Goal: Task Accomplishment & Management: Complete application form

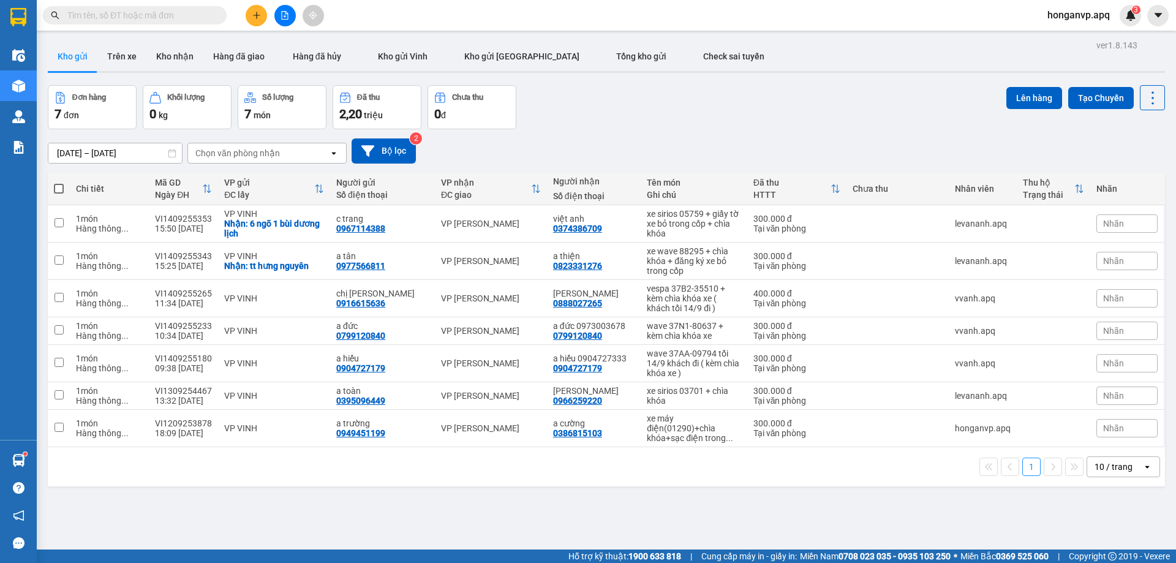
click at [757, 114] on div "Đơn hàng 7 đơn Khối lượng 0 kg Số lượng 7 món Đã thu 2,20 triệu Chưa thu 0 đ Lê…" at bounding box center [607, 107] width 1118 height 44
click at [184, 14] on input "text" at bounding box center [139, 15] width 145 height 13
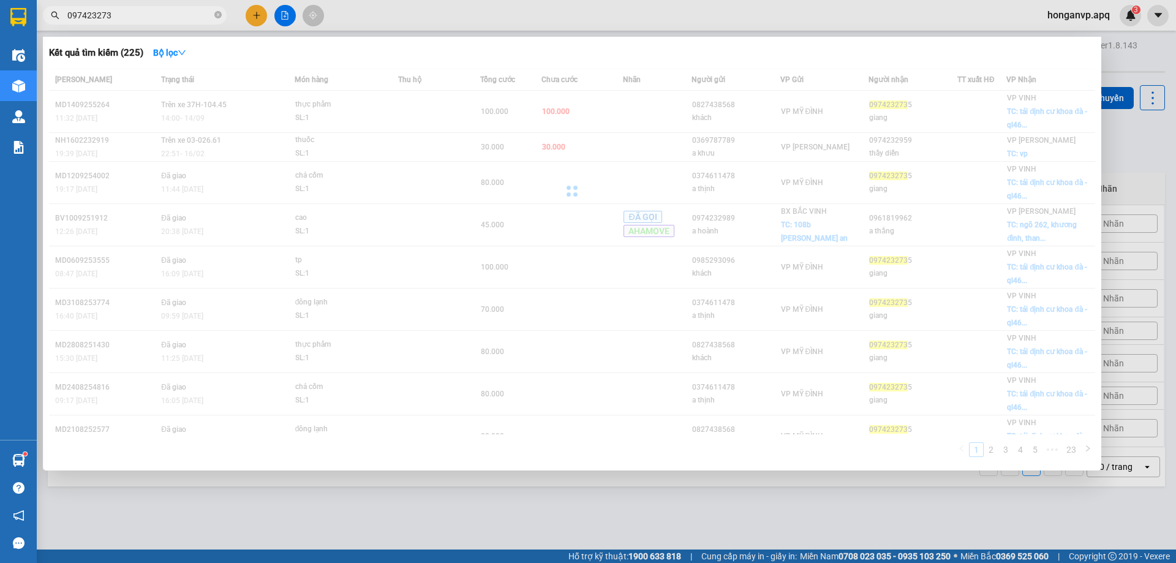
type input "0974232735"
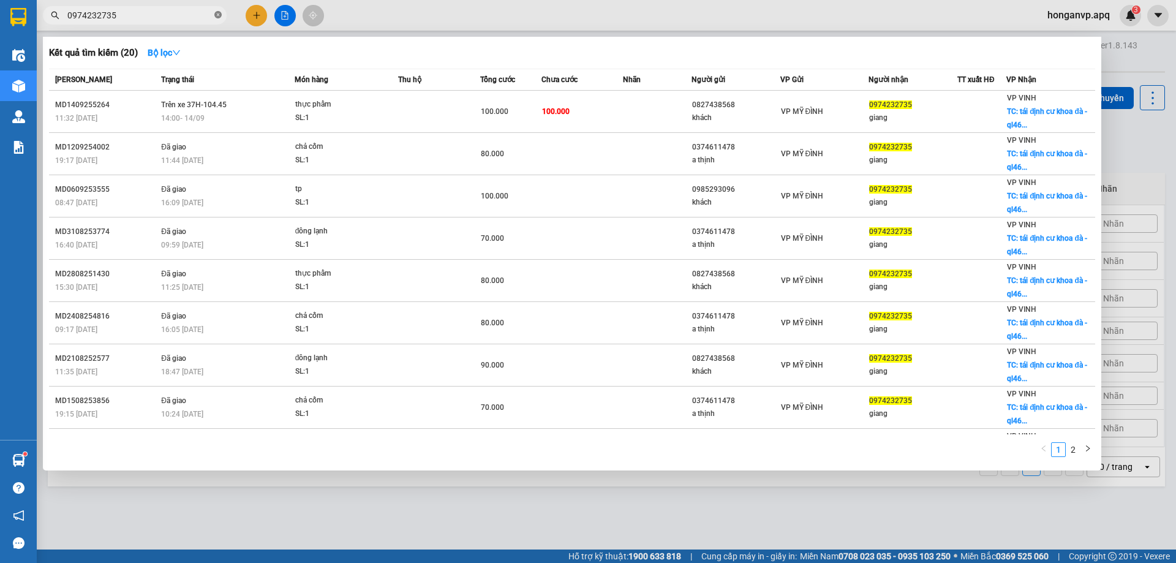
click at [218, 13] on icon "close-circle" at bounding box center [217, 14] width 7 height 7
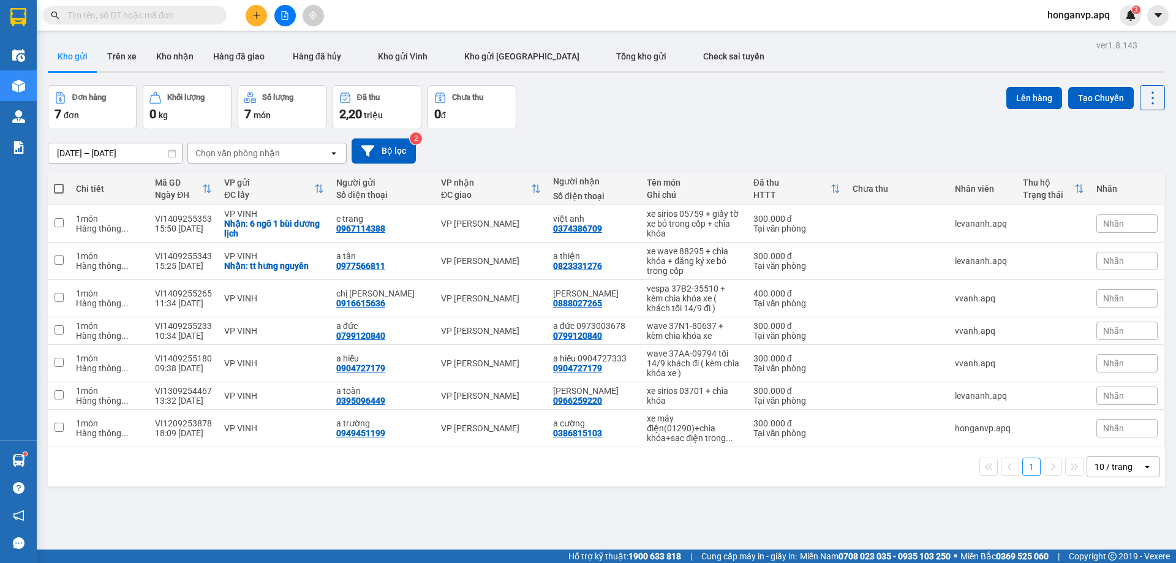
click at [721, 134] on div "12/09/2025 – 14/09/2025 Press the down arrow key to interact with the calendar …" at bounding box center [607, 151] width 1118 height 44
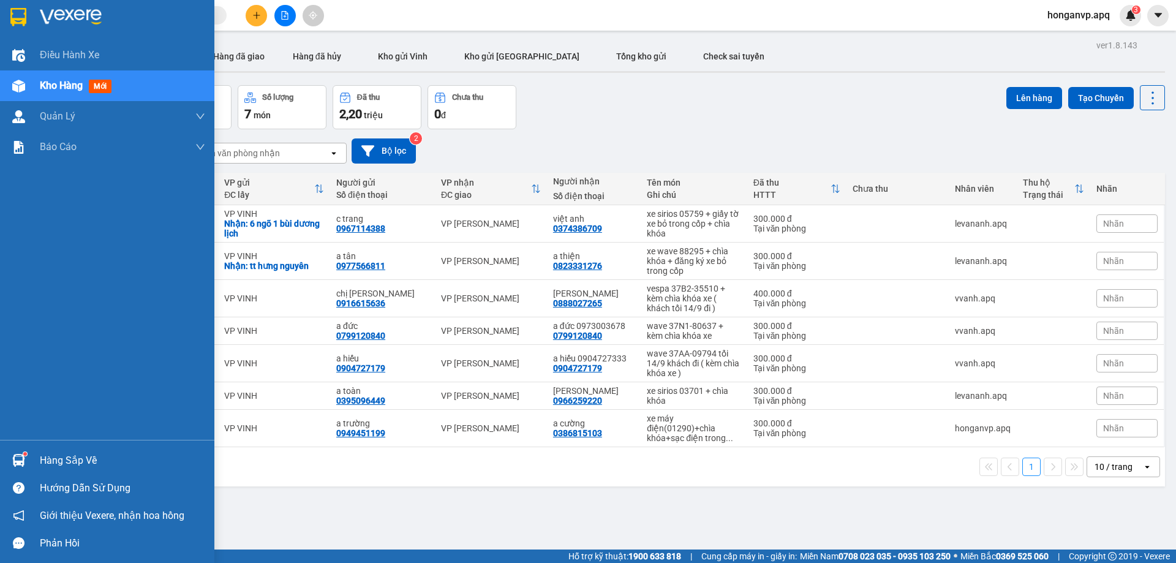
click at [39, 462] on div "Hàng sắp về" at bounding box center [107, 461] width 214 height 28
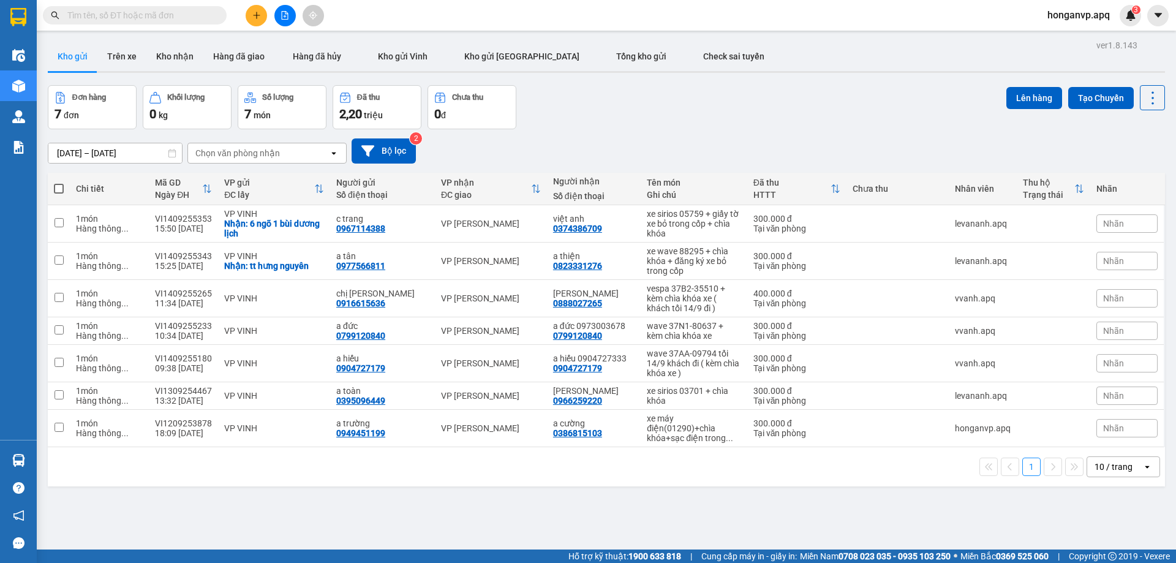
drag, startPoint x: 747, startPoint y: 89, endPoint x: 631, endPoint y: 119, distance: 120.2
click at [631, 119] on div "Đơn hàng 7 đơn Khối lượng 0 kg Số lượng 7 món Đã thu 2,20 triệu Chưa thu 0 đ Lê…" at bounding box center [607, 107] width 1118 height 44
click at [253, 24] on button at bounding box center [256, 15] width 21 height 21
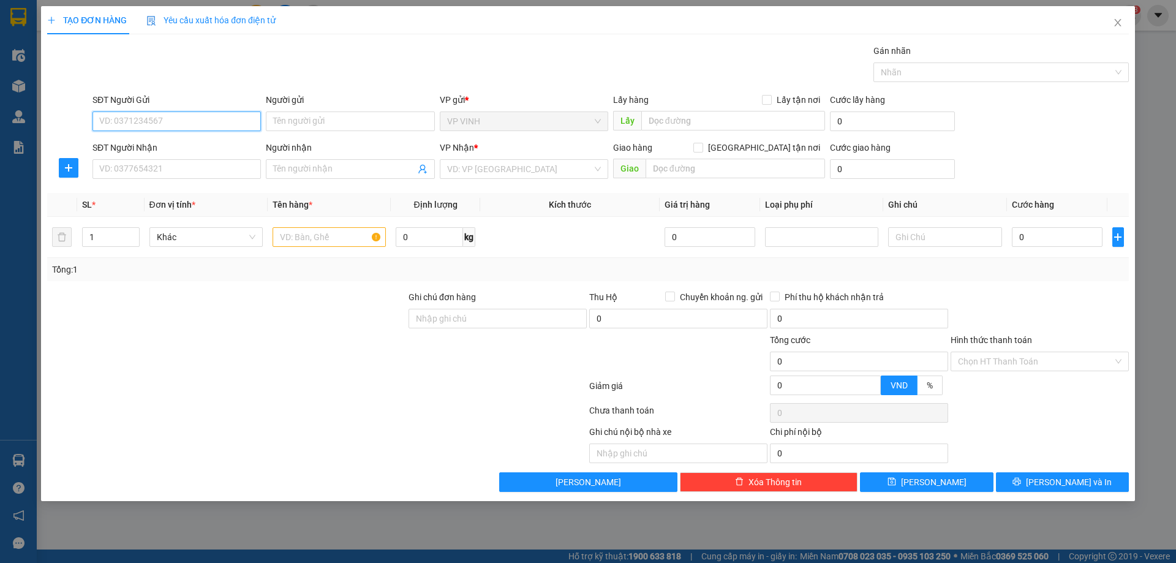
click at [169, 122] on input "SĐT Người Gửi" at bounding box center [177, 122] width 169 height 20
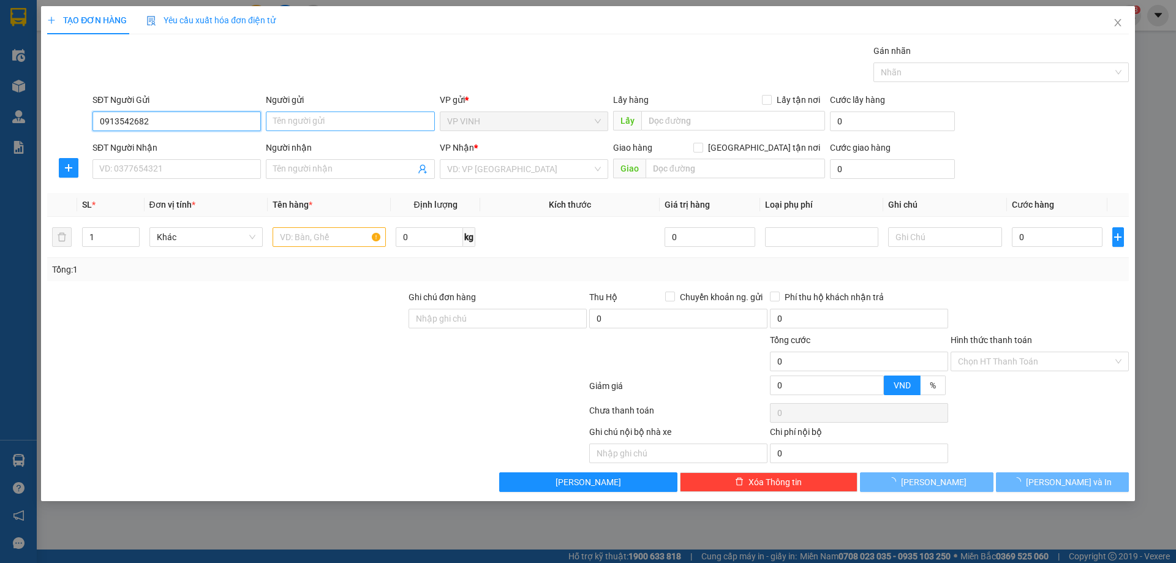
type input "0913542682"
click at [346, 123] on input "Người gửi" at bounding box center [350, 122] width 169 height 20
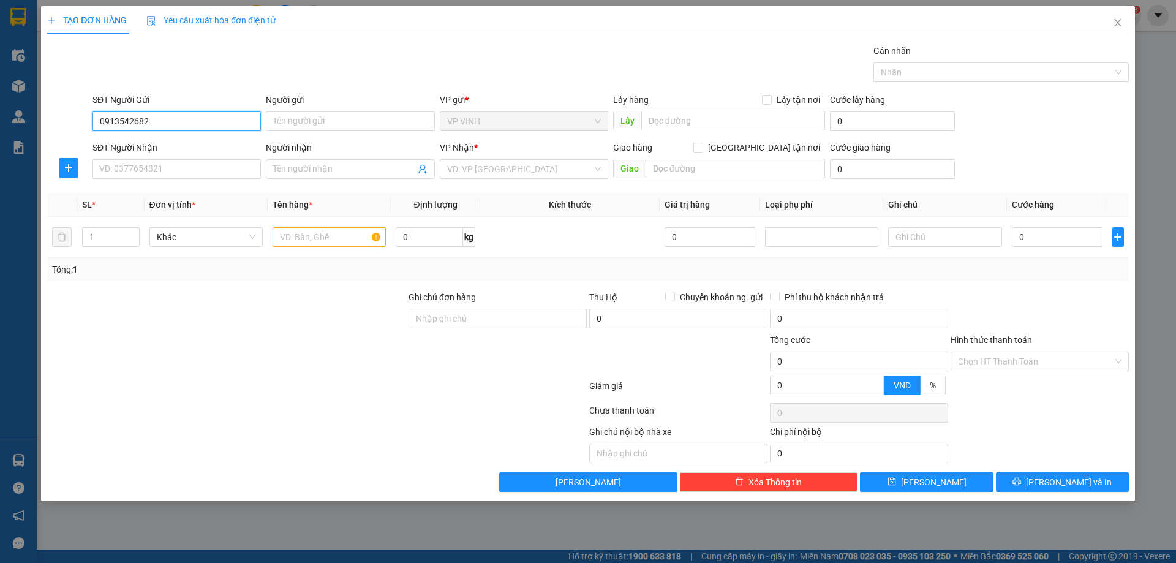
click at [231, 123] on input "0913542682" at bounding box center [177, 122] width 169 height 20
click at [189, 148] on div "0913542682 - a hải phòng hàng vinh" at bounding box center [177, 145] width 154 height 13
type input "a hải phòng hàng vinh"
click at [170, 167] on input "SĐT Người Nhận" at bounding box center [177, 169] width 169 height 20
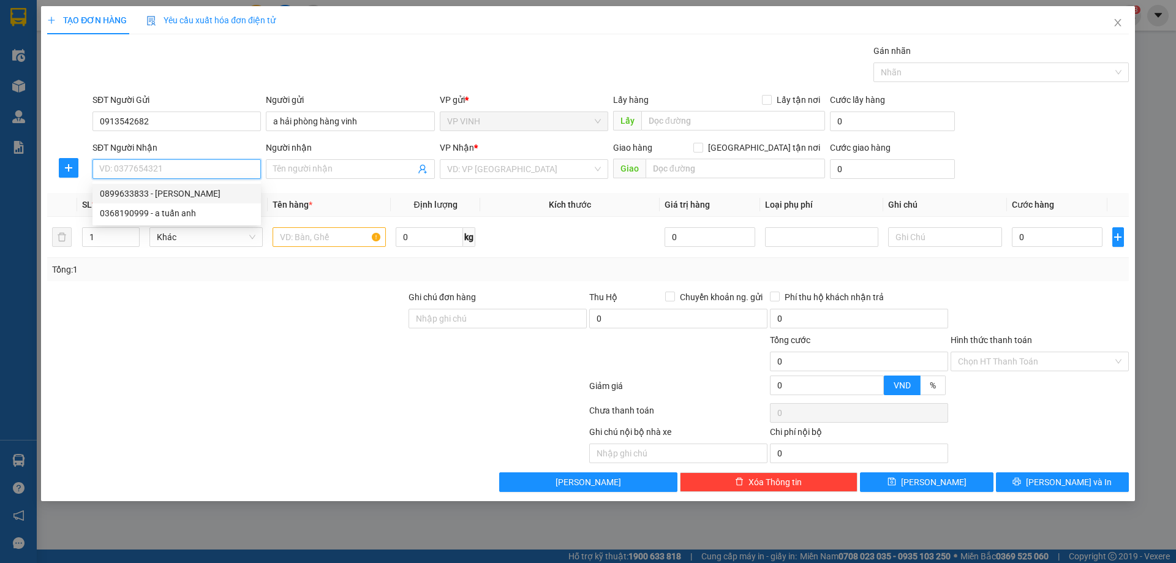
click at [140, 196] on div "0899633833 - c giang" at bounding box center [177, 193] width 154 height 13
type input "0899633833"
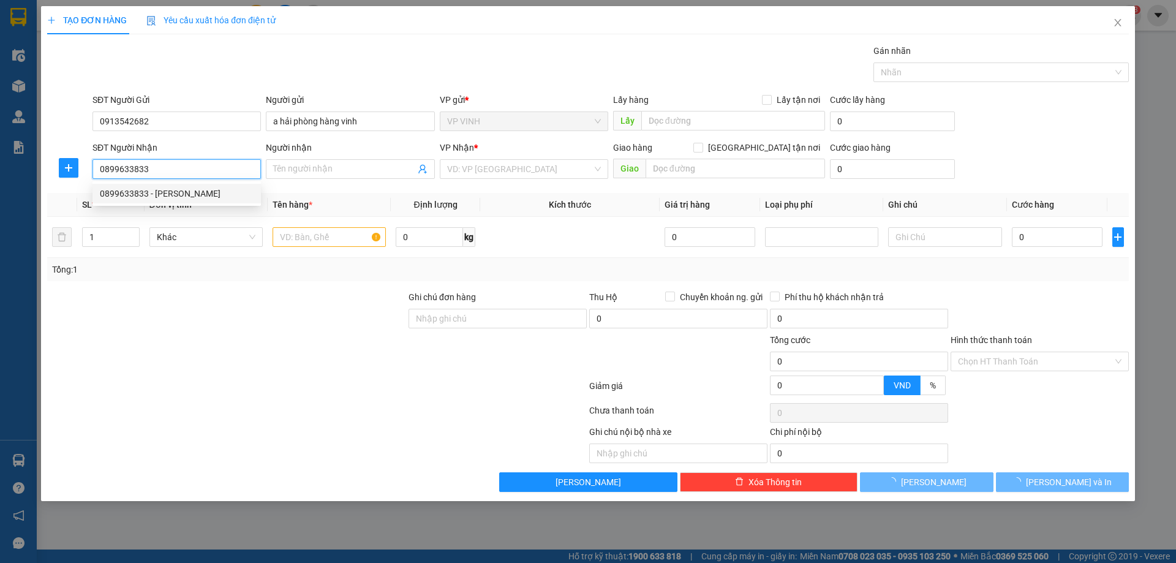
type input "c giang"
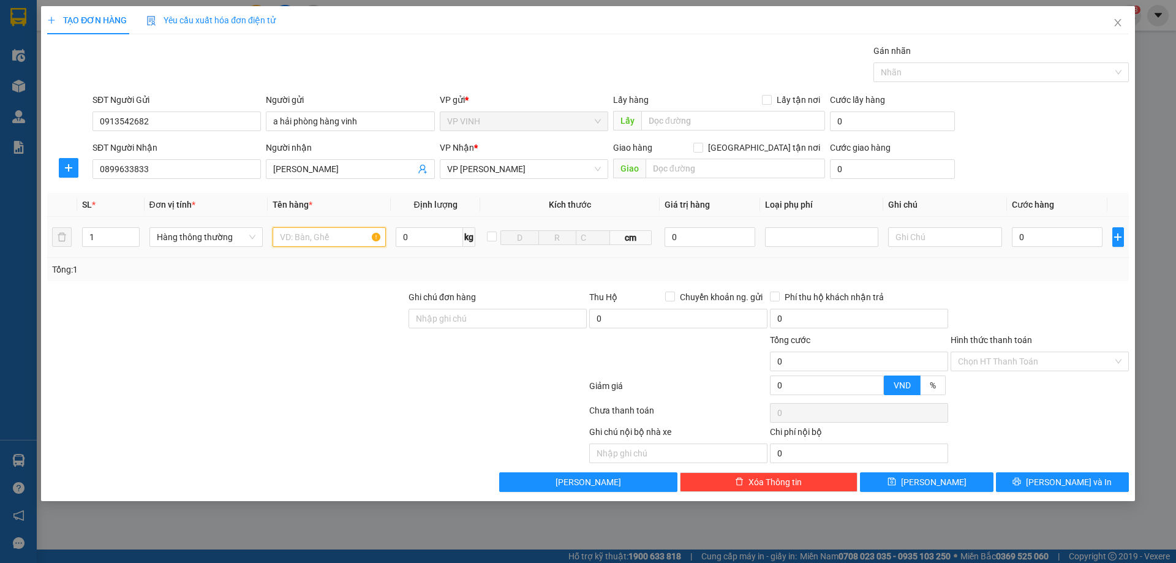
click at [301, 240] on input "text" at bounding box center [329, 237] width 113 height 20
click at [103, 237] on input "1" at bounding box center [111, 237] width 56 height 18
type input "2"
click at [314, 241] on input "text" at bounding box center [329, 237] width 113 height 20
type input "bưởi"
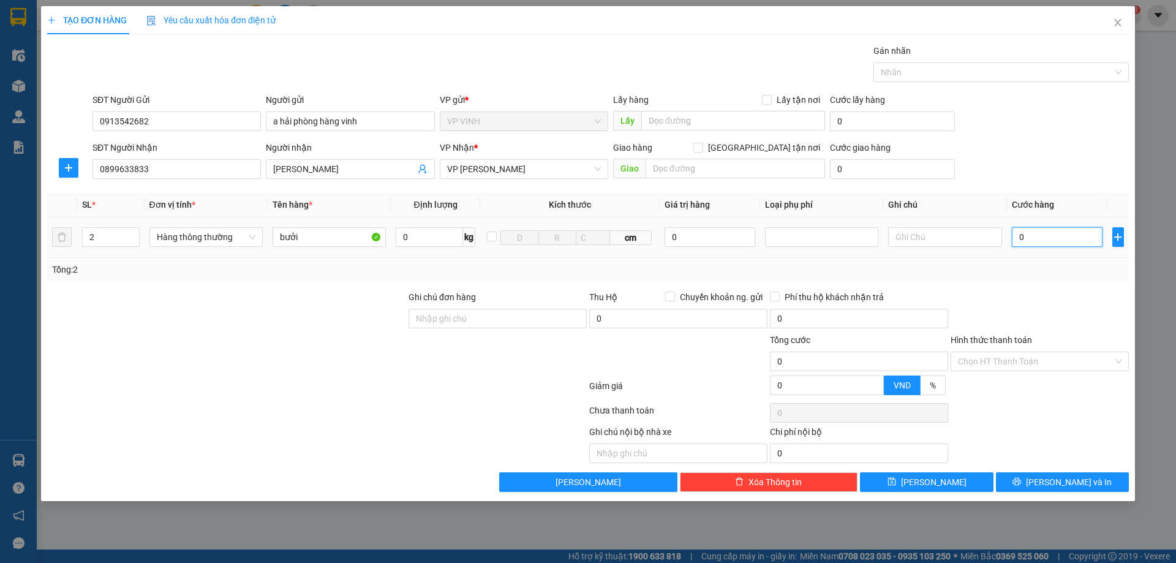
click at [1028, 239] on input "0" at bounding box center [1057, 237] width 91 height 20
type input "6"
type input "60"
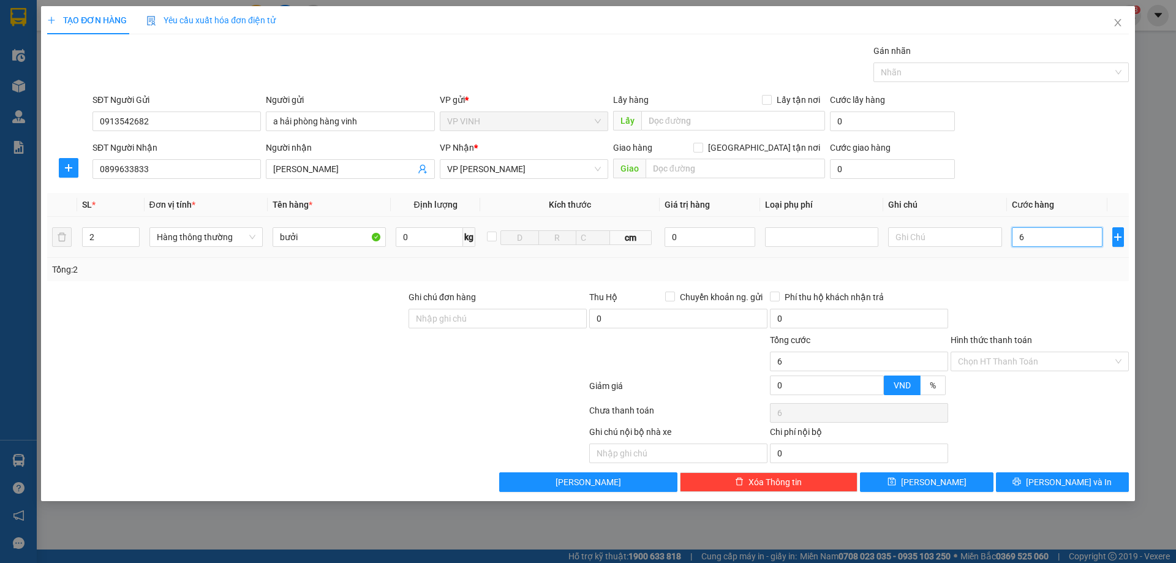
type input "60"
type input "60.000"
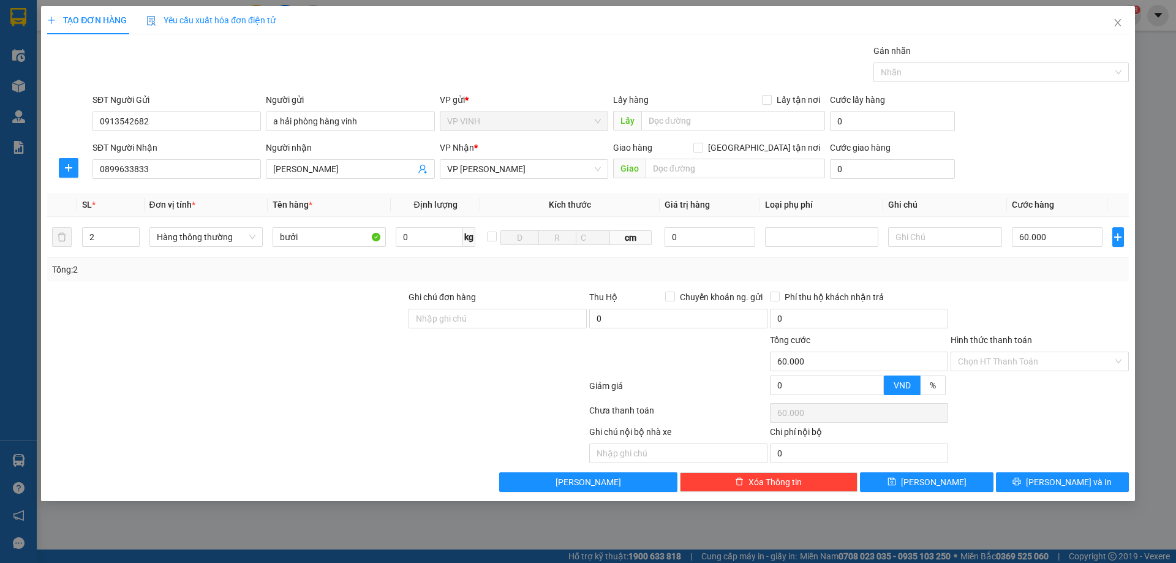
click at [1059, 335] on div "Hình thức thanh toán" at bounding box center [1040, 342] width 178 height 18
drag, startPoint x: 1083, startPoint y: 484, endPoint x: 1083, endPoint y: 433, distance: 51.5
click at [1083, 433] on div "Transit Pickup Surcharge Ids Transit Deliver Surcharge Ids Transit Deliver Surc…" at bounding box center [588, 268] width 1082 height 448
click at [1083, 433] on div "Ghi chú nội bộ nhà xe Chi phí nội bộ 0" at bounding box center [588, 444] width 1085 height 38
click at [1021, 482] on icon "printer" at bounding box center [1017, 481] width 9 height 9
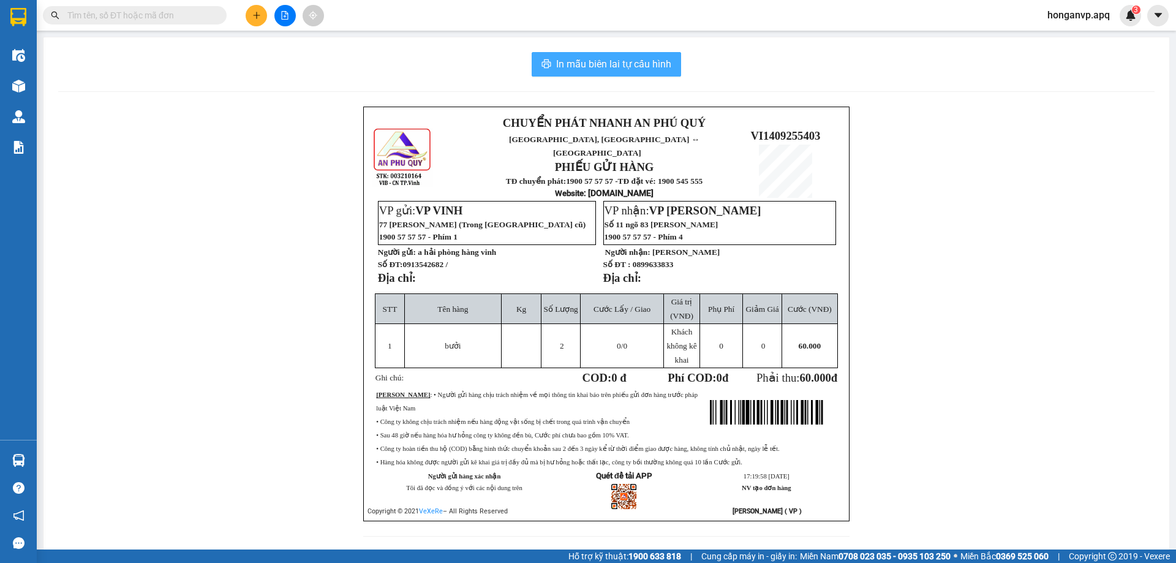
click at [620, 70] on span "In mẫu biên lai tự cấu hình" at bounding box center [613, 63] width 115 height 15
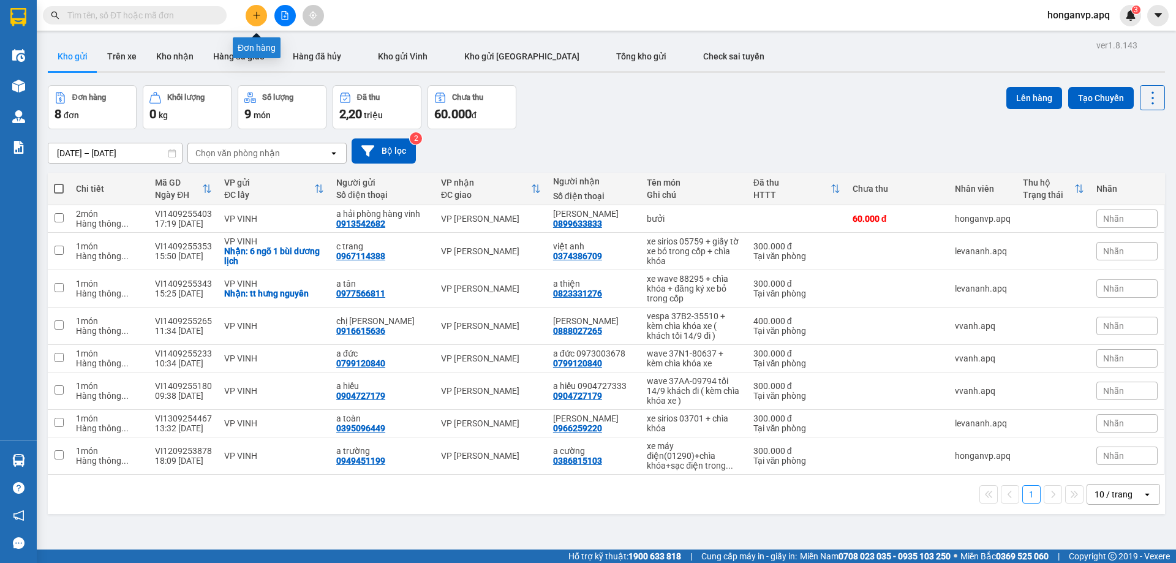
click at [251, 10] on button at bounding box center [256, 15] width 21 height 21
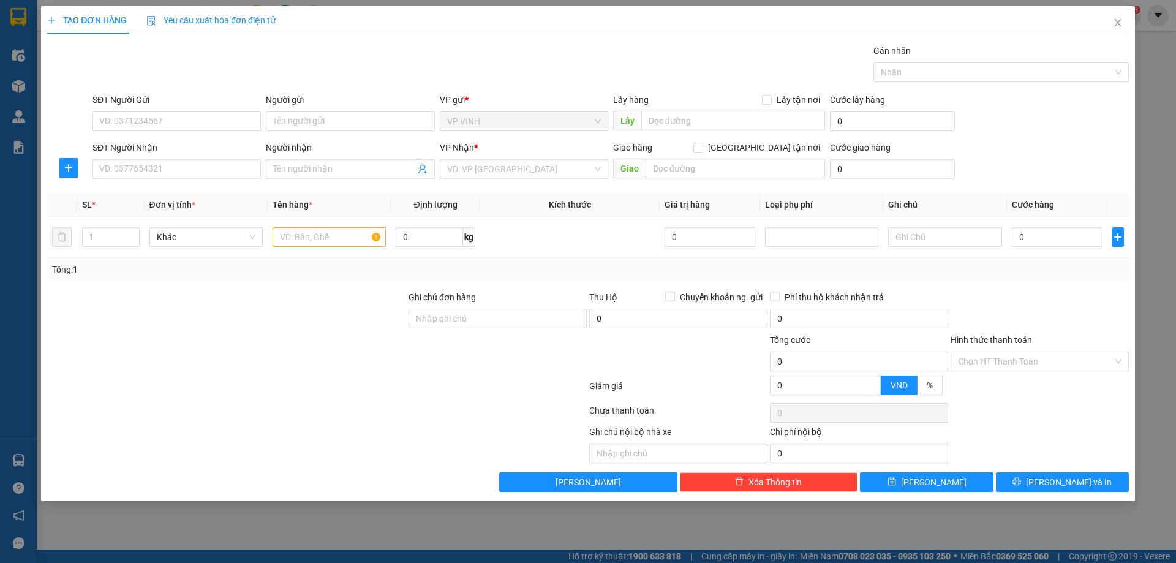
click at [189, 108] on div "SĐT Người Gửi" at bounding box center [177, 102] width 169 height 18
click at [188, 117] on input "SĐT Người Gửi" at bounding box center [177, 122] width 169 height 20
click at [142, 124] on input "SĐT Người Gửi" at bounding box center [177, 122] width 169 height 20
click at [145, 121] on input "0" at bounding box center [177, 122] width 169 height 20
type input "0912480677"
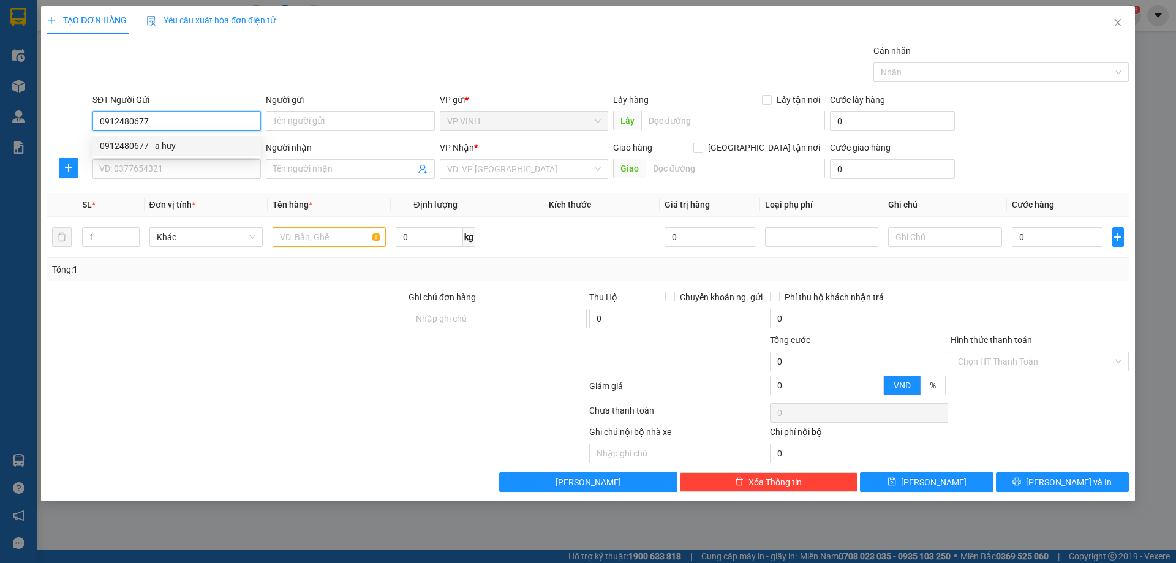
click at [133, 147] on div "0912480677 - a huy" at bounding box center [177, 145] width 154 height 13
type input "a huy"
type input "0912480677"
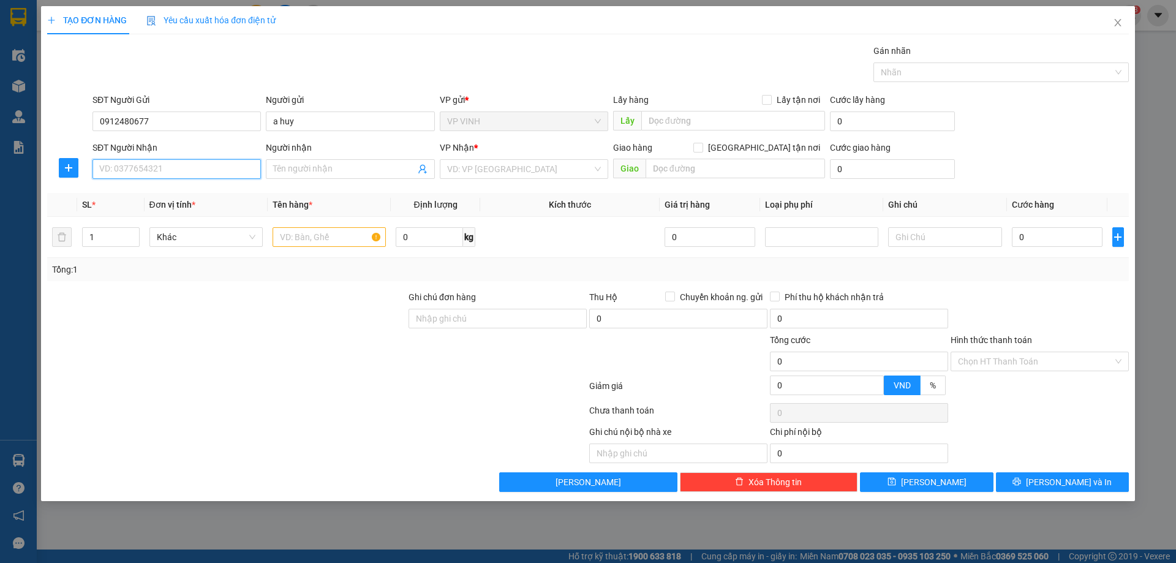
click at [170, 170] on input "SĐT Người Nhận" at bounding box center [177, 169] width 169 height 20
click at [143, 192] on div "0985283326 - c hạnh" at bounding box center [177, 193] width 154 height 13
type input "0985283326"
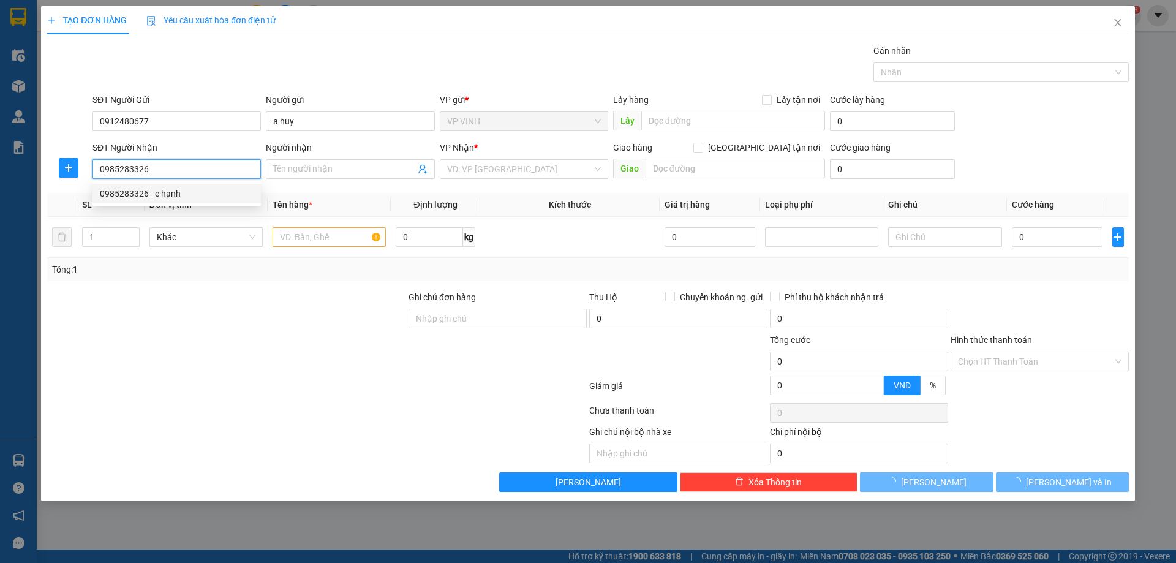
type input "c hạnh"
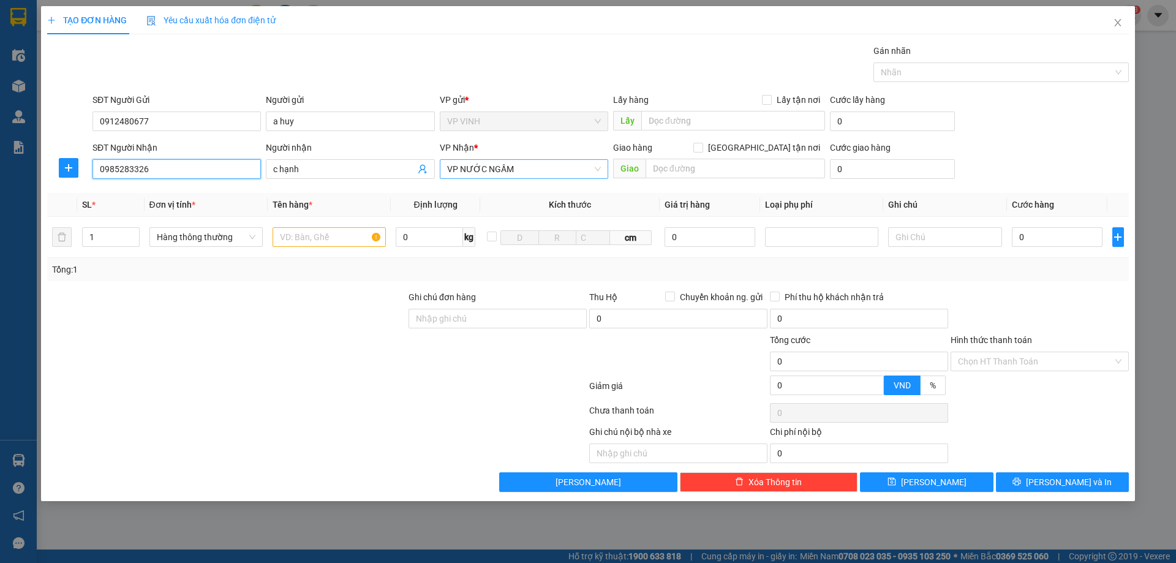
click at [533, 164] on span "VP NƯỚC NGẦM" at bounding box center [524, 169] width 154 height 18
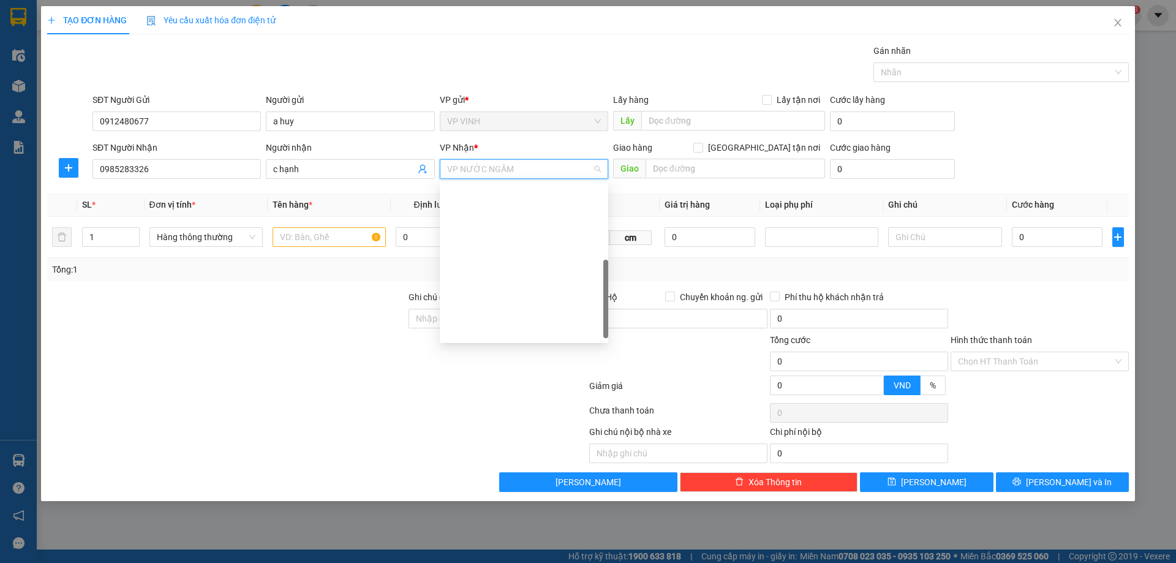
scroll to position [176, 0]
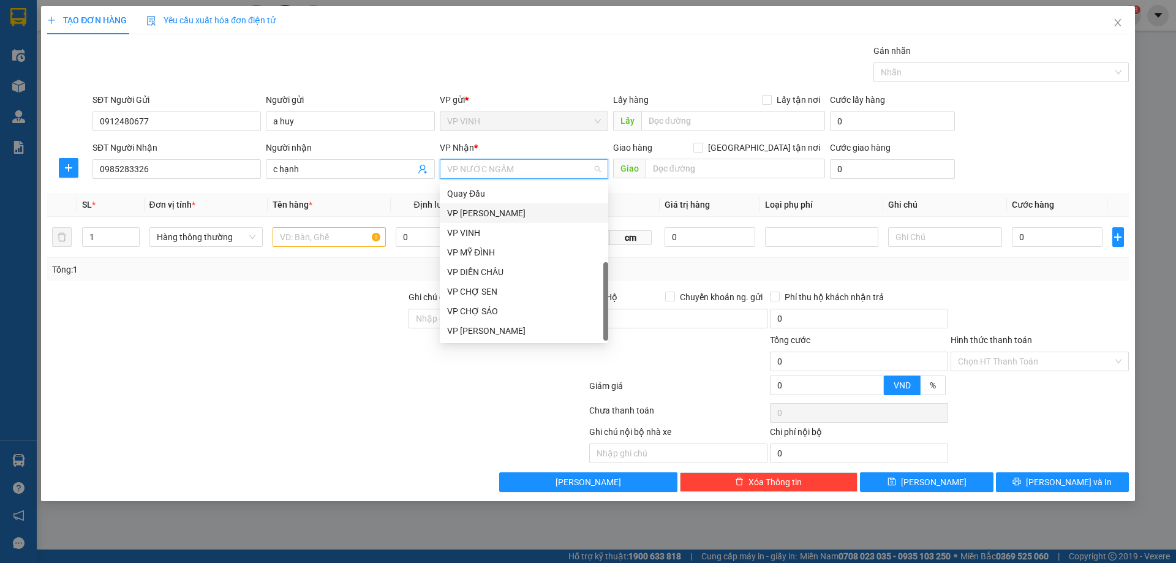
click at [497, 214] on div "VP NGỌC HỒI" at bounding box center [524, 213] width 154 height 13
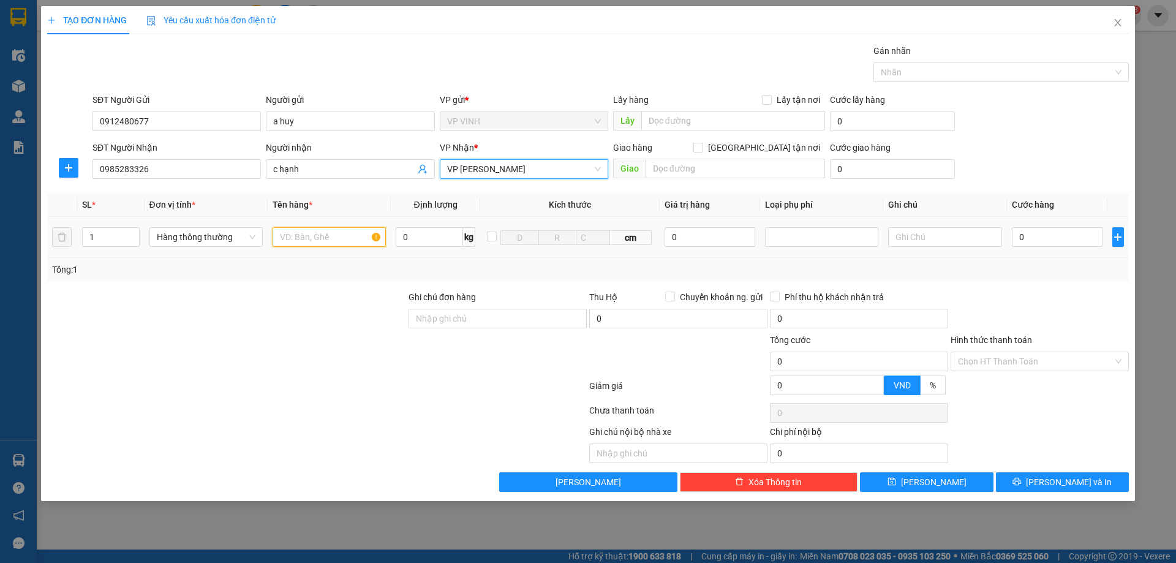
click at [330, 244] on input "text" at bounding box center [329, 237] width 113 height 20
type input "bưởi"
click at [1066, 245] on input "0" at bounding box center [1057, 237] width 91 height 20
type input "5"
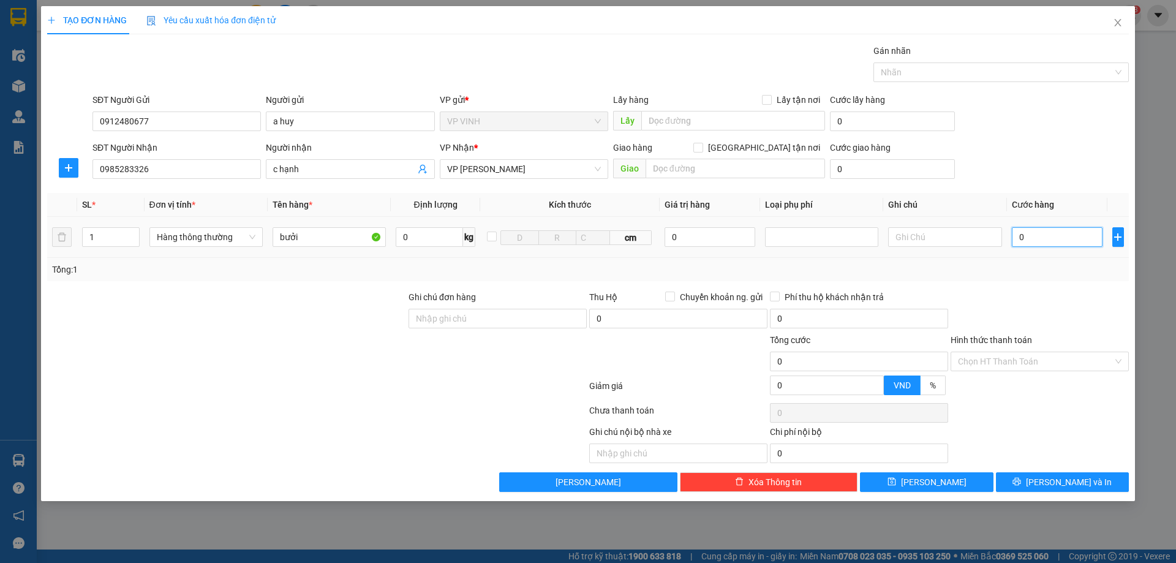
type input "5"
type input "50"
type input "50.000"
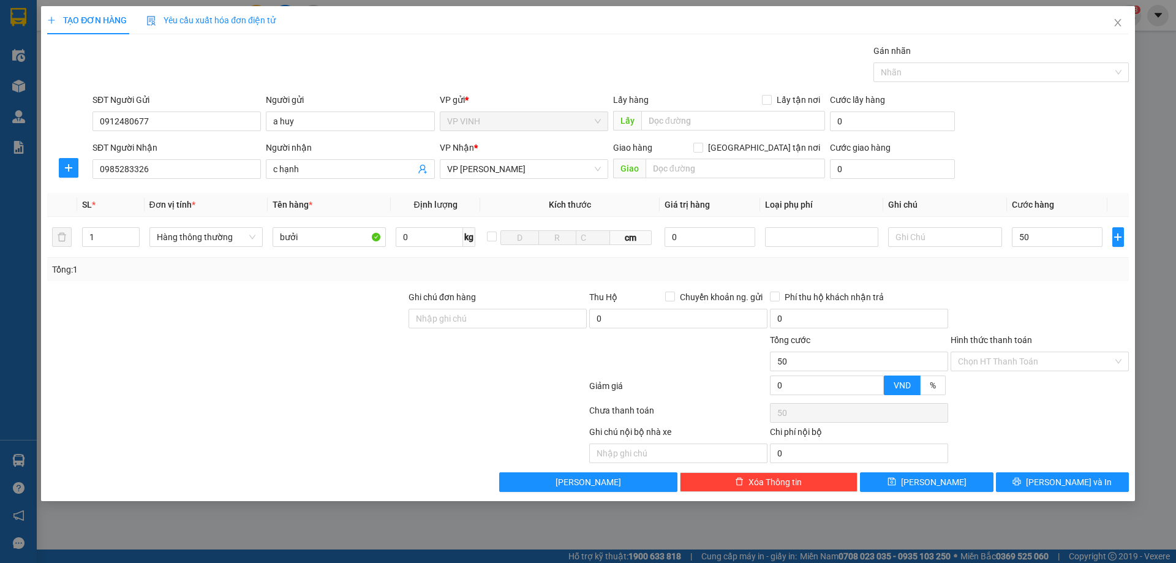
type input "50.000"
click at [1075, 292] on div at bounding box center [1040, 311] width 181 height 43
click at [1018, 362] on input "Hình thức thanh toán" at bounding box center [1035, 361] width 155 height 18
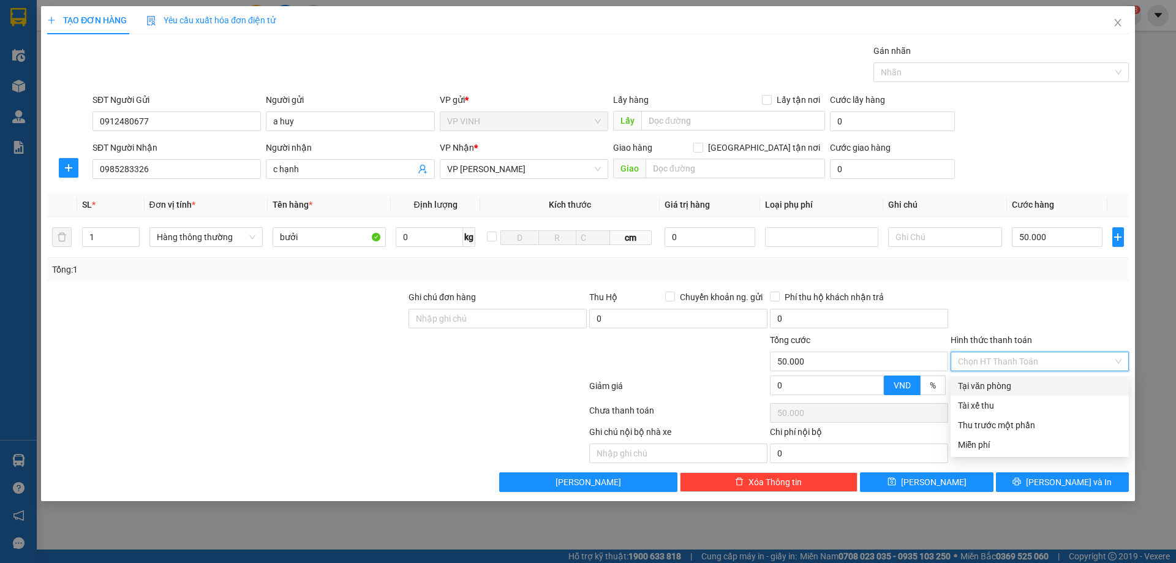
click at [991, 385] on div "Tại văn phòng" at bounding box center [1040, 385] width 164 height 13
type input "0"
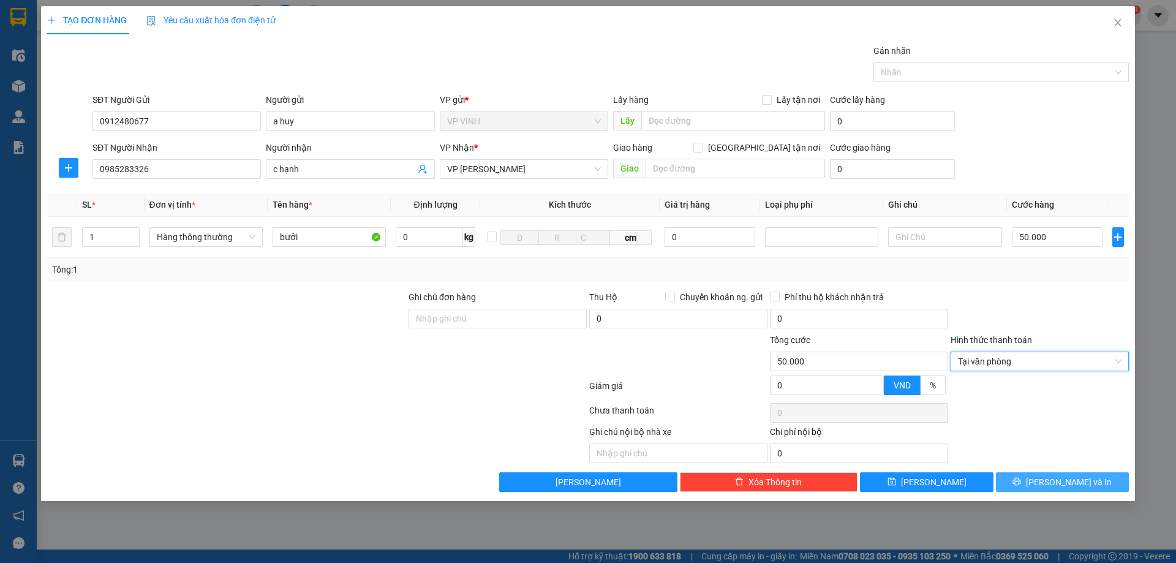
click at [1046, 488] on button "Lưu và In" at bounding box center [1062, 482] width 133 height 20
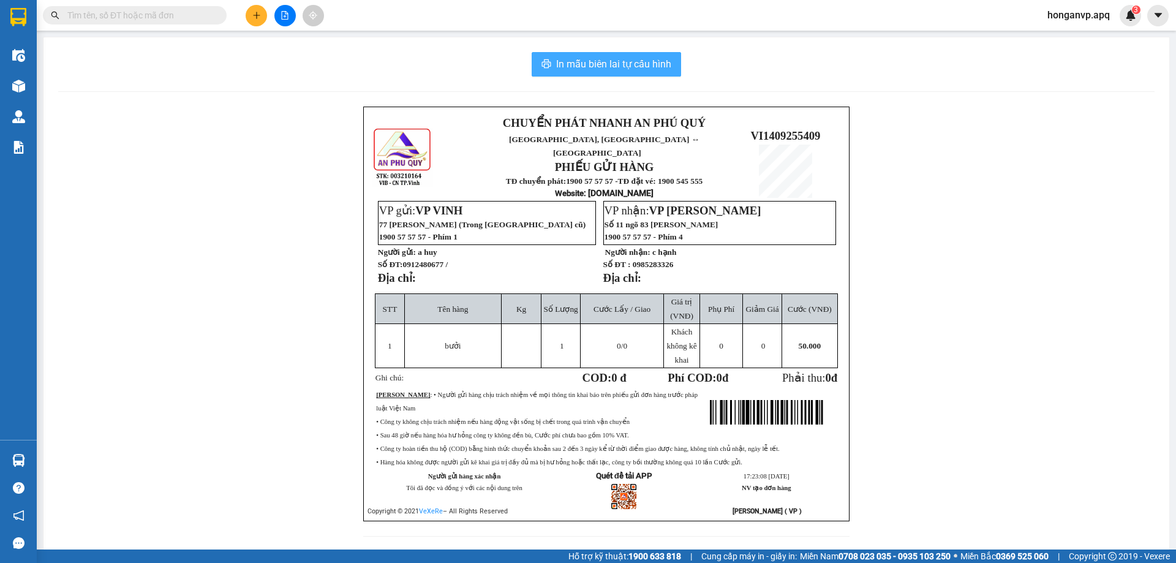
click at [635, 61] on span "In mẫu biên lai tự cấu hình" at bounding box center [613, 63] width 115 height 15
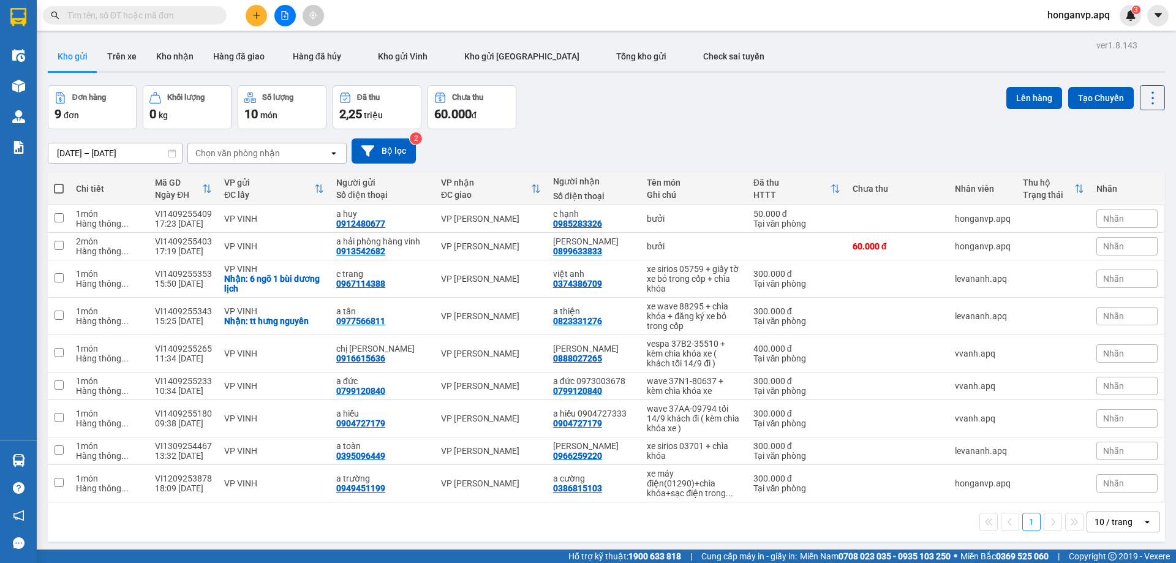
click at [653, 116] on div "Đơn hàng 9 đơn Khối lượng 0 kg Số lượng 10 món Đã thu 2,25 triệu Chưa thu 60.00…" at bounding box center [607, 107] width 1118 height 44
click at [642, 119] on div "Đơn hàng 9 đơn Khối lượng 0 kg Số lượng 10 món Đã thu 2,25 triệu Chưa thu 60.00…" at bounding box center [607, 107] width 1118 height 44
click at [282, 15] on icon "file-add" at bounding box center [285, 15] width 9 height 9
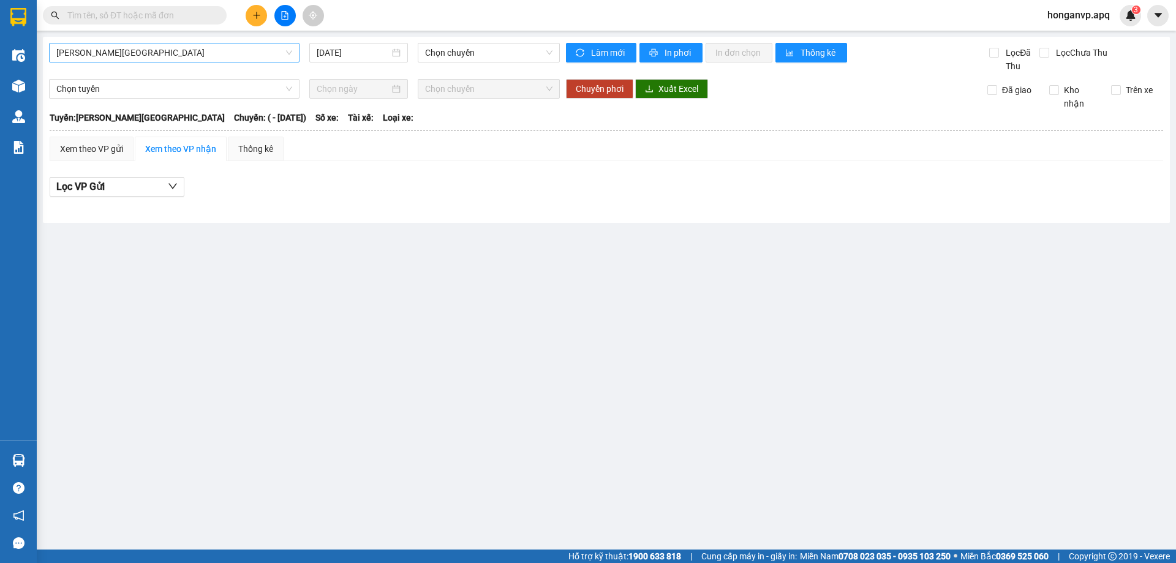
click at [113, 49] on span "Gia Lâm - Mỹ Đình" at bounding box center [174, 53] width 236 height 18
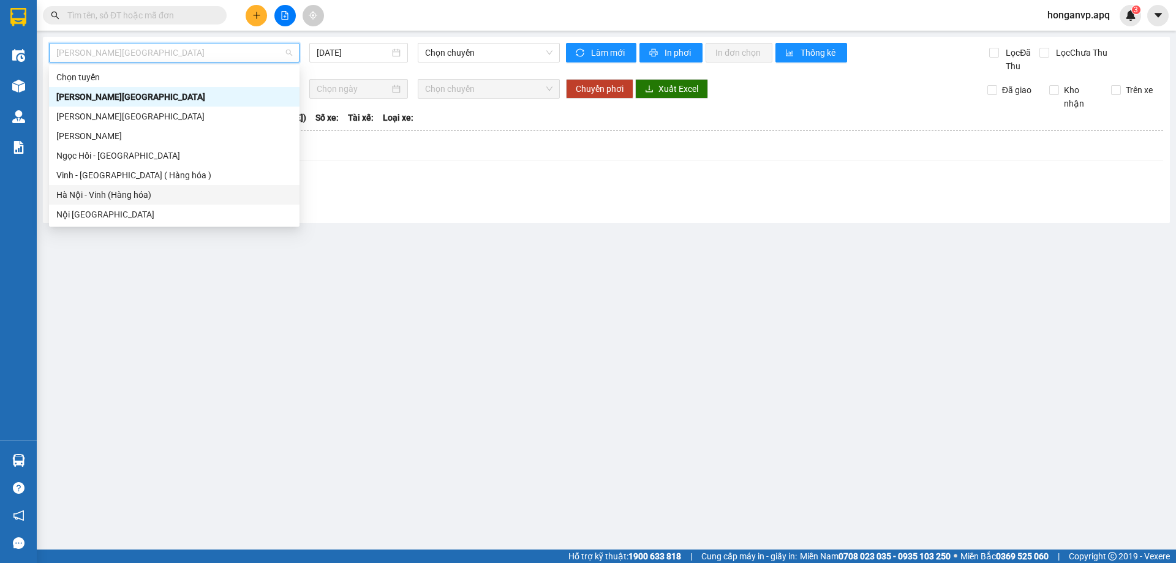
click at [77, 197] on div "Hà Nội - Vinh (Hàng hóa)" at bounding box center [174, 194] width 236 height 13
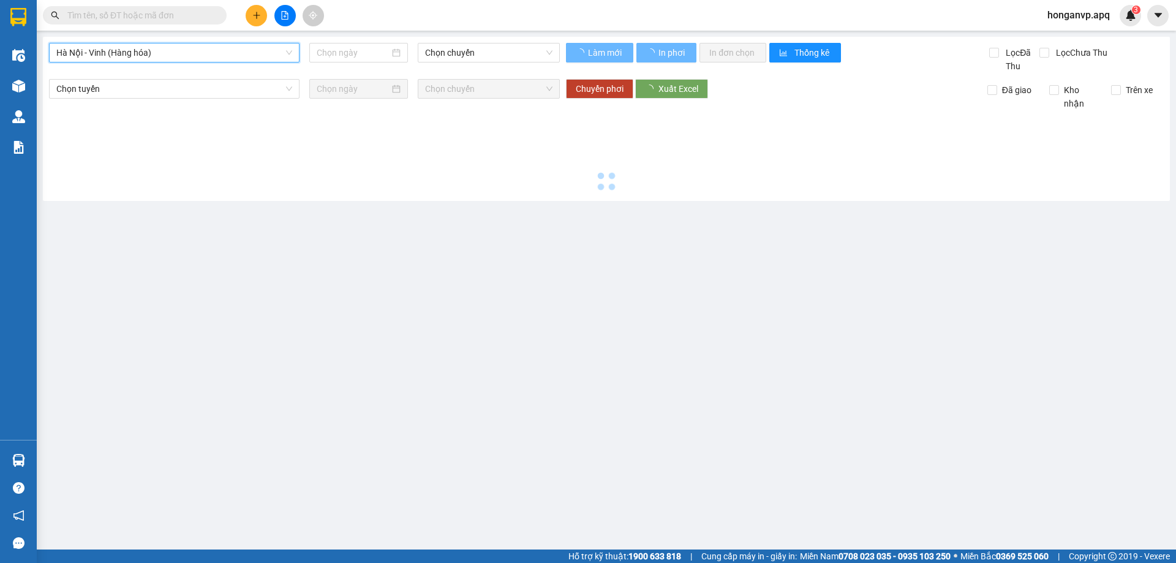
type input "14/09/2025"
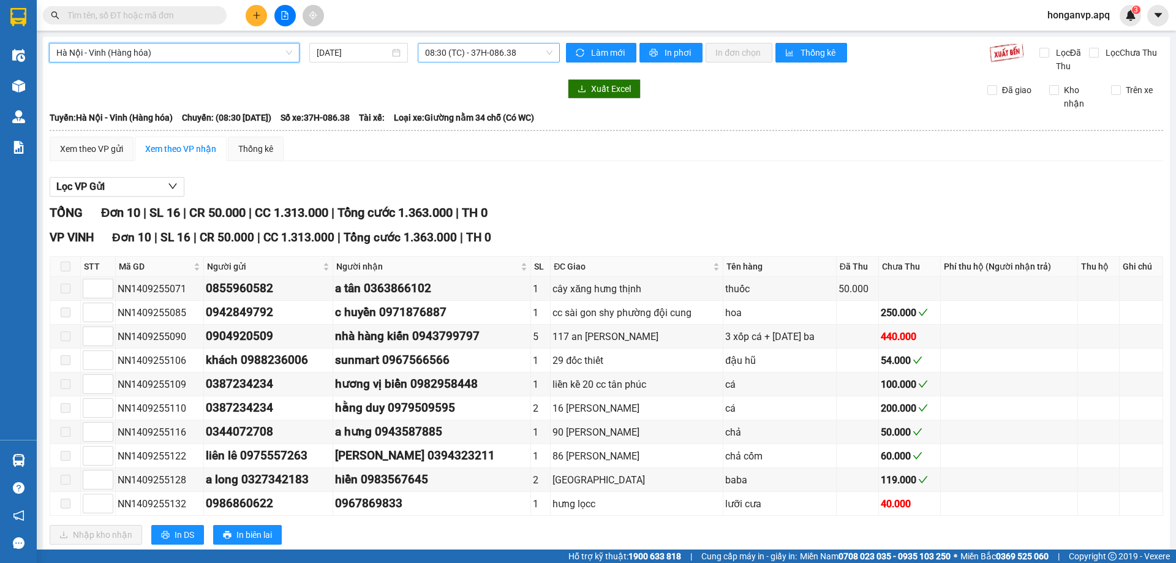
click at [495, 45] on span "08:30 (TC) - 37H-086.38" at bounding box center [488, 53] width 127 height 18
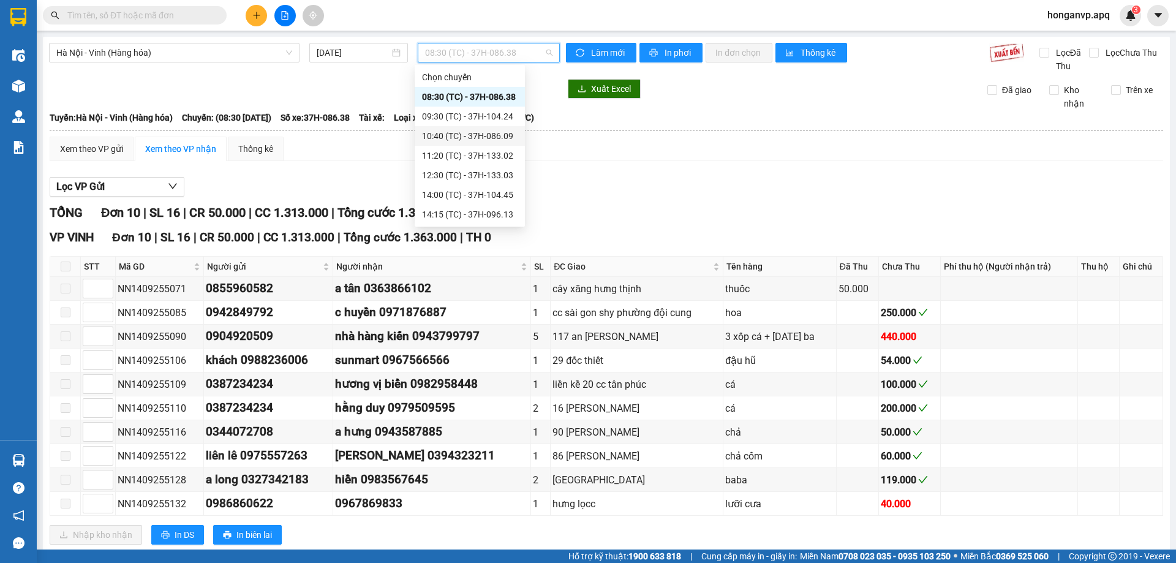
click at [464, 137] on div "10:40 (TC) - 37H-086.09" at bounding box center [470, 135] width 96 height 13
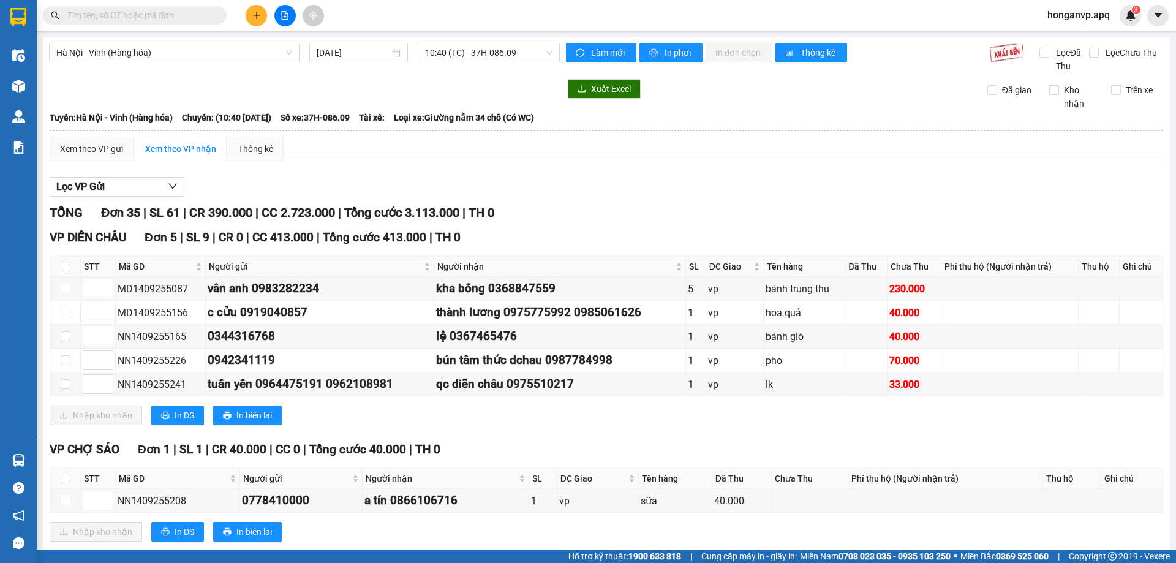
click at [178, 18] on input "text" at bounding box center [139, 15] width 145 height 13
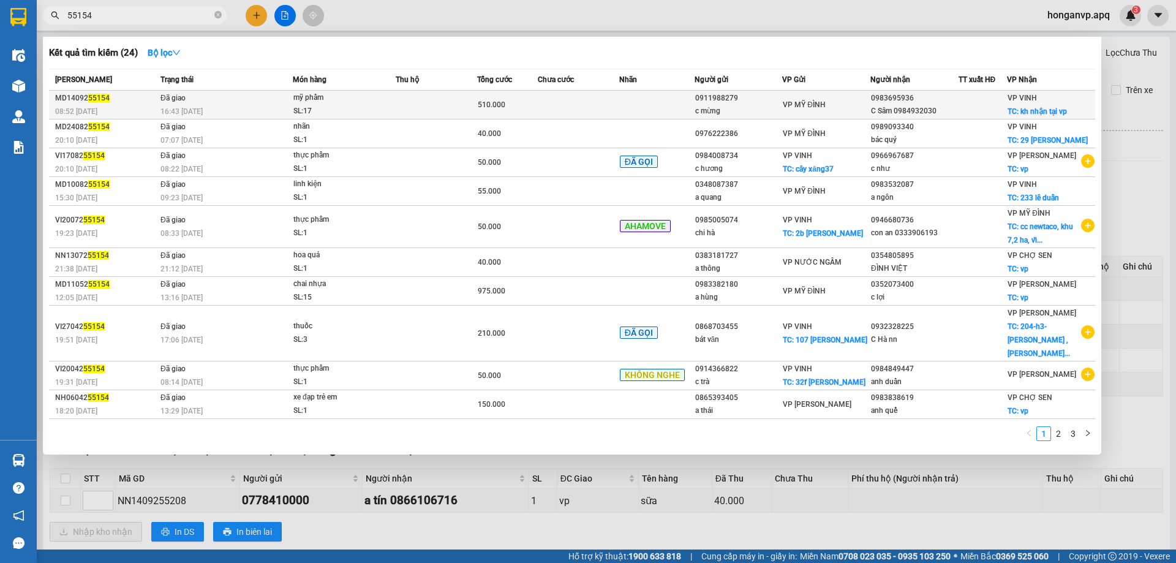
type input "55154"
click at [265, 109] on div "16:43 - 14/09" at bounding box center [227, 111] width 132 height 13
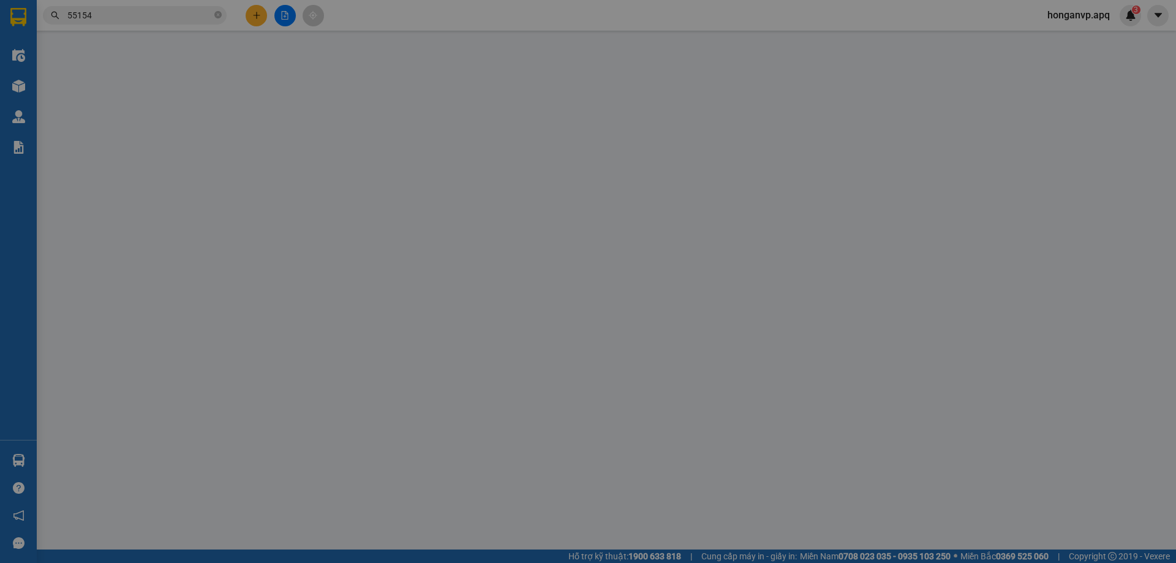
type input "0911988279"
type input "c mừng"
type input "0983695936"
type input "C Sâm 0984932030"
checkbox input "true"
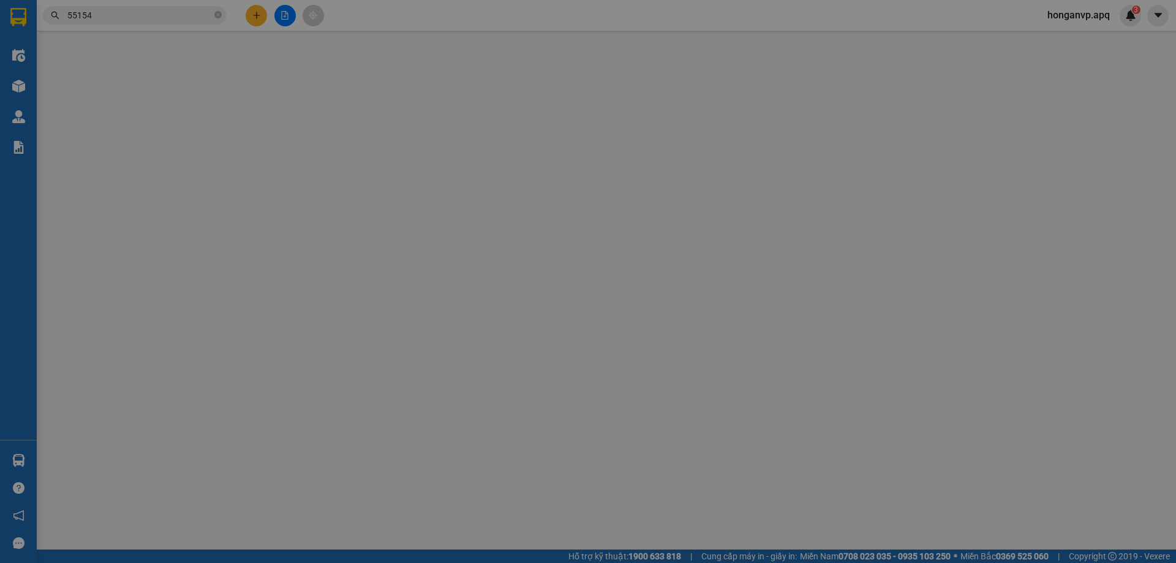
type input "kh nhận tại vp"
type input "510.000"
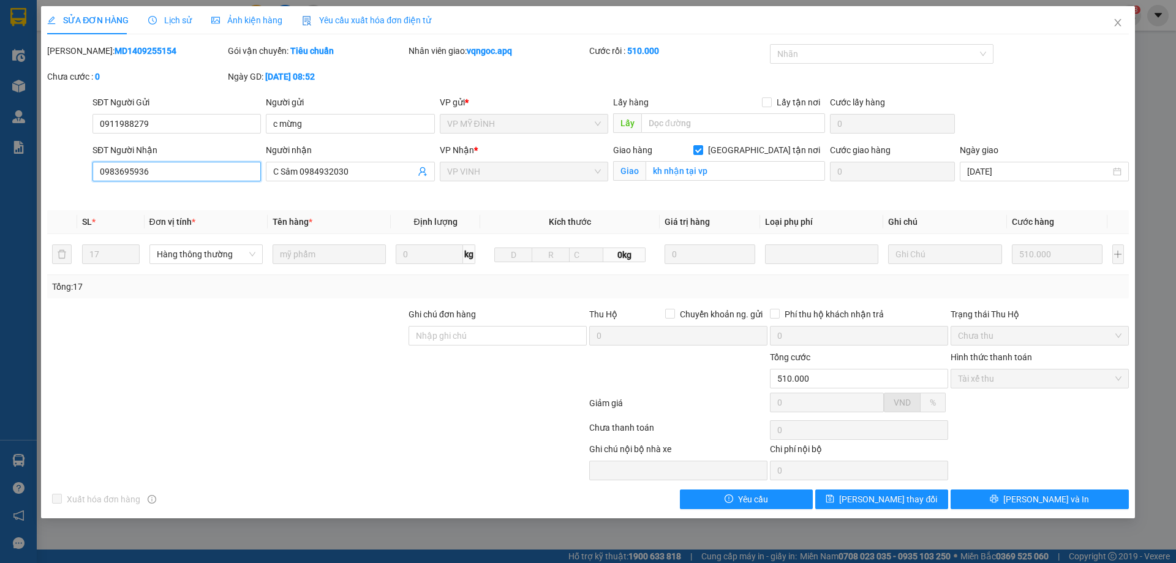
drag, startPoint x: 144, startPoint y: 173, endPoint x: 90, endPoint y: 173, distance: 53.9
click at [90, 173] on div "SĐT Người Nhận 0983695936 0983695936" at bounding box center [176, 172] width 173 height 58
click at [1116, 20] on icon "close" at bounding box center [1118, 23] width 10 height 10
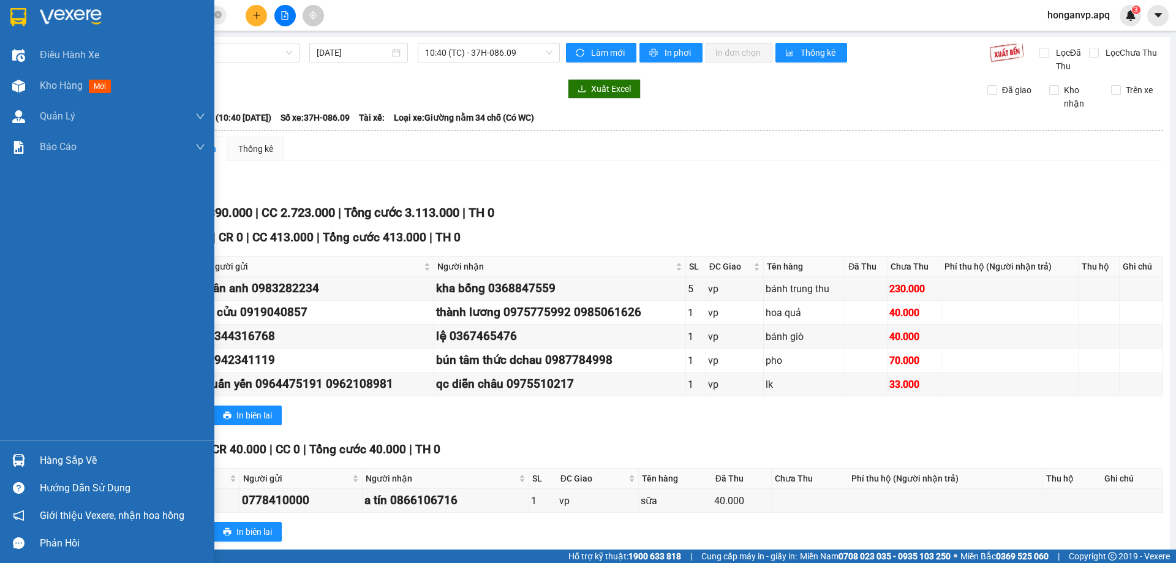
click at [59, 15] on img at bounding box center [71, 17] width 62 height 18
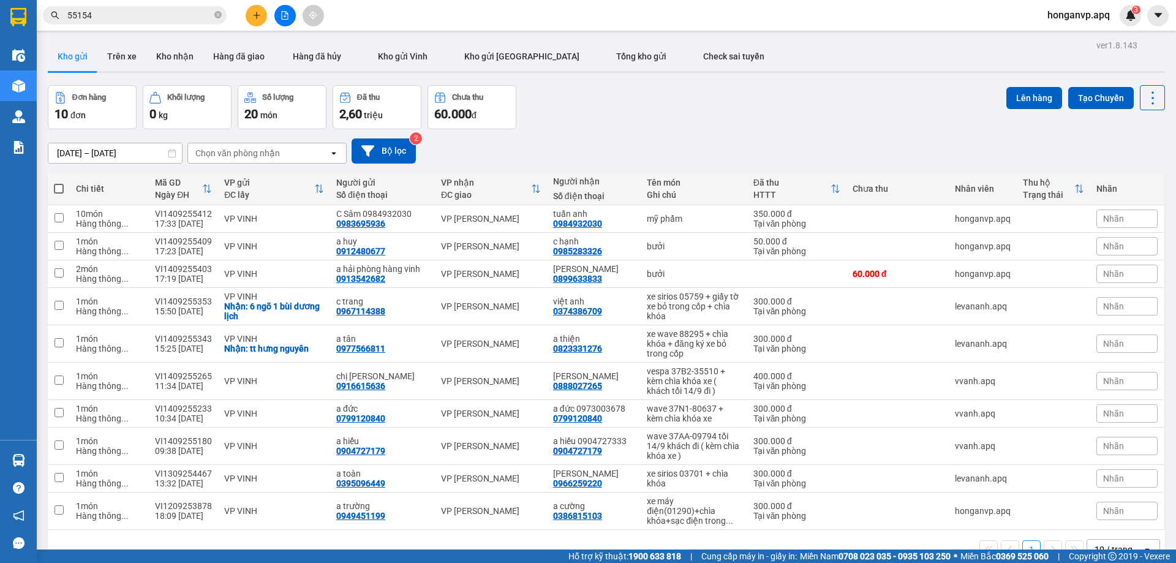
click at [646, 113] on div "Đơn hàng 10 đơn Khối lượng 0 kg Số lượng 20 món Đã thu 2,60 triệu Chưa thu 60.0…" at bounding box center [607, 107] width 1118 height 44
click at [1064, 221] on icon at bounding box center [1068, 218] width 9 height 9
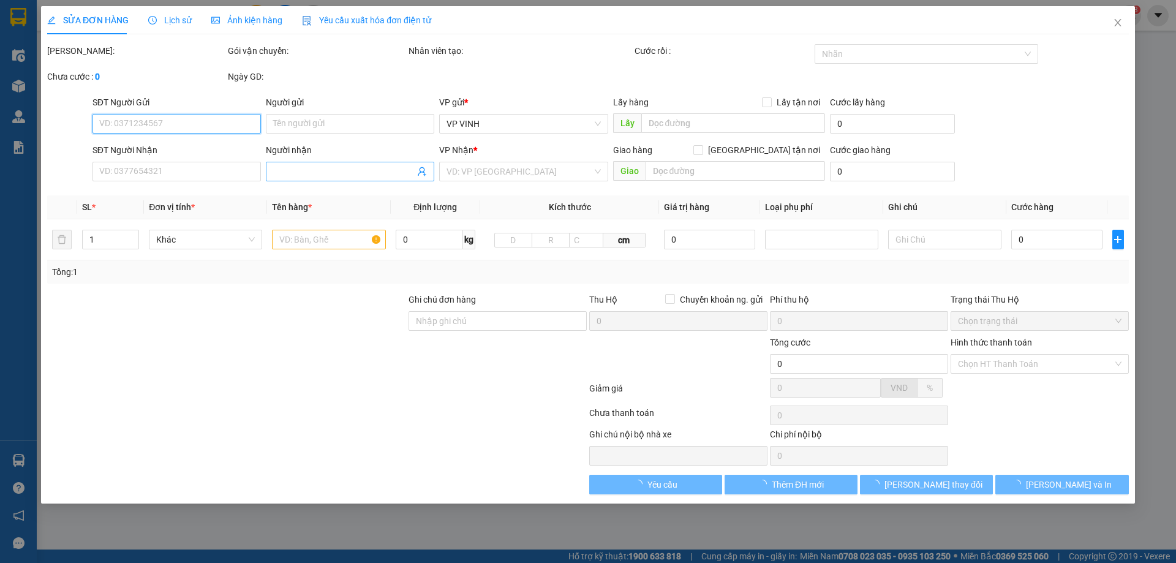
type input "0983695936"
type input "C Sâm 0984932030"
type input "0984932030"
type input "tuấn anh"
type input "350.000"
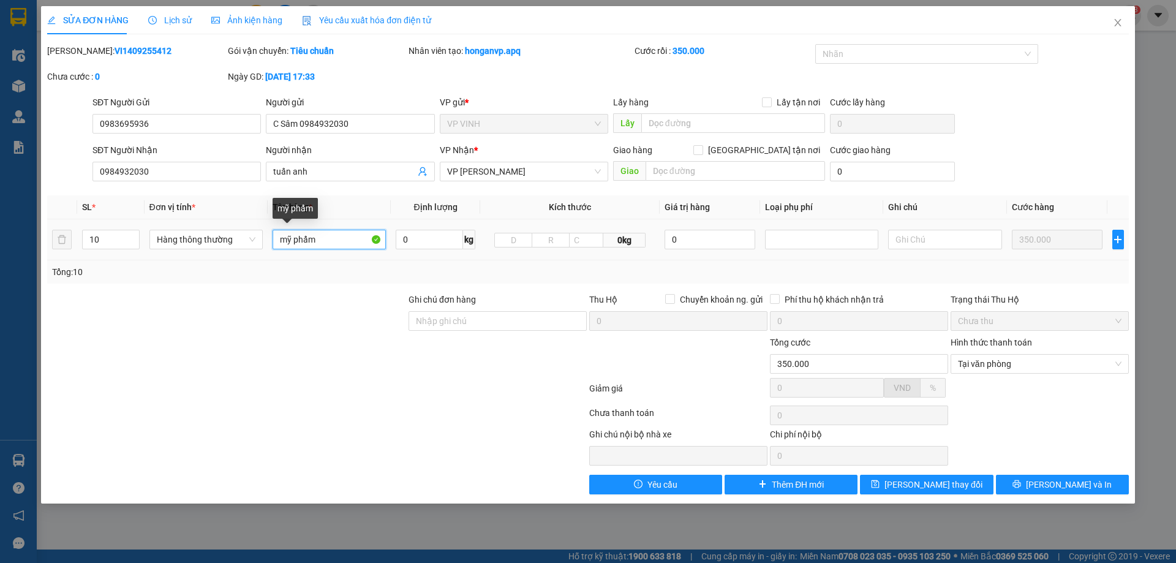
click at [328, 241] on input "mỹ phẩm" at bounding box center [329, 240] width 113 height 20
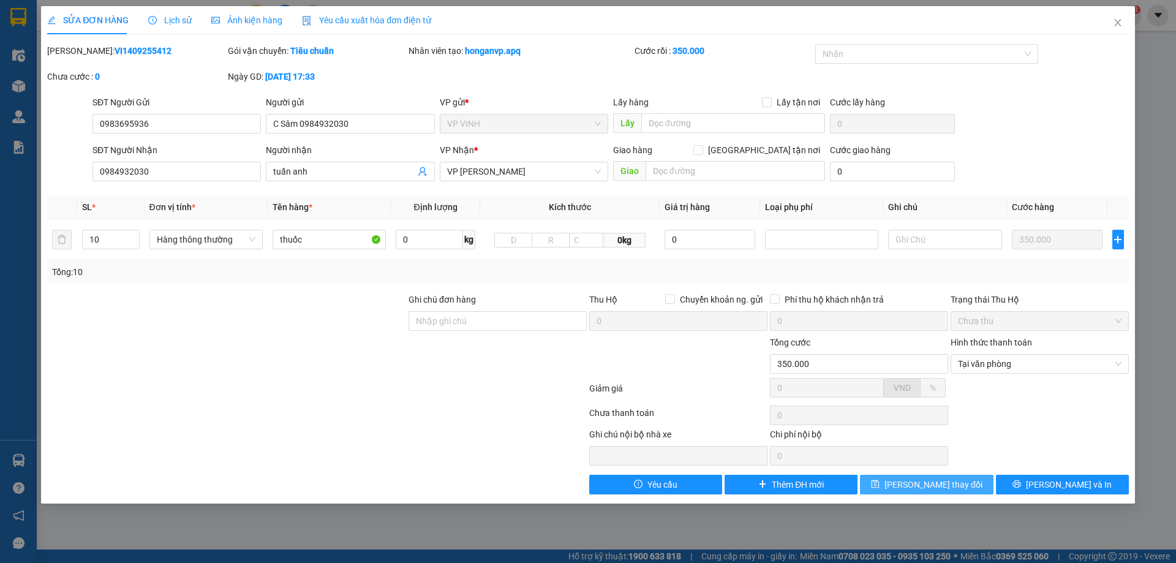
click at [927, 483] on span "Lưu thay đổi" at bounding box center [934, 484] width 98 height 13
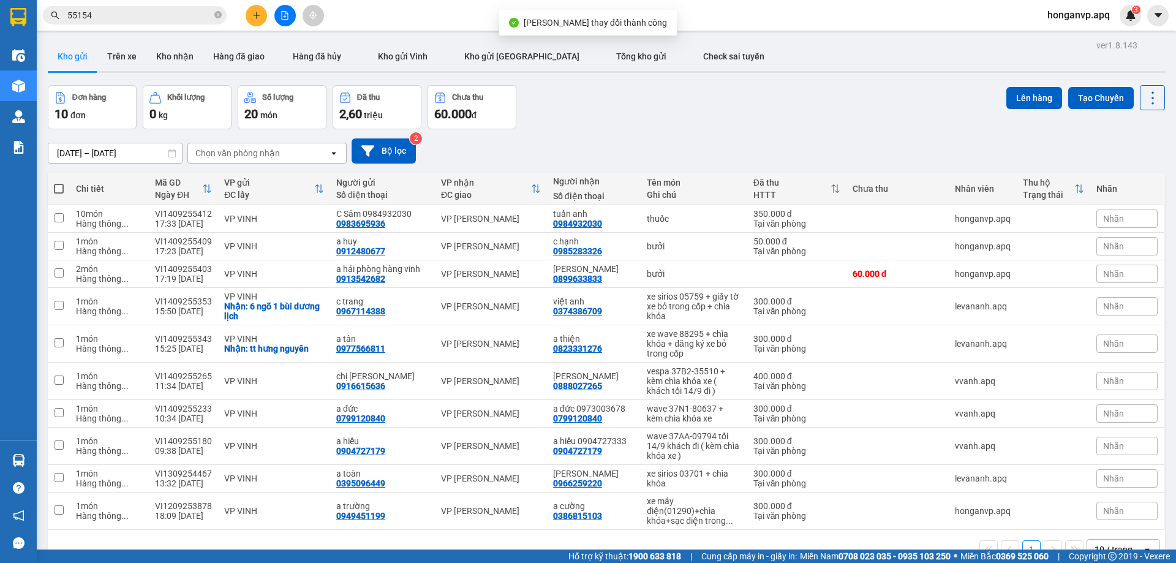
click at [704, 110] on div "Đơn hàng 10 đơn Khối lượng 0 kg Số lượng 20 món Đã thu 2,60 triệu Chưa thu 60.0…" at bounding box center [607, 107] width 1118 height 44
click at [257, 12] on icon "plus" at bounding box center [256, 15] width 9 height 9
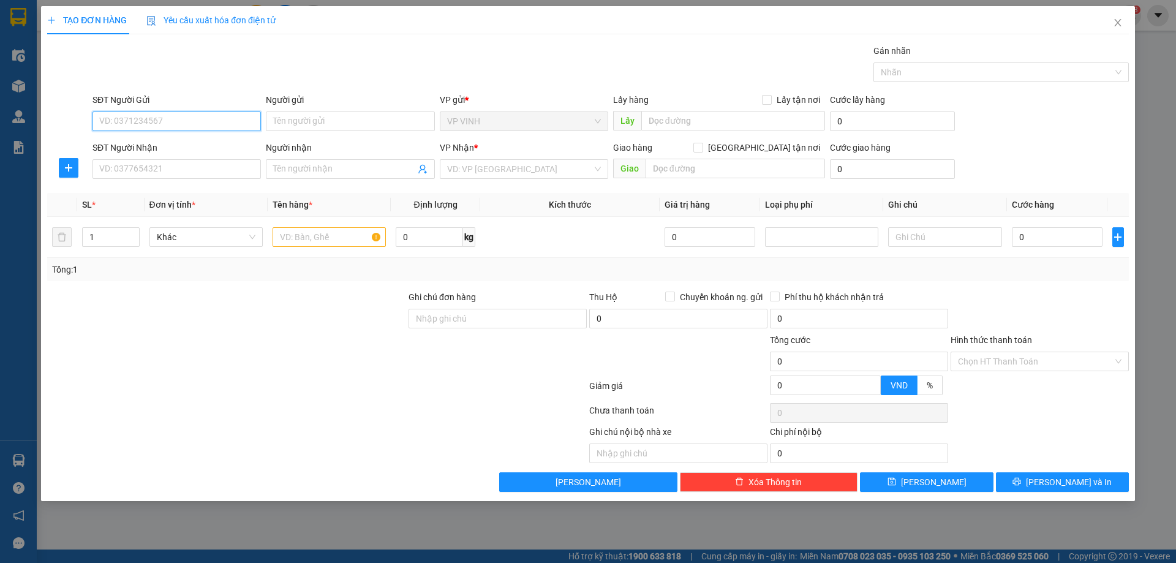
click at [195, 123] on input "SĐT Người Gửi" at bounding box center [177, 122] width 169 height 20
type input "0389816365"
click at [136, 142] on div "0389816365 - e my" at bounding box center [177, 145] width 154 height 13
type input "e my"
checkbox input "true"
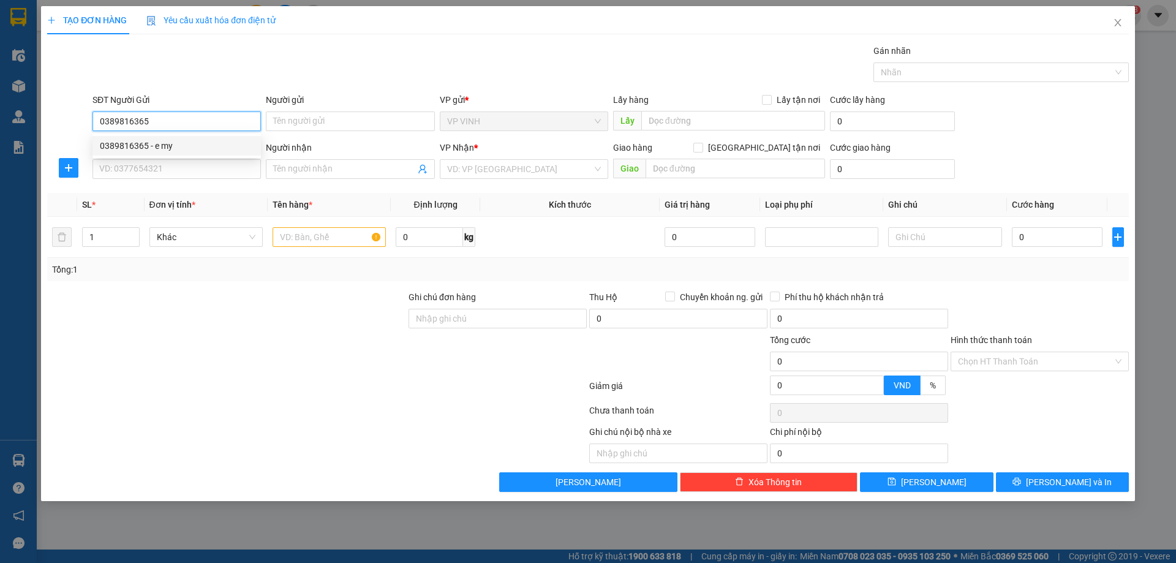
type input "2 hà huy tập"
type input "0389816365"
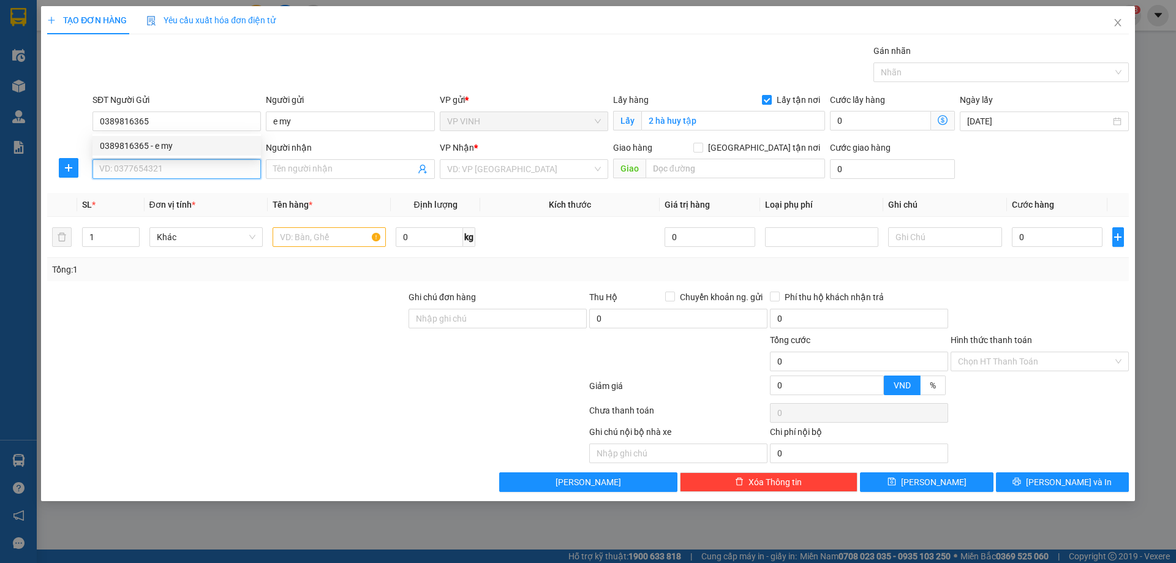
click at [162, 161] on input "SĐT Người Nhận" at bounding box center [177, 169] width 169 height 20
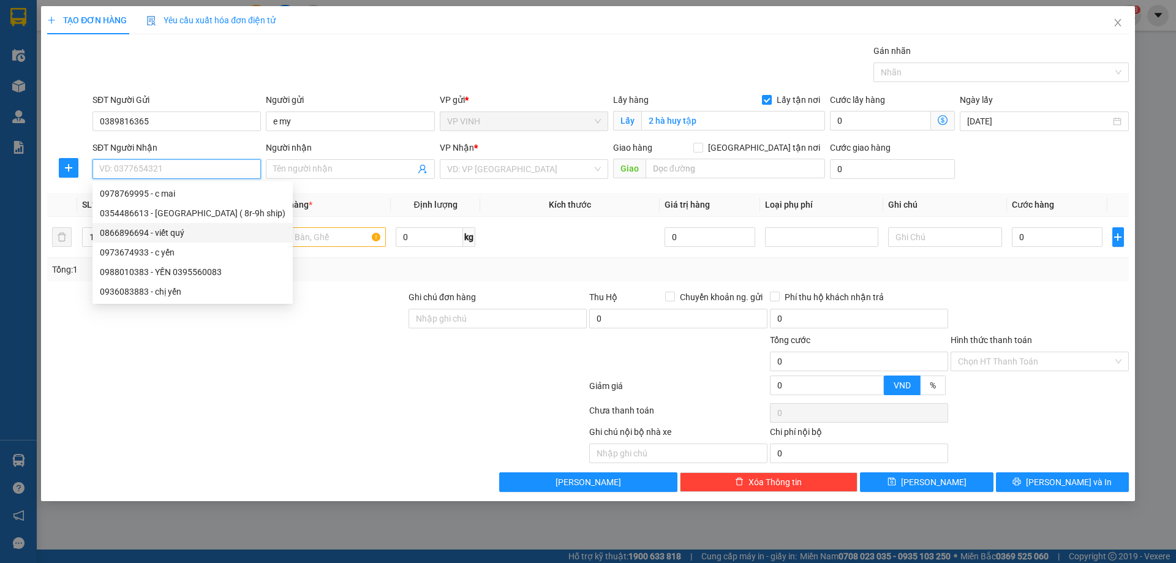
click at [122, 234] on div "0866896694 - viết quý" at bounding box center [193, 232] width 186 height 13
type input "0866896694"
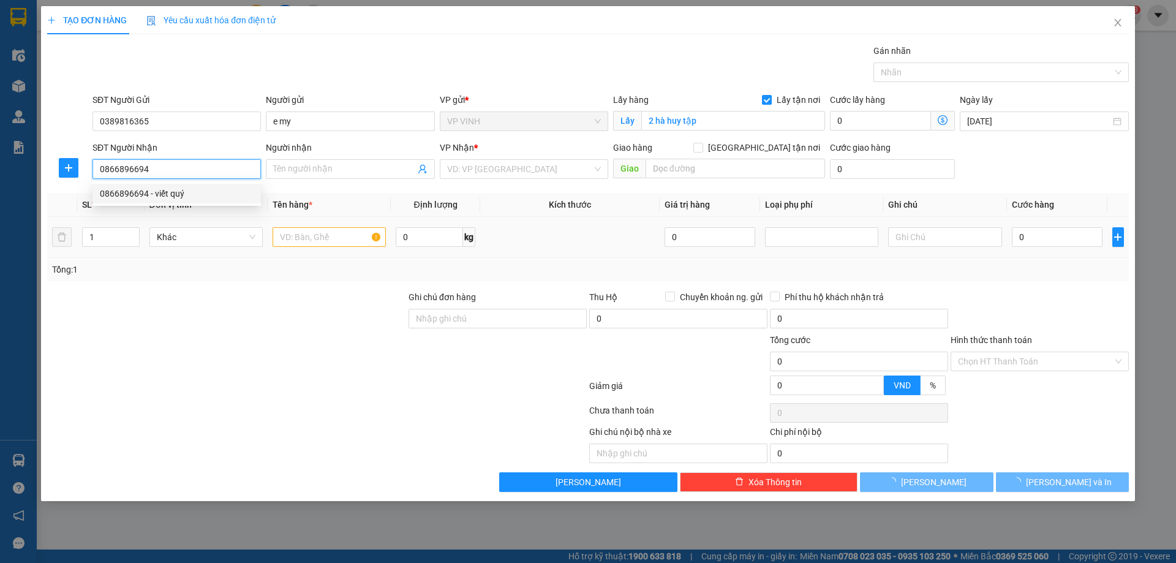
type input "viết quý"
checkbox input "true"
type input "sô b2-bt2, nfox 219 nguyễn xiển, hạ đình, thanh xuân, hà nội"
type input "70.000"
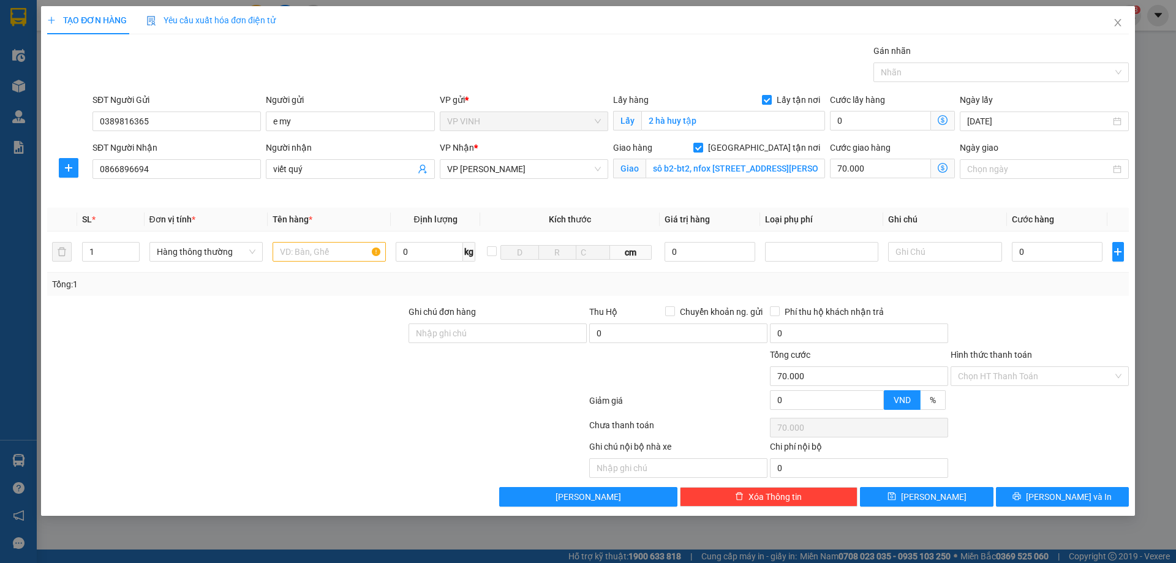
click at [947, 165] on icon "dollar-circle" at bounding box center [943, 168] width 10 height 10
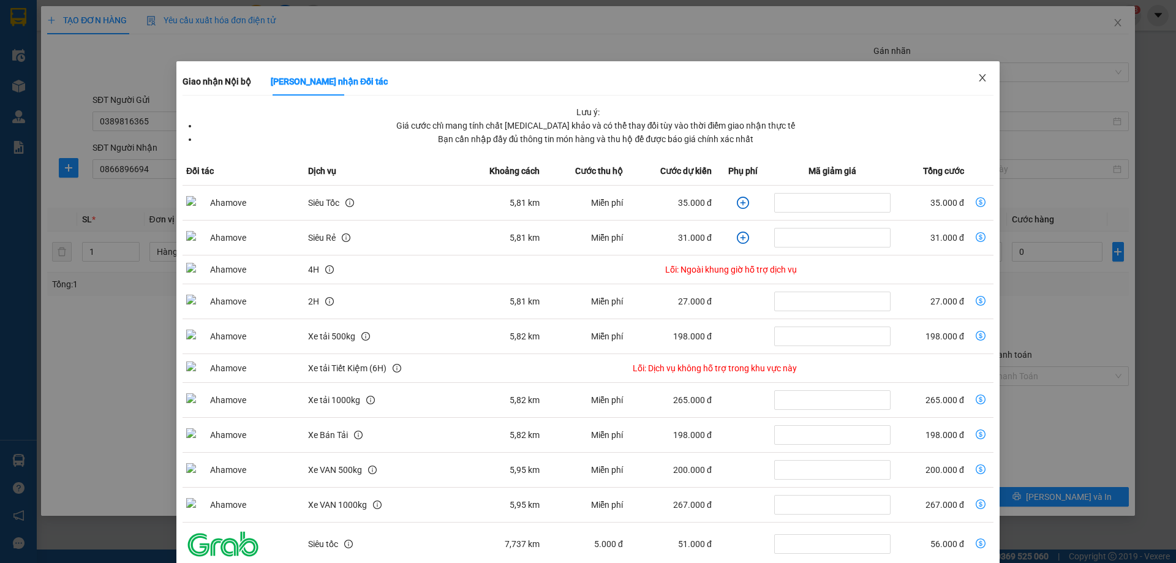
click at [979, 80] on icon "close" at bounding box center [982, 77] width 7 height 7
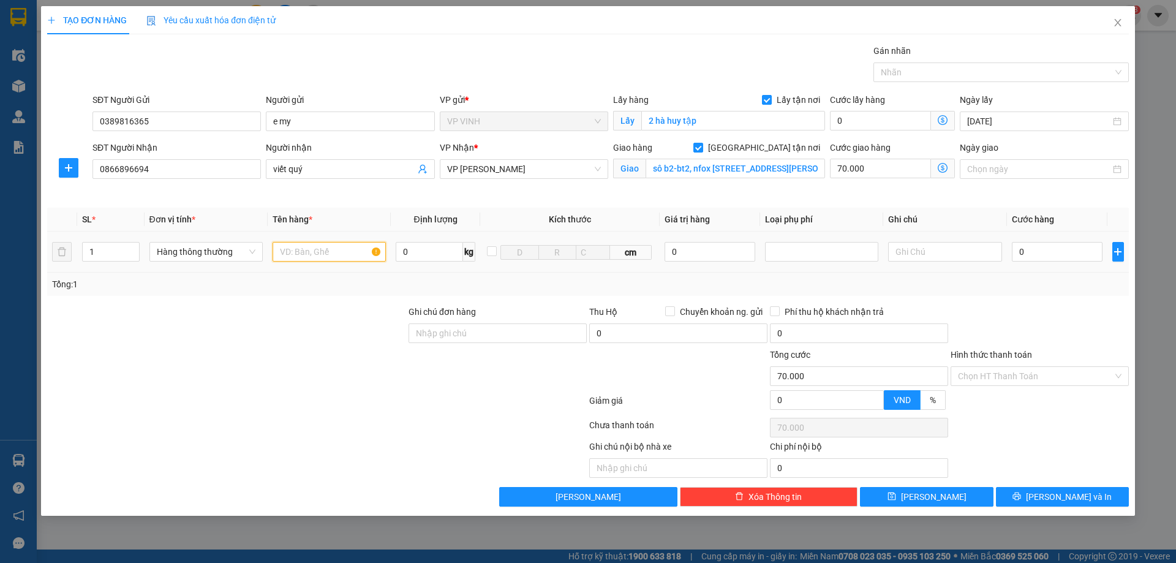
click at [316, 254] on input "text" at bounding box center [329, 252] width 113 height 20
type input "tp"
click at [1045, 249] on input "0" at bounding box center [1057, 252] width 91 height 20
type input "4"
type input "70.004"
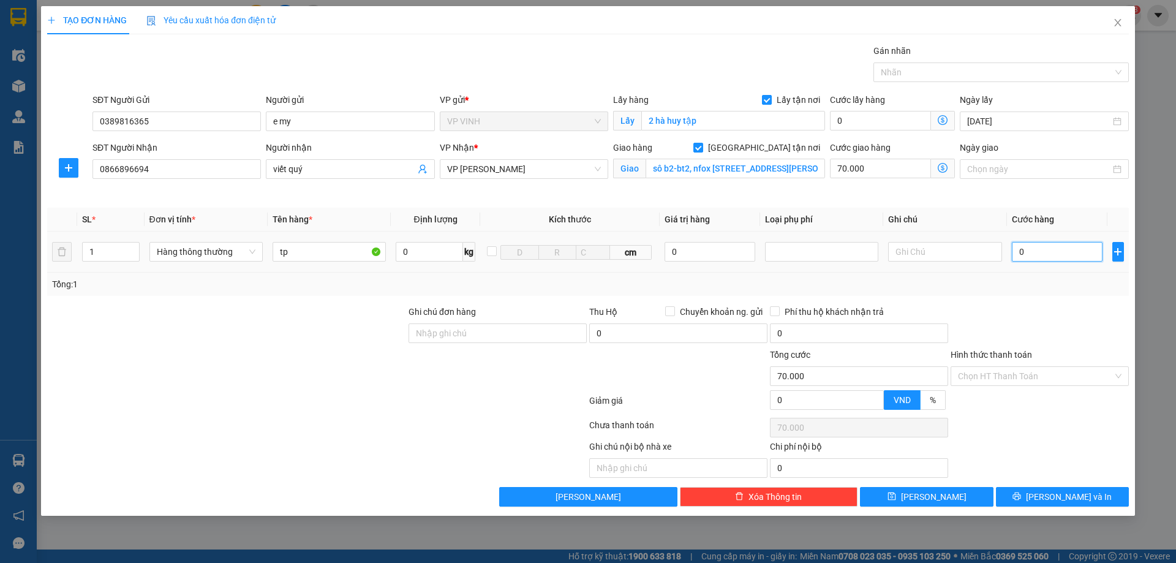
type input "70.004"
type input "40"
type input "70.040"
type input "40.000"
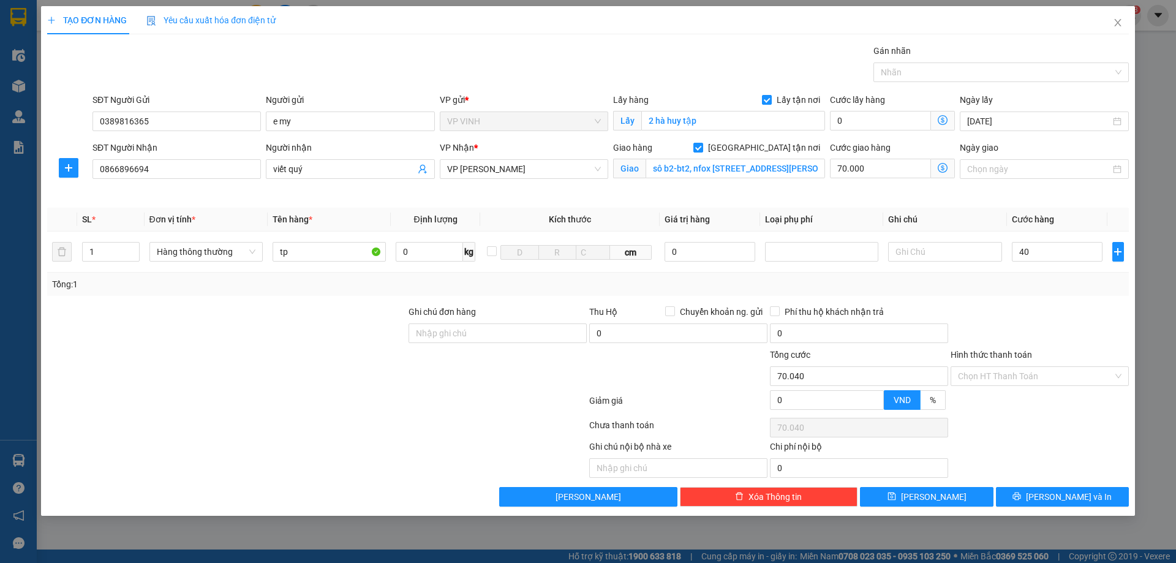
type input "110.000"
click at [1040, 314] on div at bounding box center [1040, 326] width 181 height 43
click at [1023, 377] on input "Hình thức thanh toán" at bounding box center [1035, 376] width 155 height 18
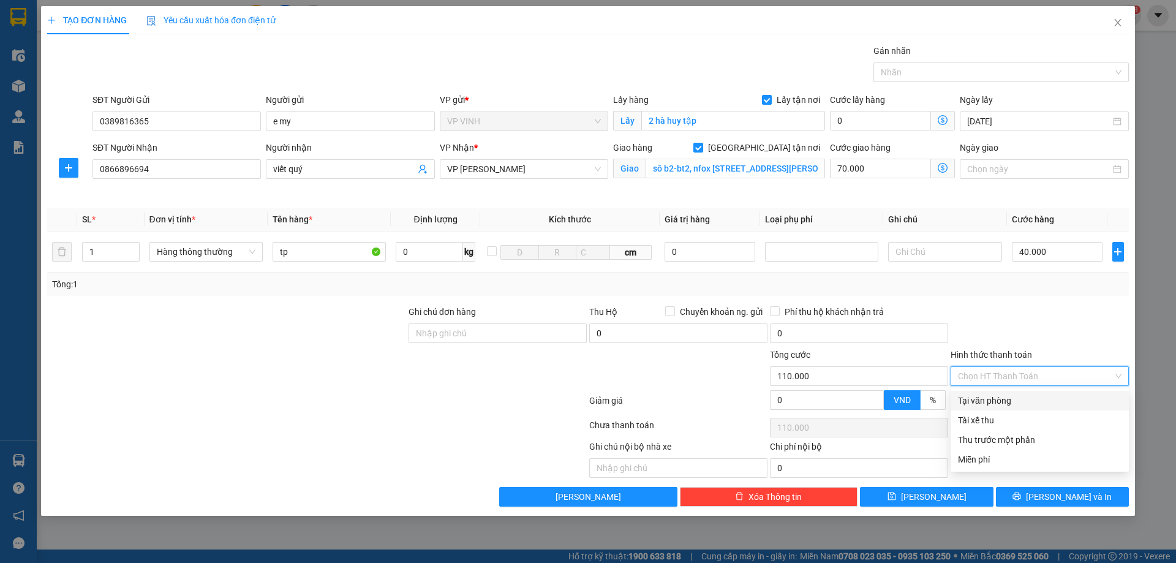
click at [1004, 404] on div "Tại văn phòng" at bounding box center [1040, 400] width 164 height 13
type input "0"
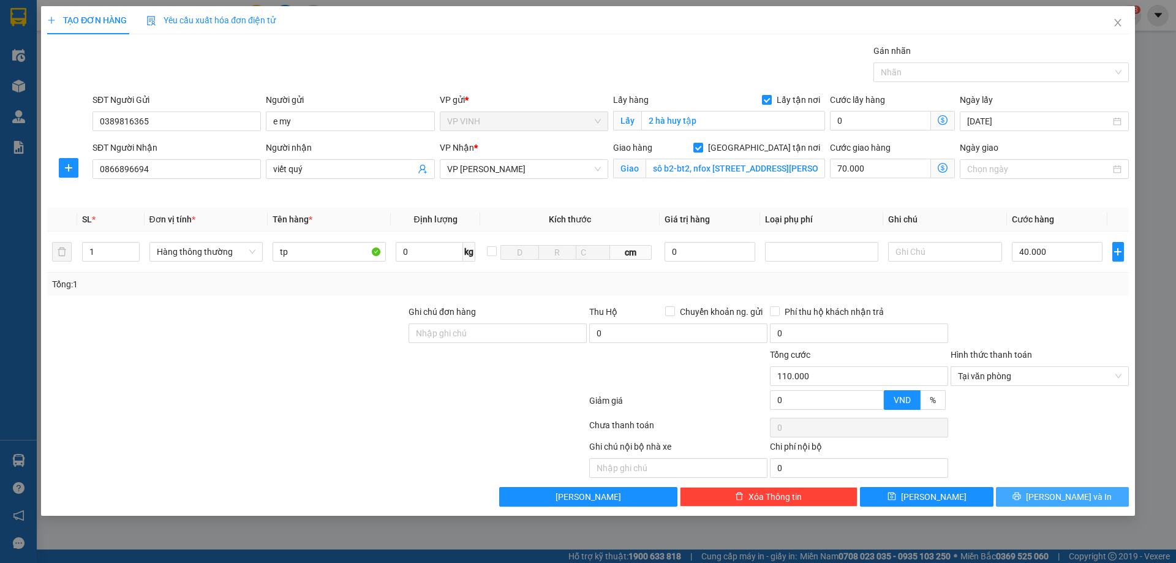
click at [1021, 495] on icon "printer" at bounding box center [1017, 496] width 9 height 9
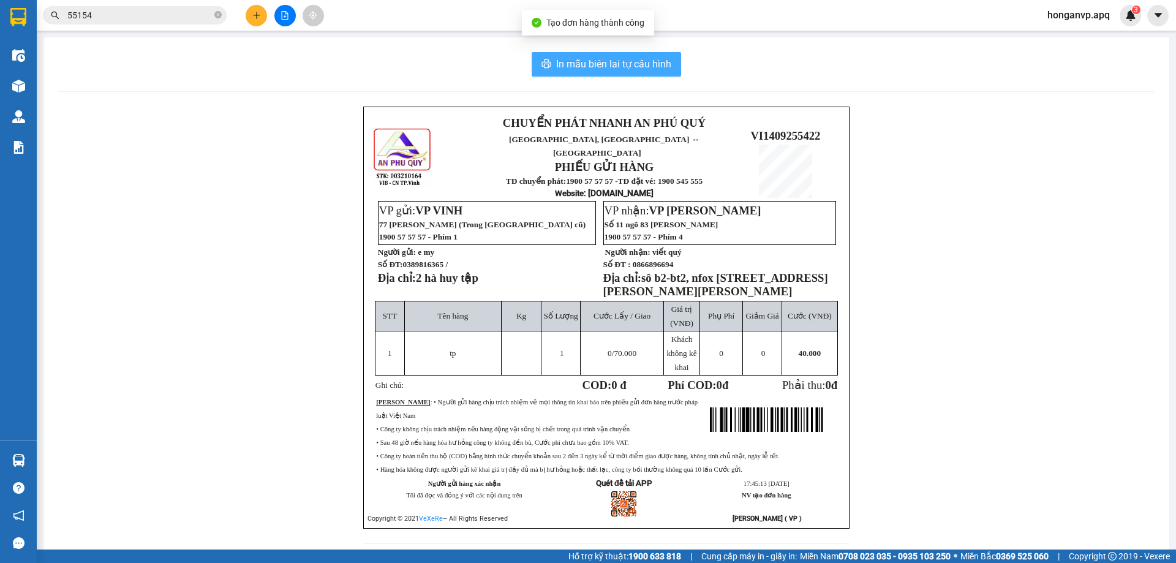
click at [630, 59] on span "In mẫu biên lai tự cấu hình" at bounding box center [613, 63] width 115 height 15
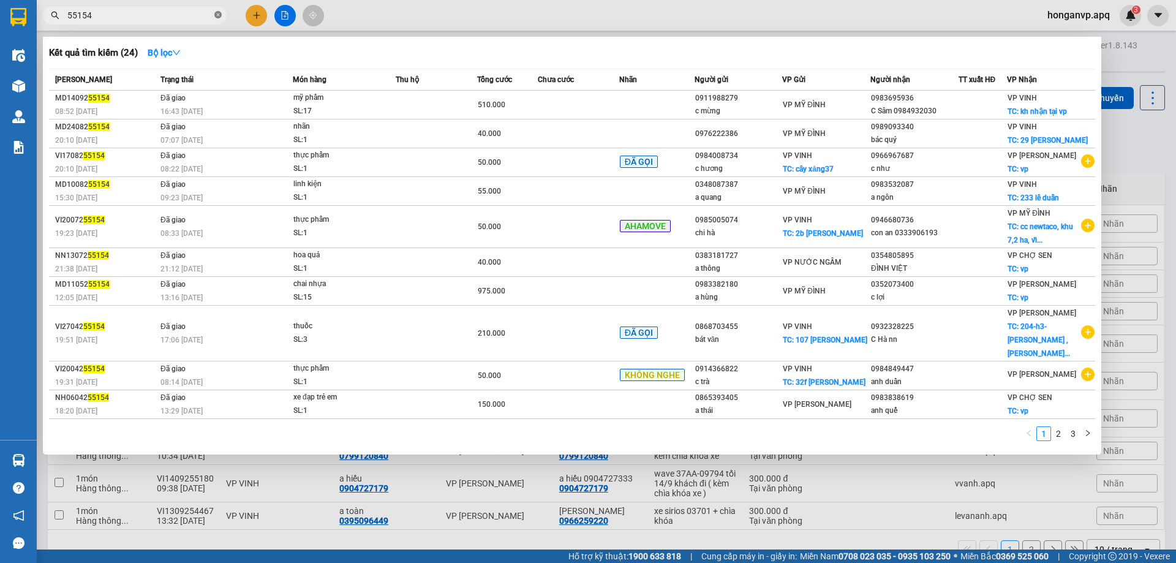
click at [217, 16] on icon "close-circle" at bounding box center [217, 14] width 7 height 7
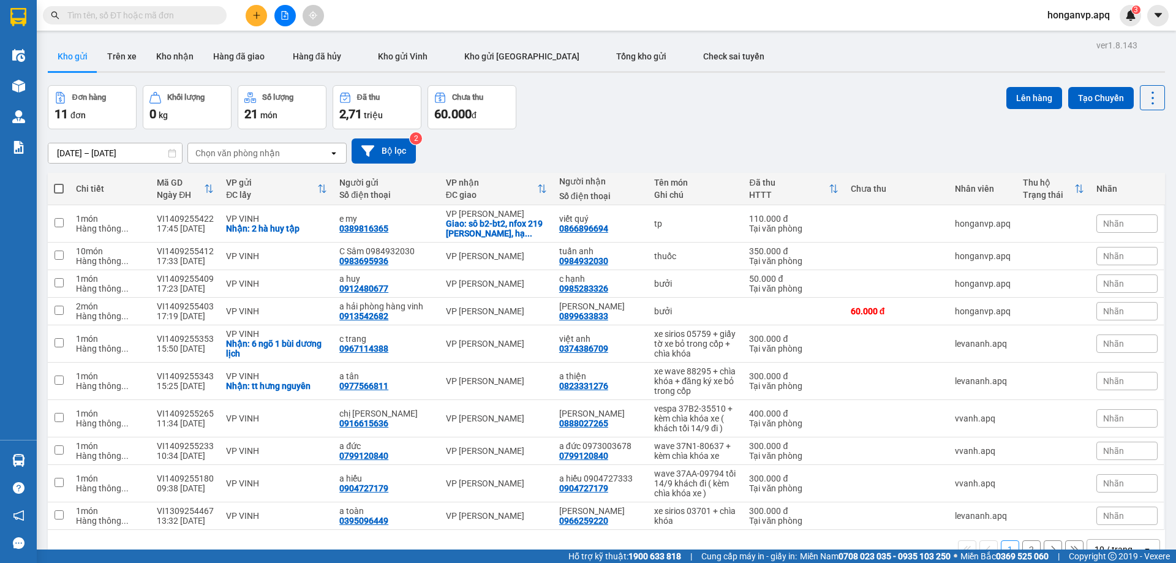
click at [190, 18] on input "text" at bounding box center [139, 15] width 145 height 13
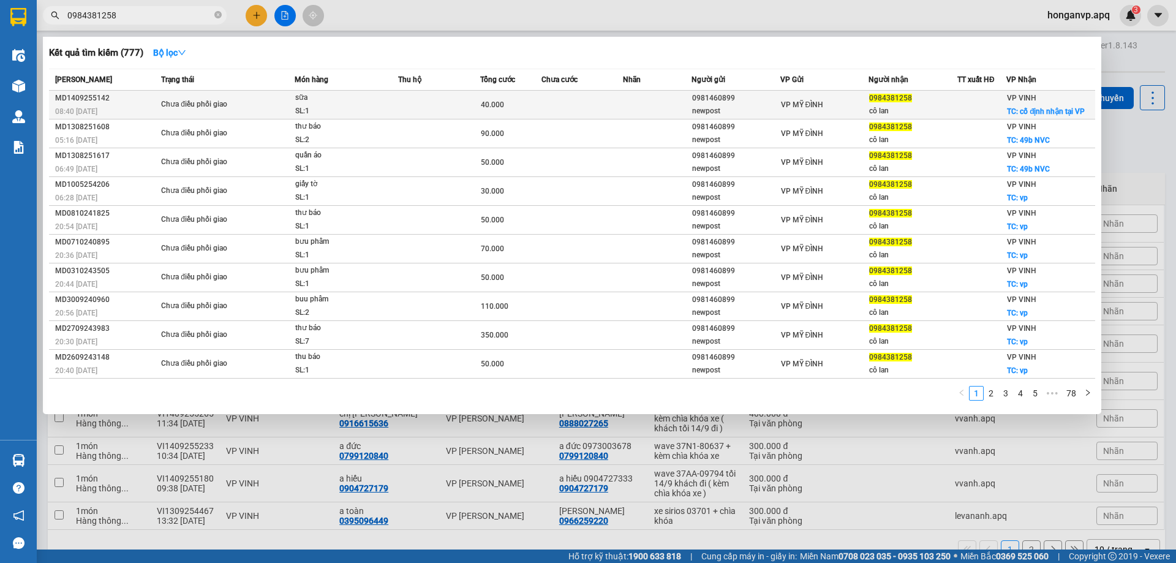
type input "0984381258"
click at [198, 102] on div "Chưa điều phối giao" at bounding box center [207, 104] width 92 height 13
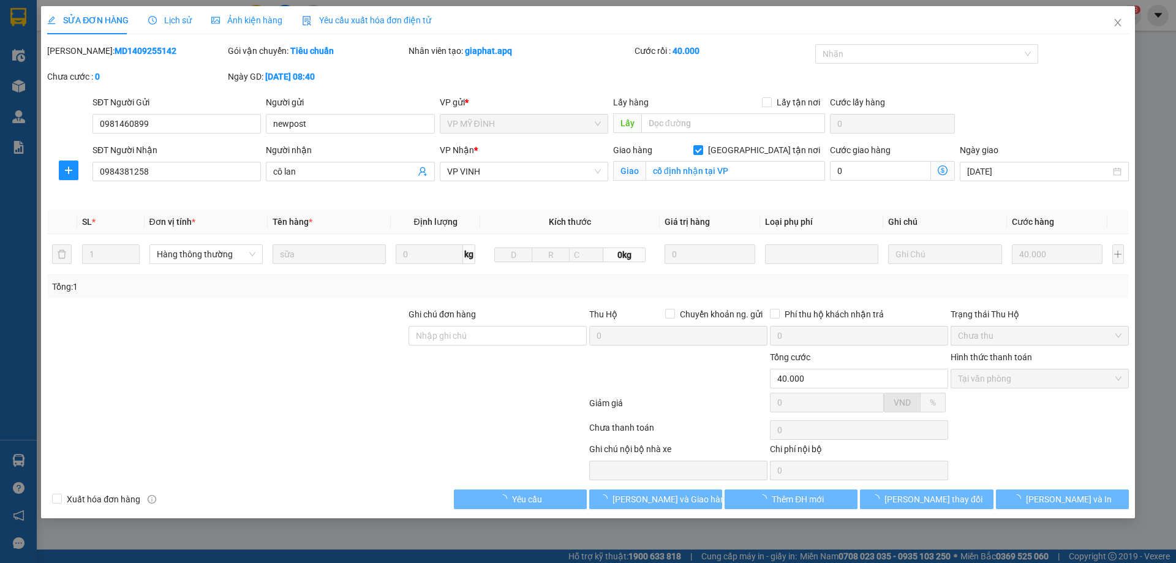
click at [186, 21] on span "Lịch sử" at bounding box center [170, 20] width 44 height 10
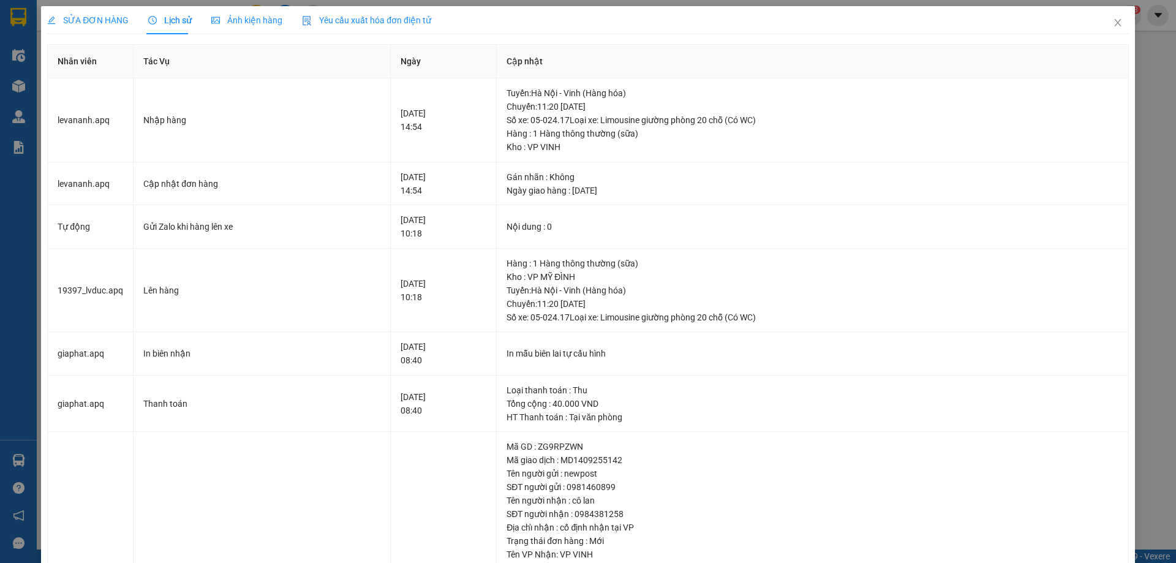
click at [682, 17] on div "SỬA ĐƠN HÀNG Lịch sử Ảnh kiện hàng Yêu cầu xuất hóa đơn điện tử" at bounding box center [588, 20] width 1082 height 28
click at [1113, 20] on icon "close" at bounding box center [1118, 23] width 10 height 10
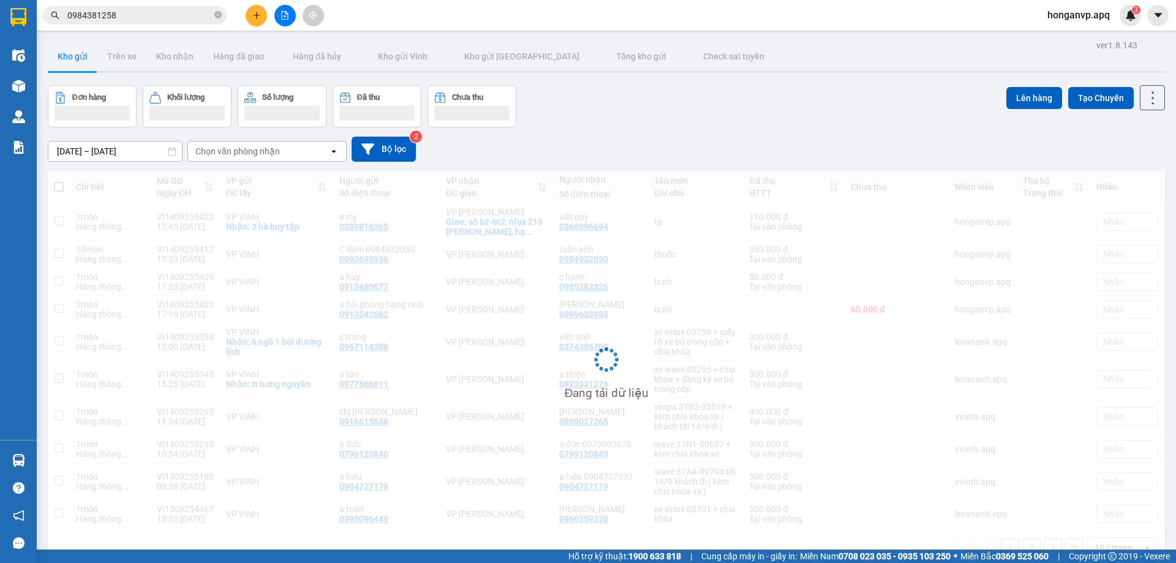
click at [717, 116] on div "Đơn hàng Khối lượng Số lượng Đã thu Chưa thu Lên hàng Tạo Chuyến" at bounding box center [607, 106] width 1118 height 42
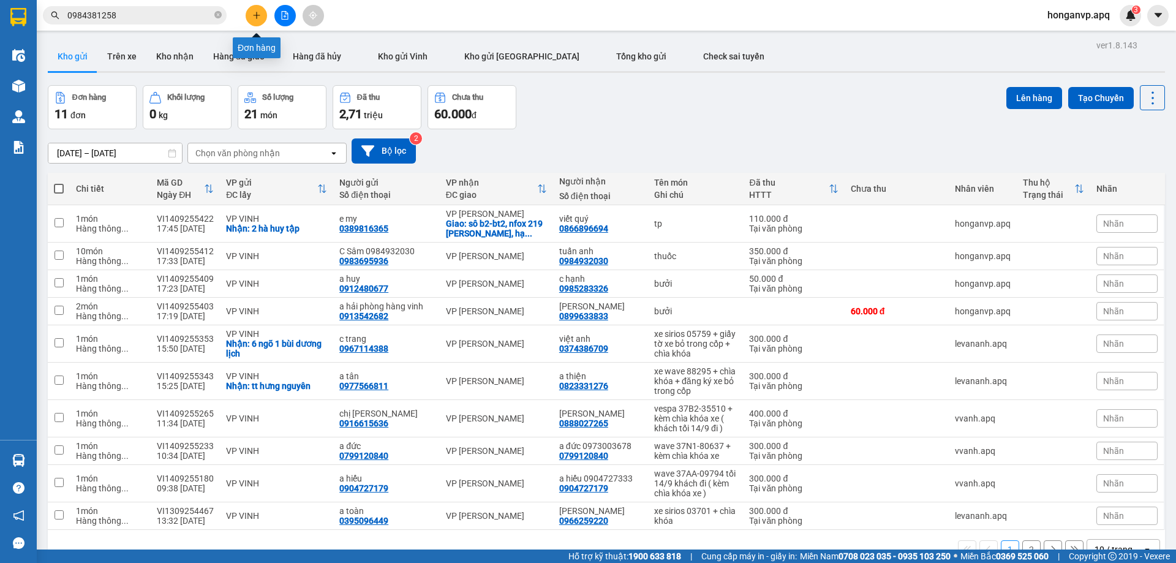
click at [253, 13] on icon "plus" at bounding box center [256, 15] width 9 height 9
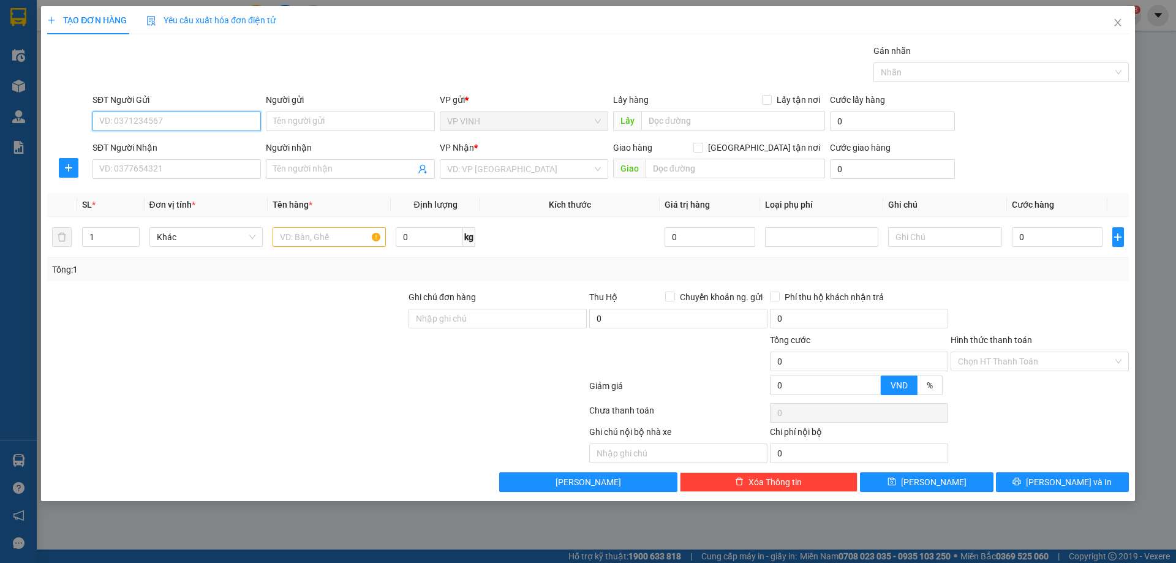
click at [203, 126] on input "SĐT Người Gửi" at bounding box center [177, 122] width 169 height 20
type input "0976464772"
click at [299, 123] on input "Người gửi" at bounding box center [350, 122] width 169 height 20
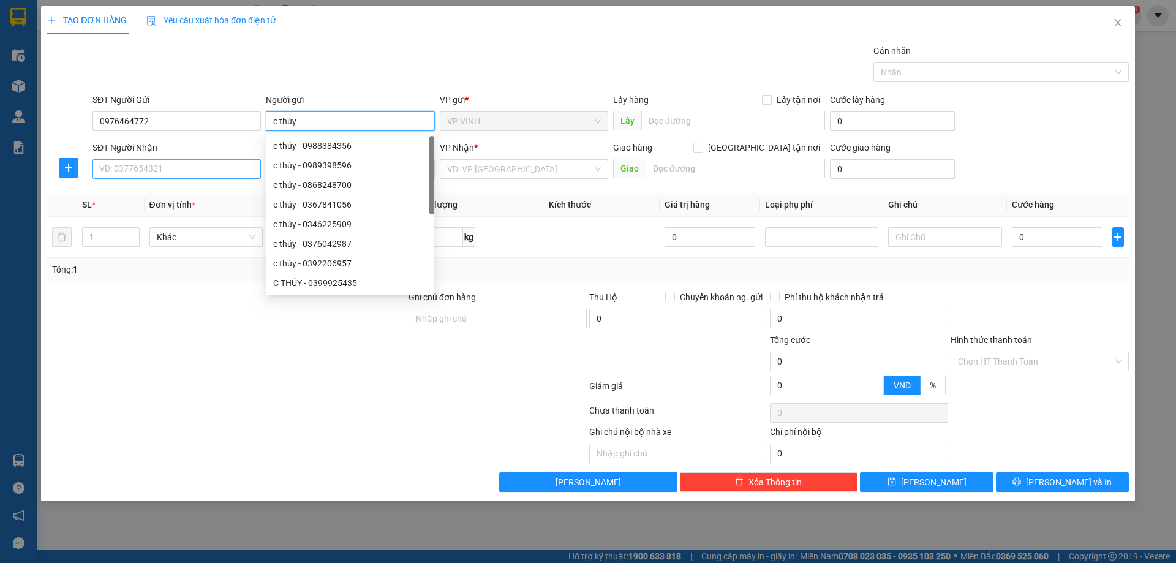
type input "c thúy"
click at [175, 167] on input "SĐT Người Nhận" at bounding box center [177, 169] width 169 height 20
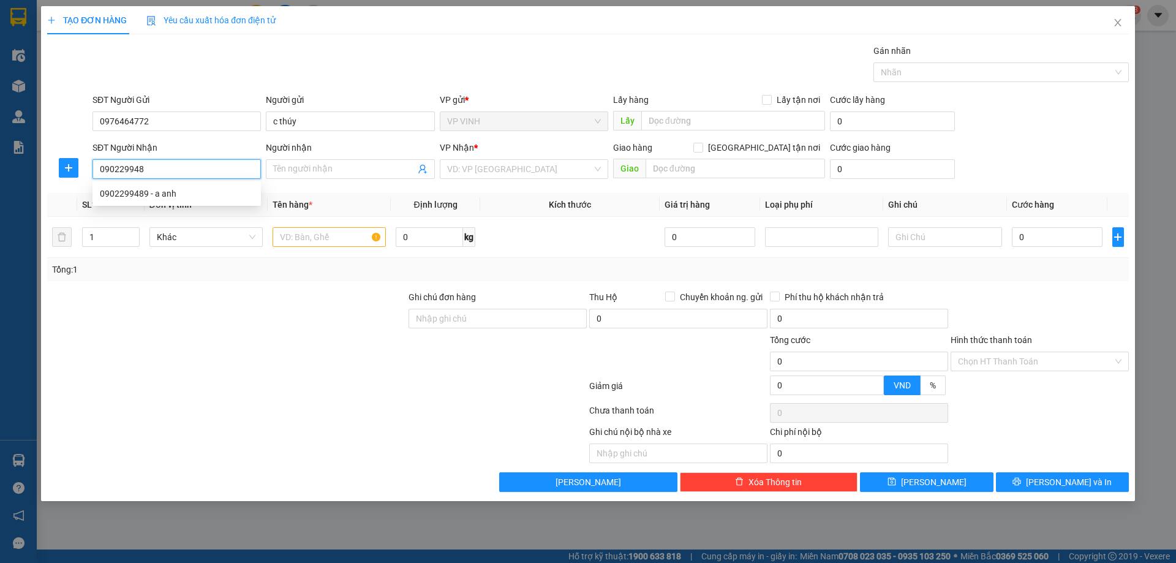
type input "0902299489"
click at [128, 193] on div "0902299489 - a anh" at bounding box center [177, 193] width 154 height 13
type input "a anh"
type input "VP Ngọc Hồi"
click at [507, 168] on span "Dọc đường" at bounding box center [524, 169] width 154 height 18
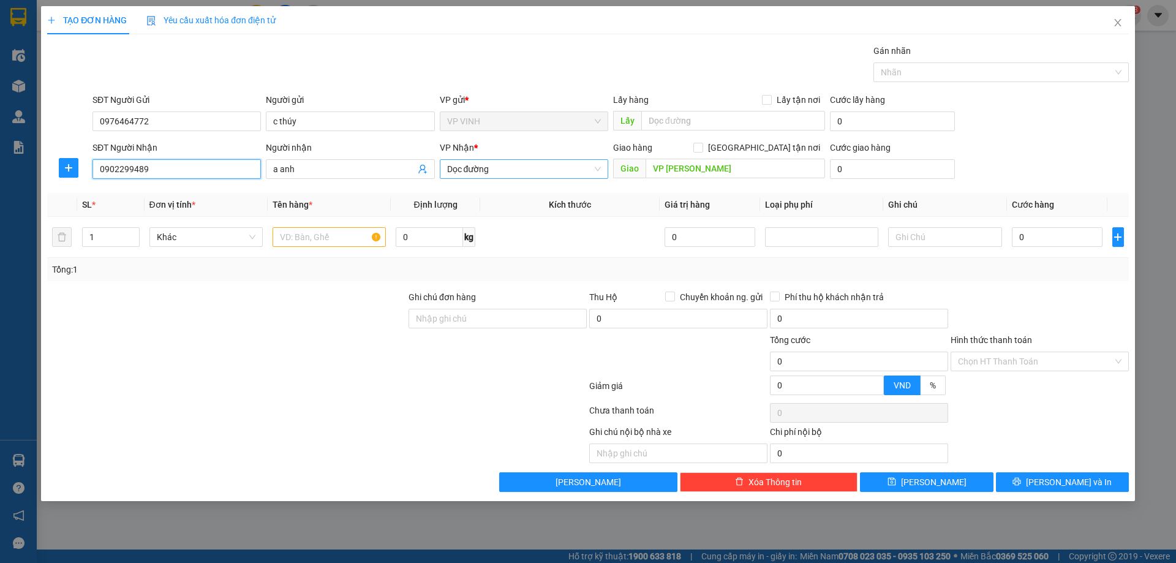
type input "0902299489"
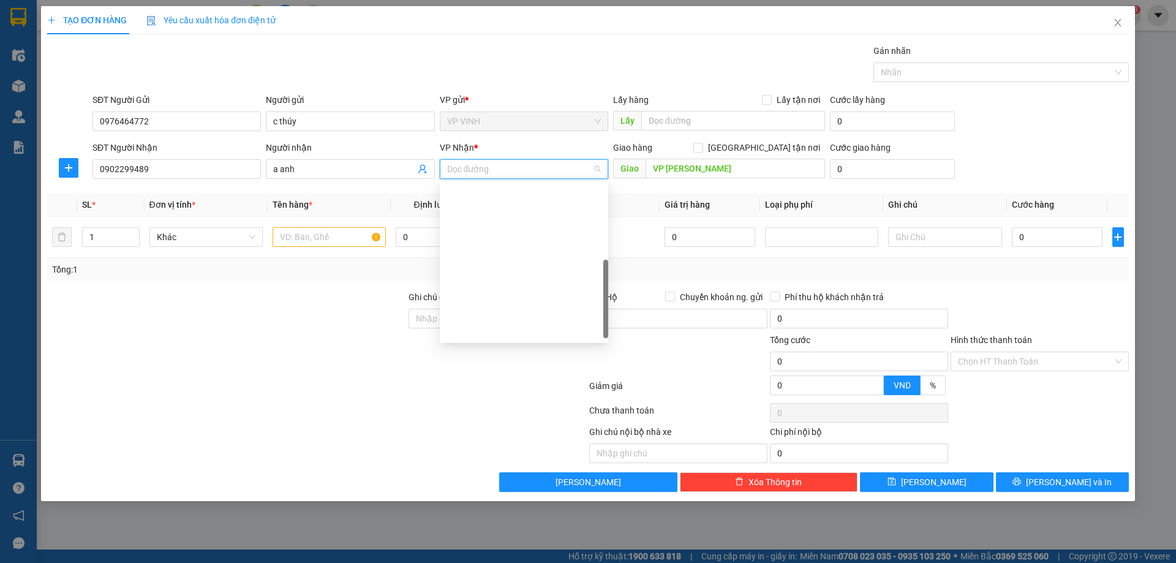
click at [483, 422] on div "VP MỸ ĐÌNH" at bounding box center [524, 428] width 154 height 13
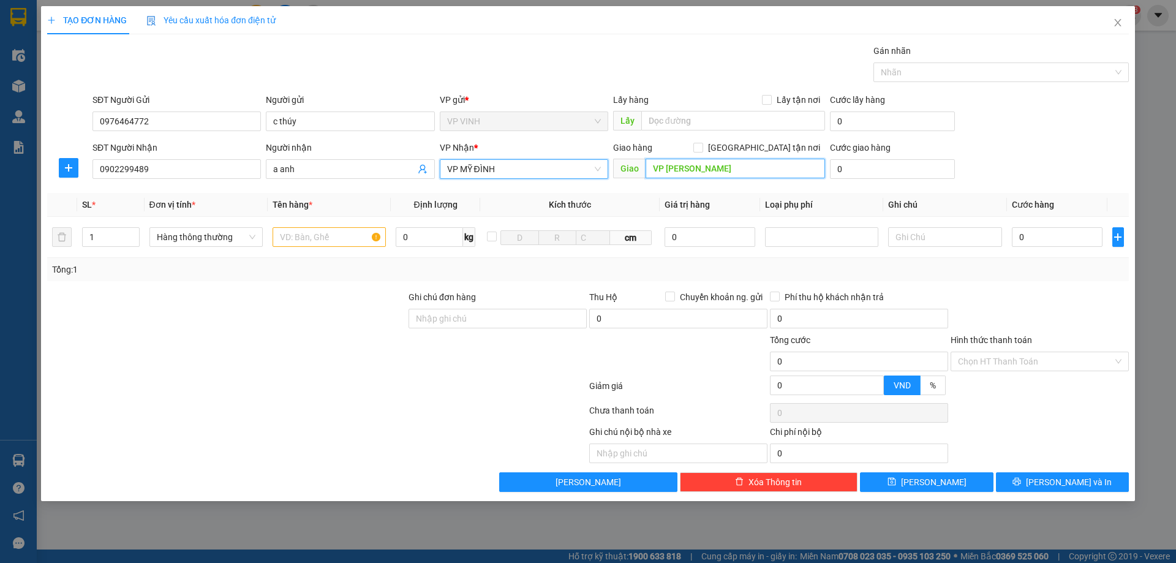
click at [720, 172] on input "VP Ngọc Hồi" at bounding box center [736, 169] width 180 height 20
click at [324, 235] on input "text" at bounding box center [329, 237] width 113 height 20
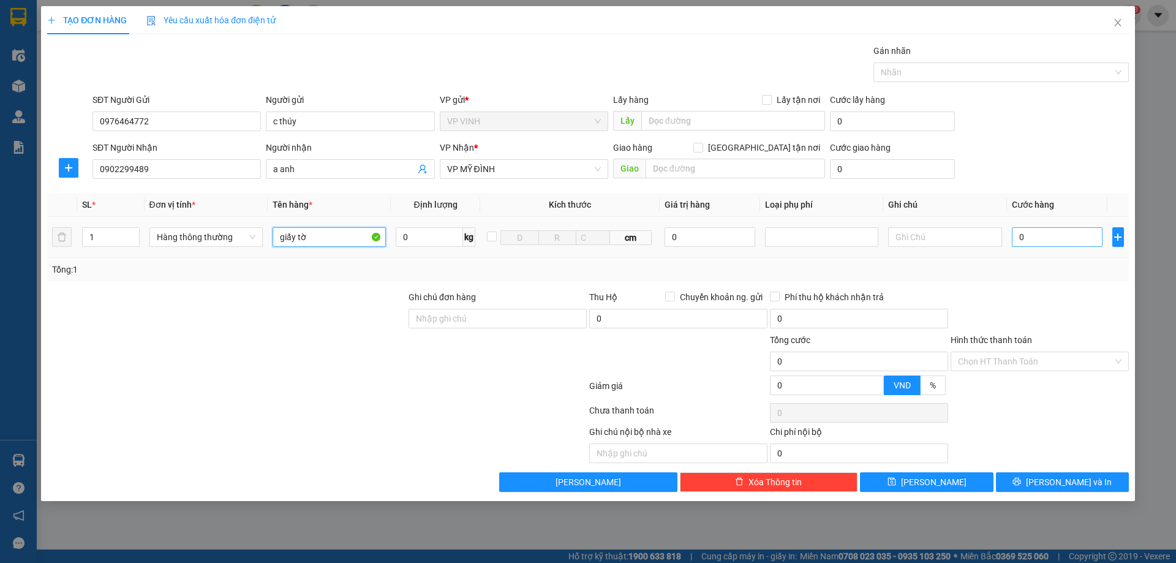
type input "giấy tờ"
click at [1044, 239] on input "0" at bounding box center [1057, 237] width 91 height 20
type input "3"
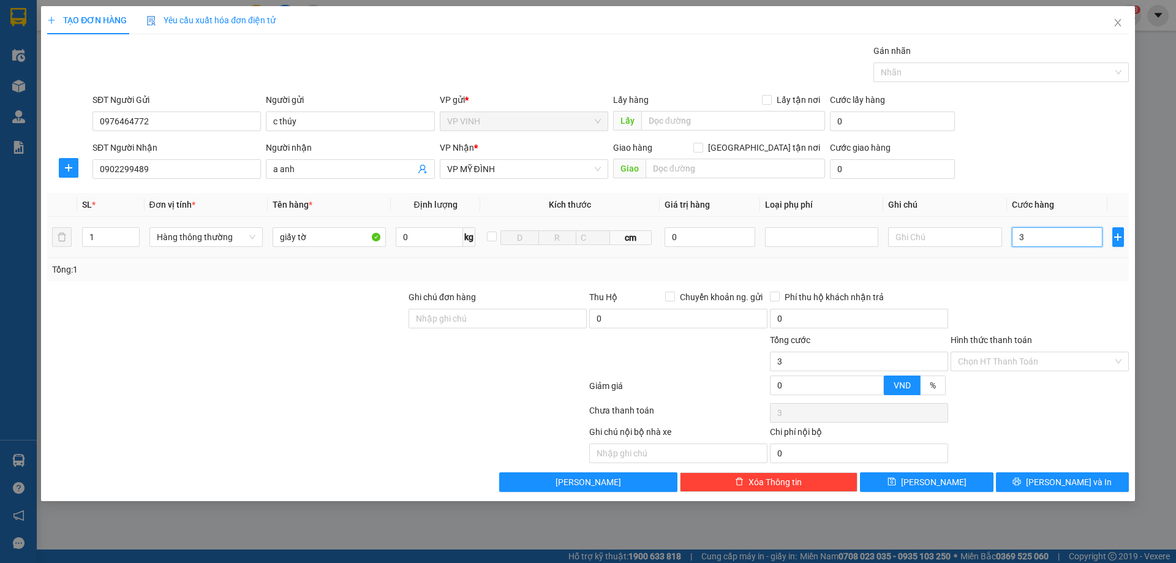
type input "30"
type input "30.000"
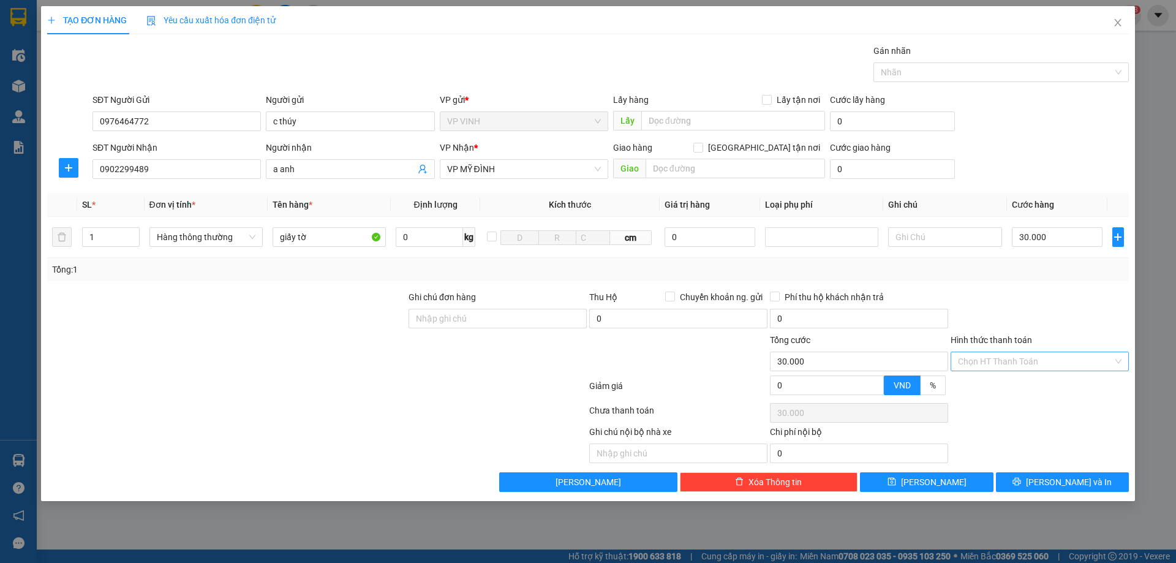
click at [1004, 365] on input "Hình thức thanh toán" at bounding box center [1035, 361] width 155 height 18
click at [984, 381] on div "Tại văn phòng" at bounding box center [1040, 385] width 164 height 13
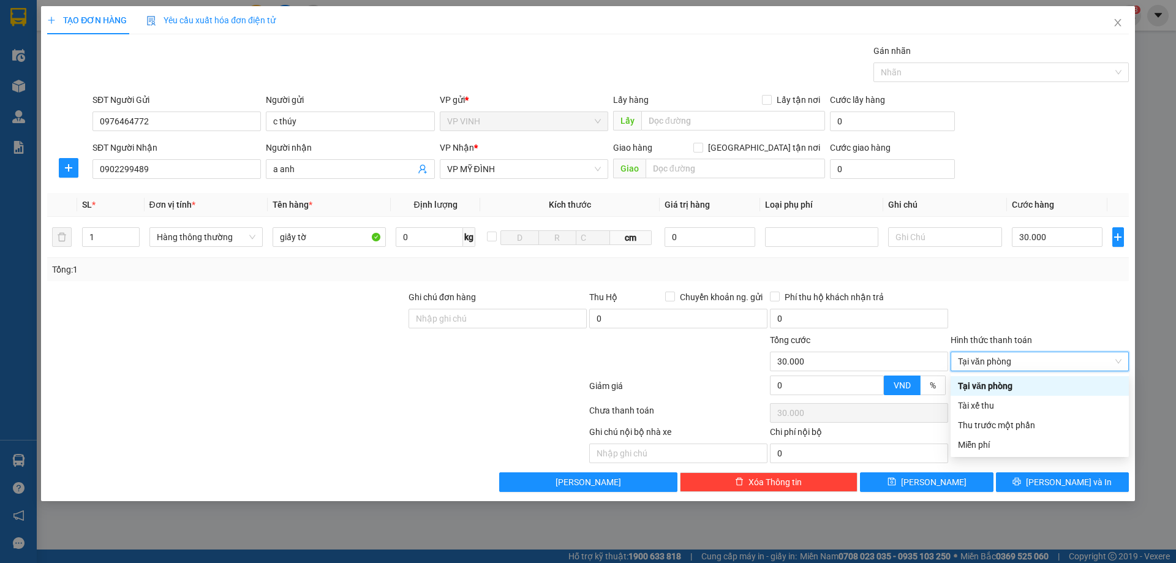
type input "0"
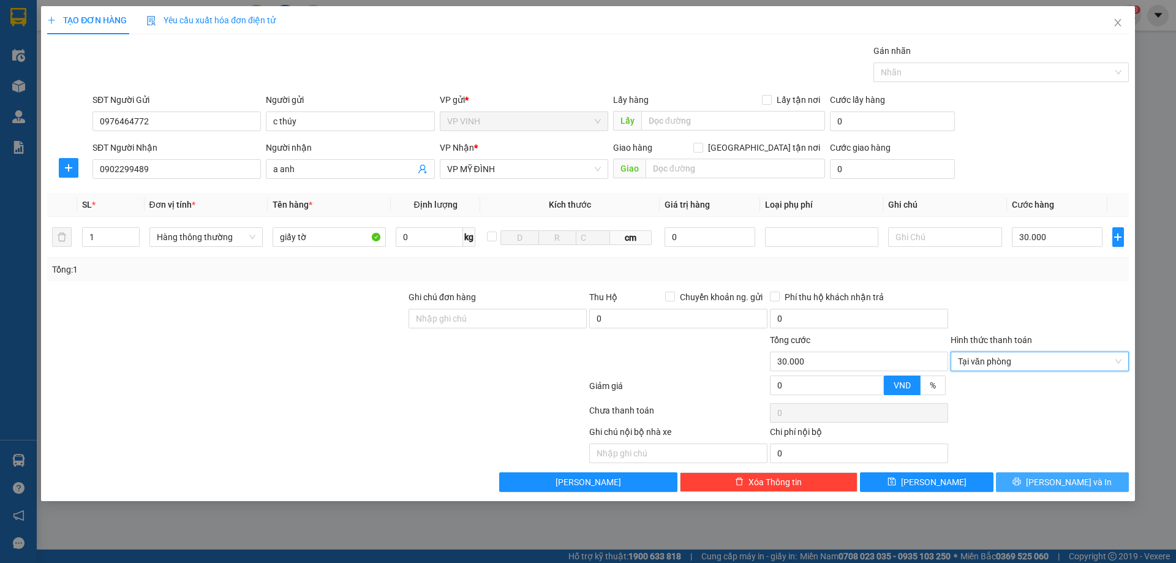
click at [1050, 485] on button "Lưu và In" at bounding box center [1062, 482] width 133 height 20
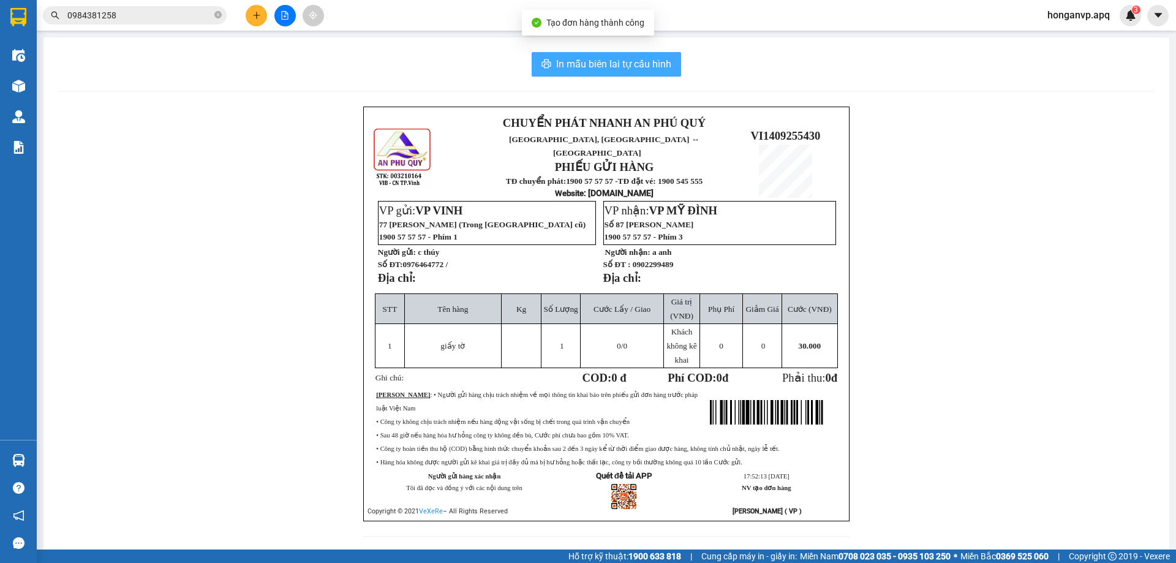
click at [583, 66] on span "In mẫu biên lai tự cấu hình" at bounding box center [613, 63] width 115 height 15
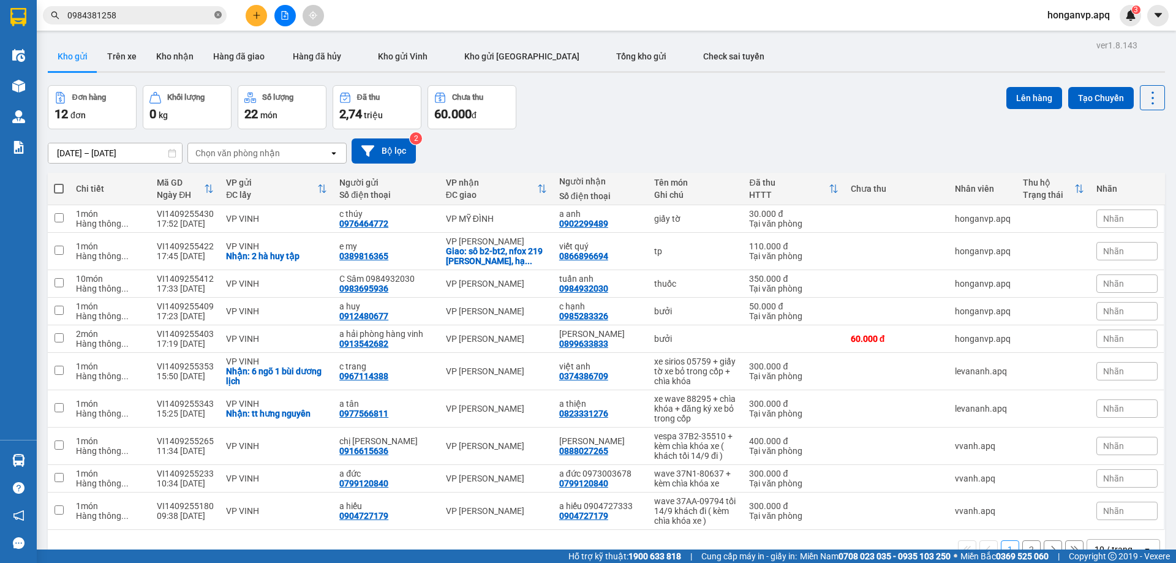
click at [216, 18] on icon "close-circle" at bounding box center [217, 14] width 7 height 7
click at [124, 14] on input "text" at bounding box center [139, 15] width 145 height 13
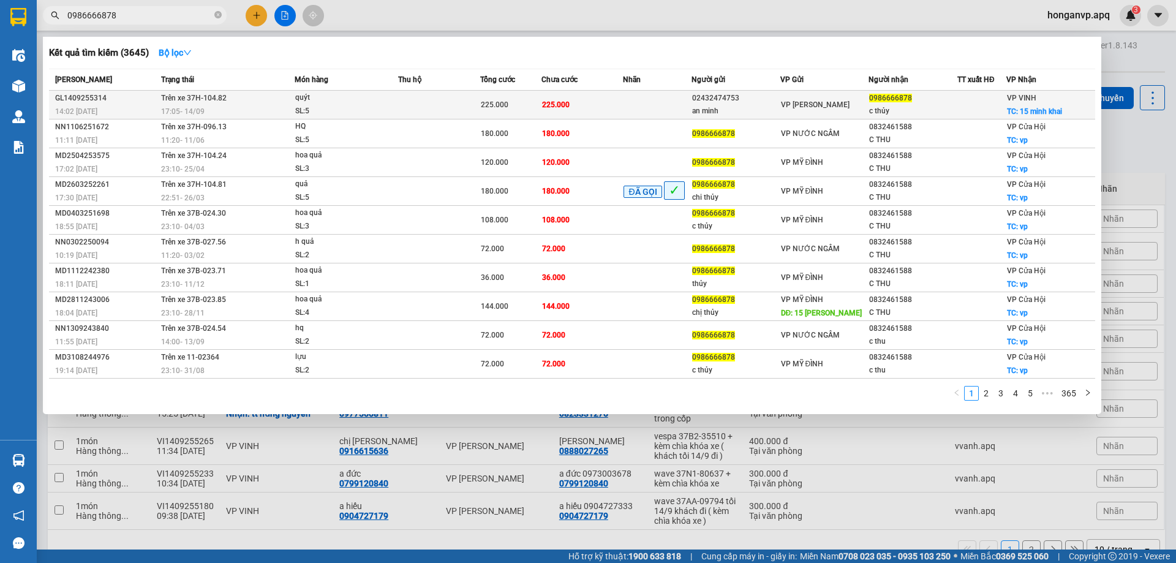
type input "0986666878"
click at [404, 107] on td at bounding box center [439, 105] width 82 height 29
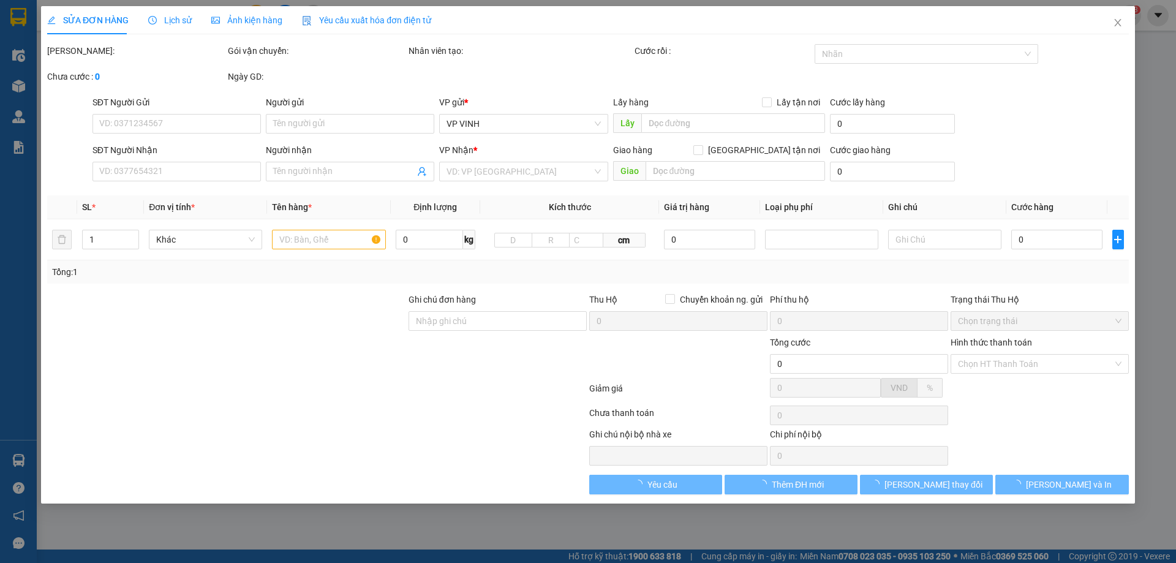
type input "02432474753"
type input "an minh"
type input "0986666878"
type input "c thủy"
checkbox input "true"
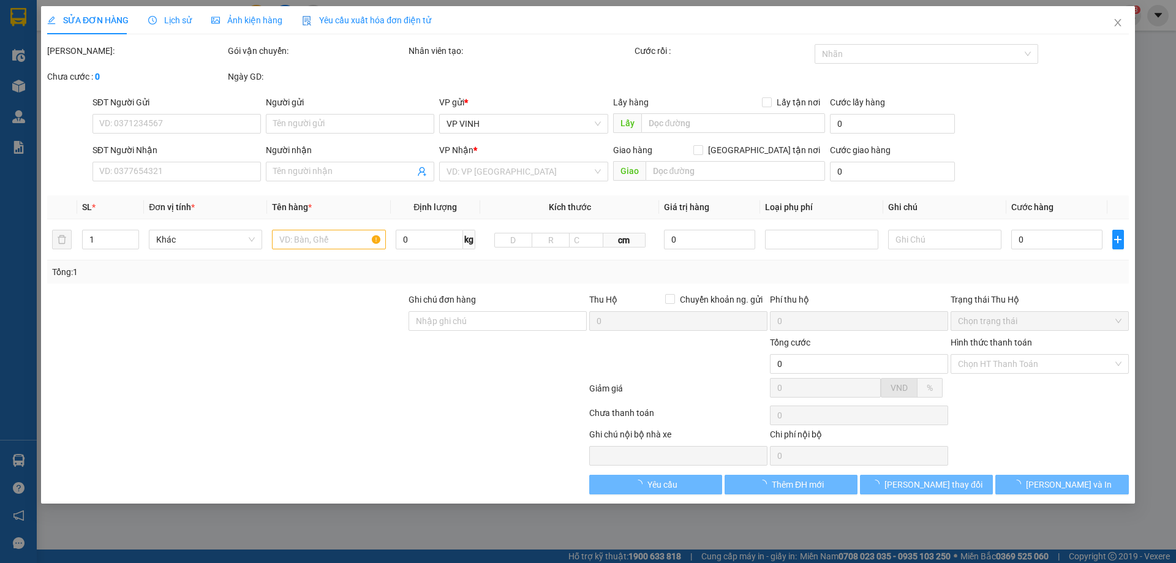
type input "15 minh khai"
type input "225.000"
type input "10"
type input "225.000"
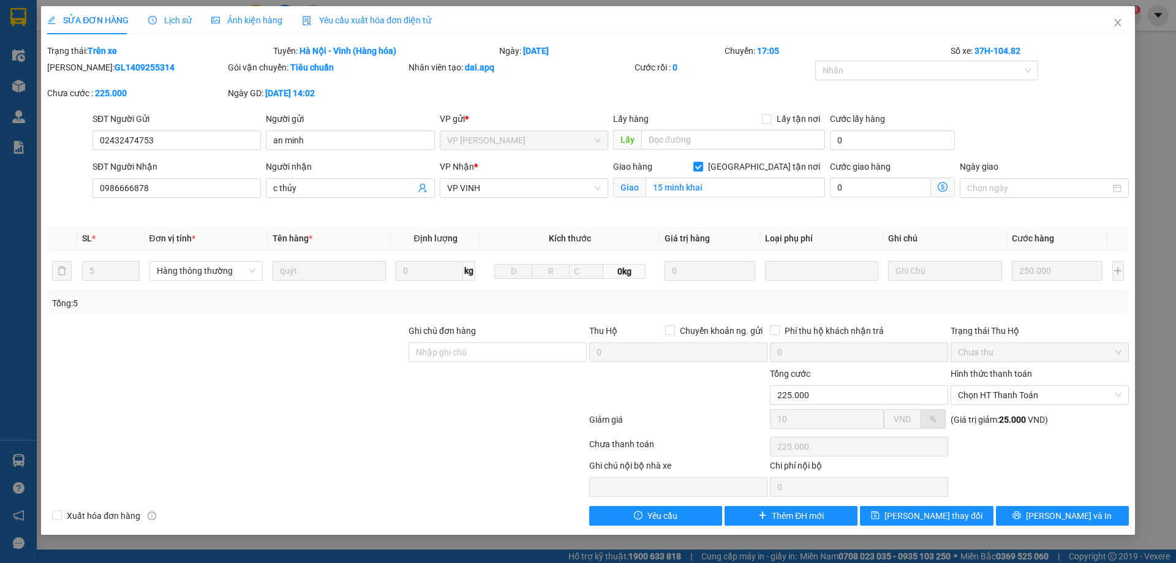
click at [183, 23] on span "Lịch sử" at bounding box center [170, 20] width 44 height 10
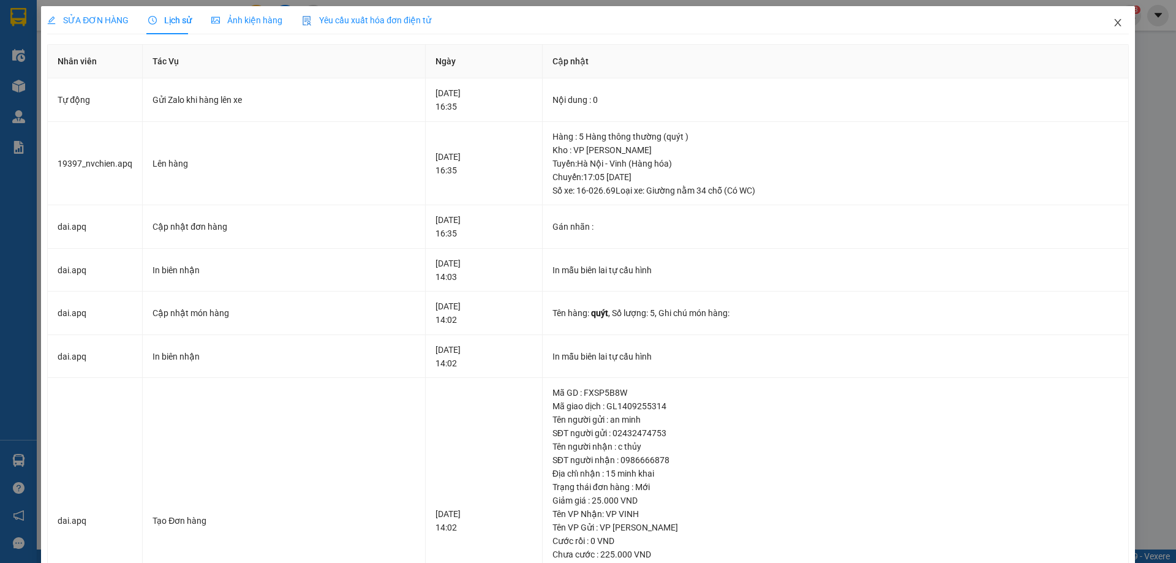
click at [1115, 23] on icon "close" at bounding box center [1118, 22] width 7 height 7
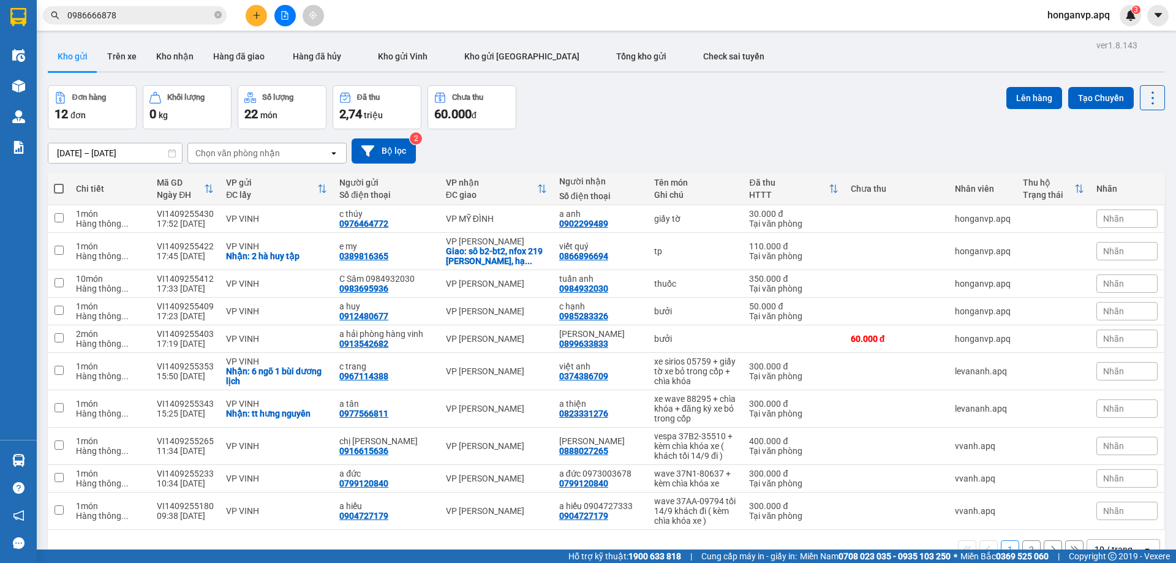
click at [164, 17] on input "0986666878" at bounding box center [139, 15] width 145 height 13
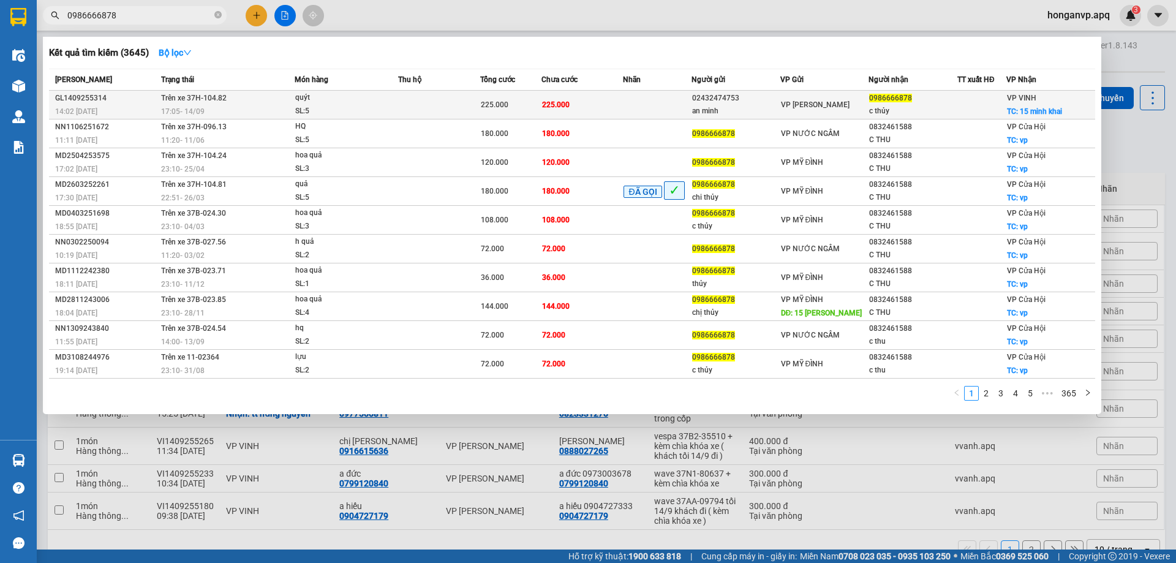
click at [569, 113] on td "225.000" at bounding box center [583, 105] width 82 height 29
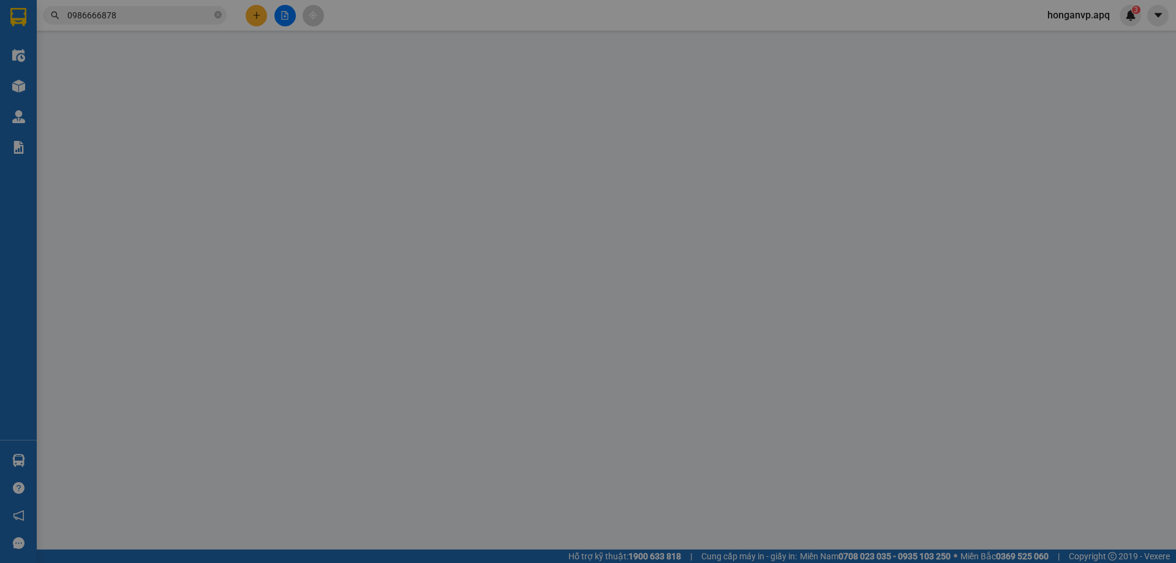
type input "02432474753"
type input "an minh"
type input "0986666878"
type input "c thủy"
checkbox input "true"
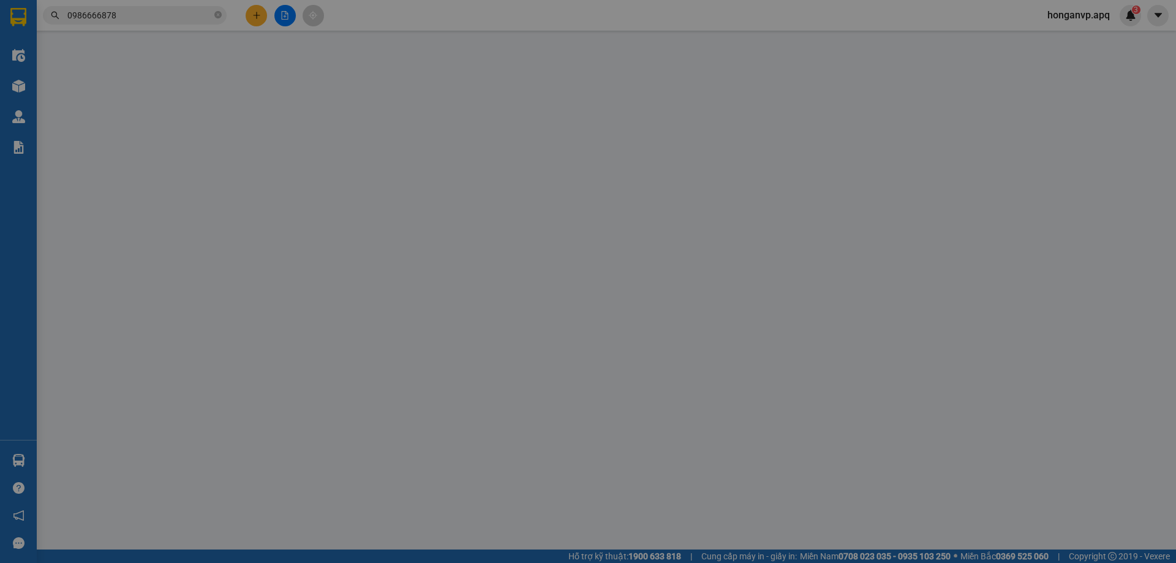
type input "15 minh khai"
type input "225.000"
type input "10"
type input "225.000"
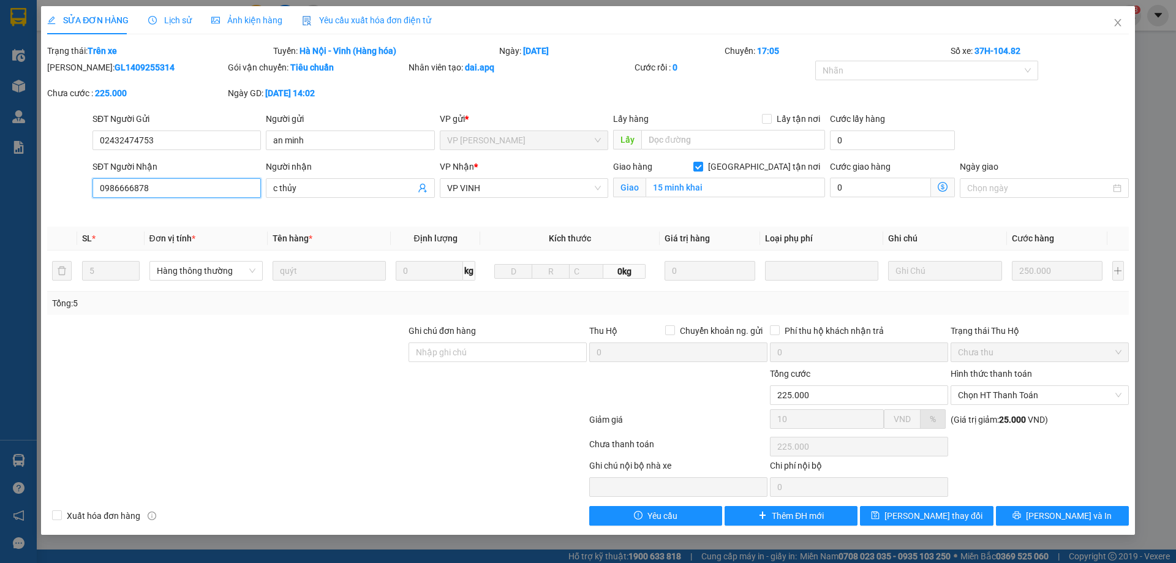
click at [161, 188] on input "0986666878" at bounding box center [177, 188] width 169 height 20
type input "0975848636"
click at [298, 191] on input "c thủy" at bounding box center [344, 187] width 142 height 13
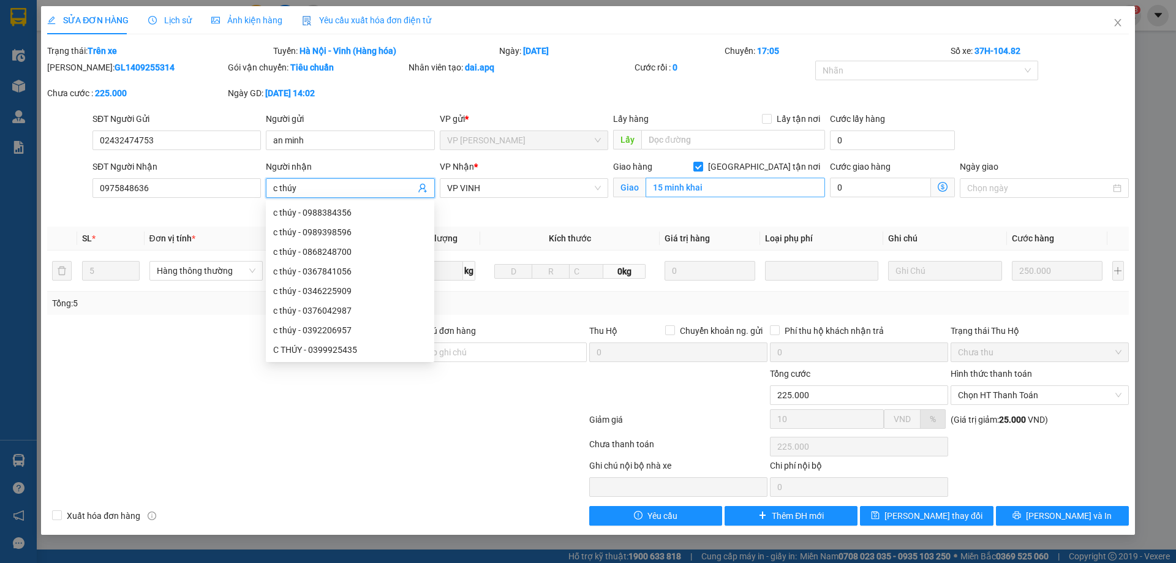
type input "c thúy"
click at [719, 188] on input "15 minh khai" at bounding box center [736, 188] width 180 height 20
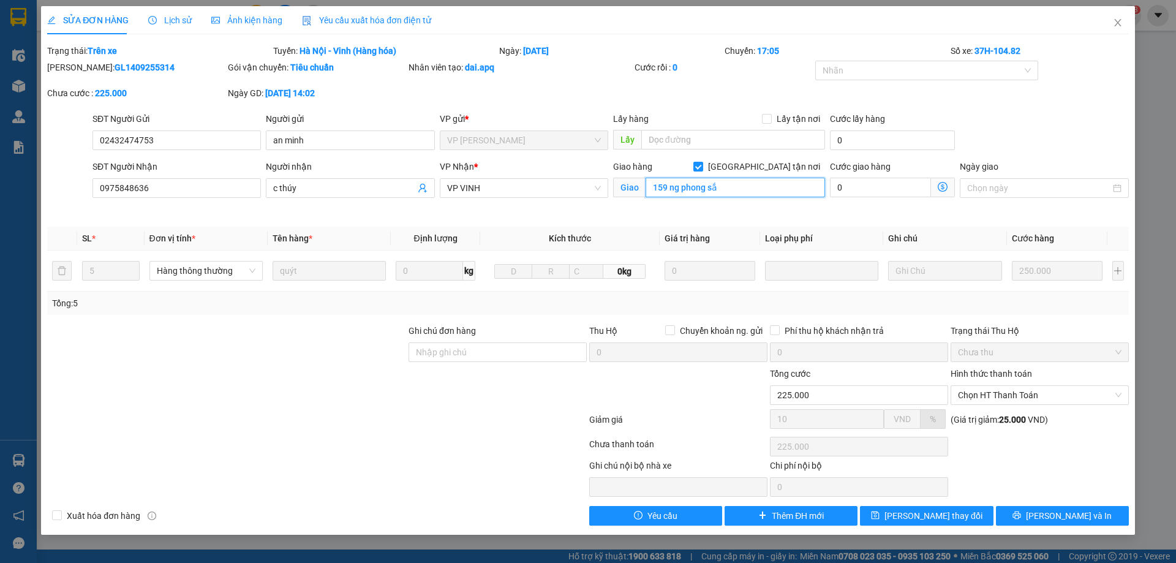
type input "159 ng phong sắc"
click at [1056, 518] on span "Lưu và In" at bounding box center [1069, 515] width 86 height 13
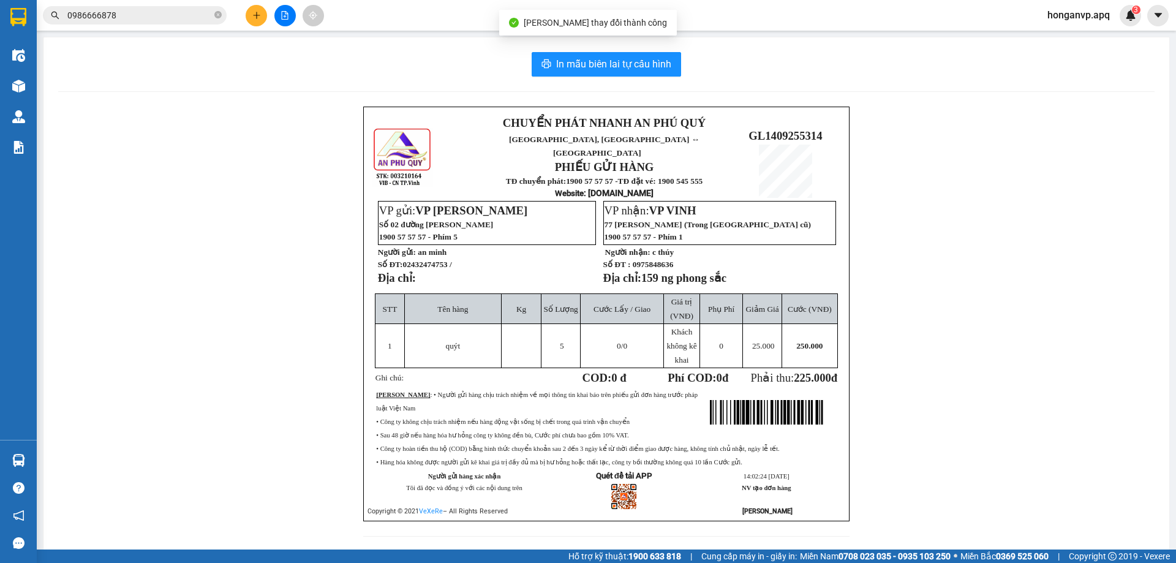
click at [966, 391] on div "CHUYỂN PHÁT NHANH AN PHÚ QUÝ NGHỆ AN, HÀ TĨNH ↔ HÀ NỘI PHIẾU GỬI HÀNG TĐ chuyển…" at bounding box center [606, 329] width 1097 height 445
click at [192, 309] on div "CHUYỂN PHÁT NHANH AN PHÚ QUÝ NGHỆ AN, HÀ TĨNH ↔ HÀ NỘI PHIẾU GỬI HÀNG TĐ chuyển…" at bounding box center [606, 329] width 1097 height 445
click at [1058, 15] on span "honganvp.apq" at bounding box center [1079, 14] width 82 height 15
click at [1059, 42] on span "Đăng xuất" at bounding box center [1084, 37] width 57 height 13
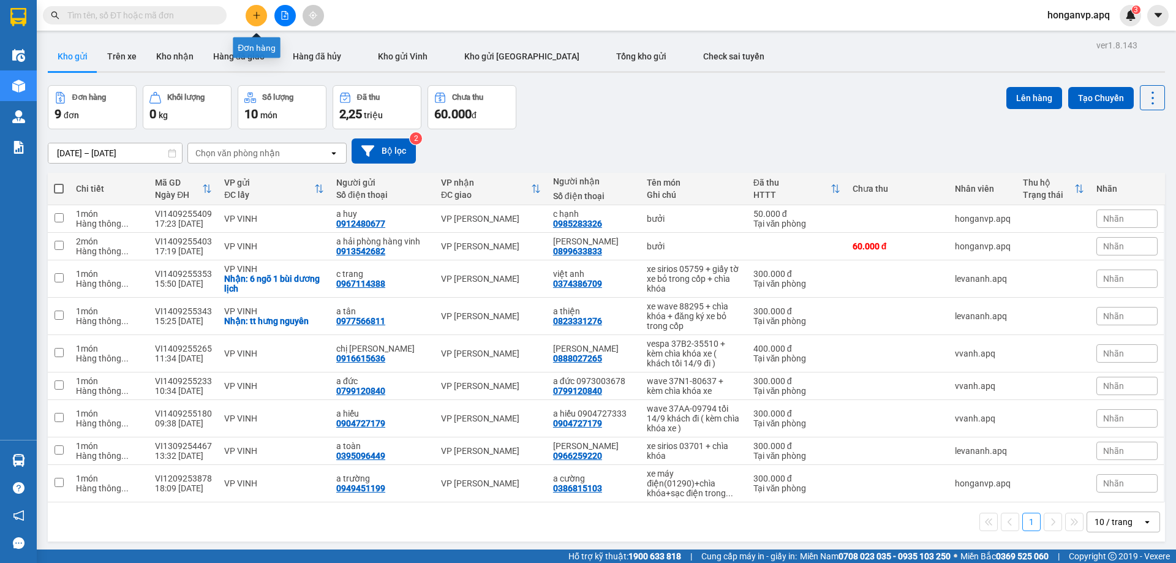
click at [259, 15] on icon "plus" at bounding box center [256, 15] width 9 height 9
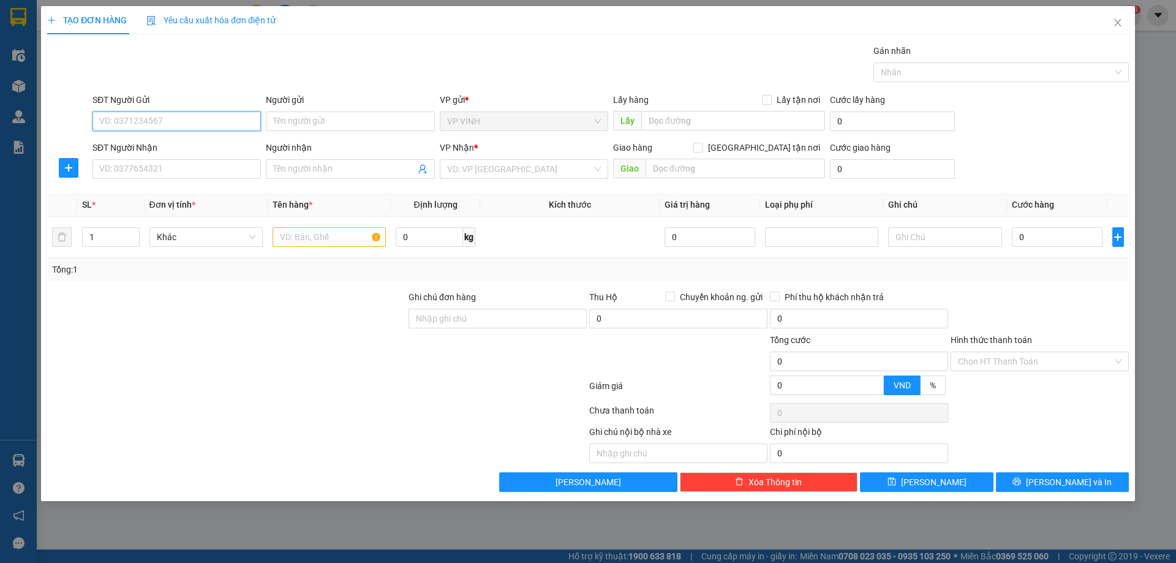
paste input "0983695936"
type input "0983695936"
click at [166, 151] on div "0983695936 - C Sâm 0984932030" at bounding box center [177, 145] width 154 height 13
type input "C Sâm 0984932030"
type input "0983695936"
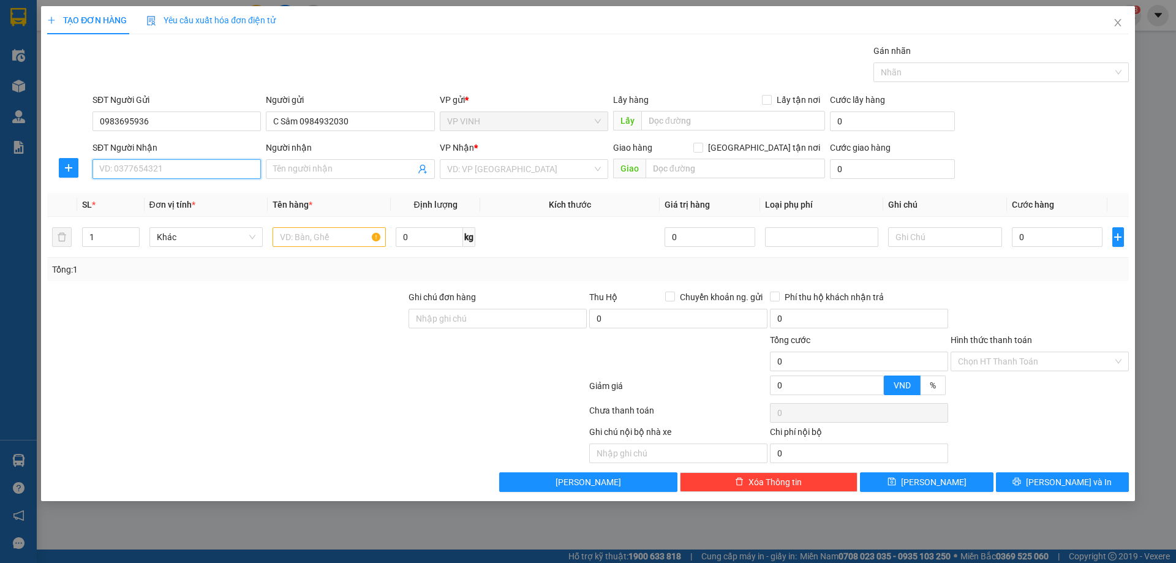
click at [169, 169] on input "SĐT Người Nhận" at bounding box center [177, 169] width 169 height 20
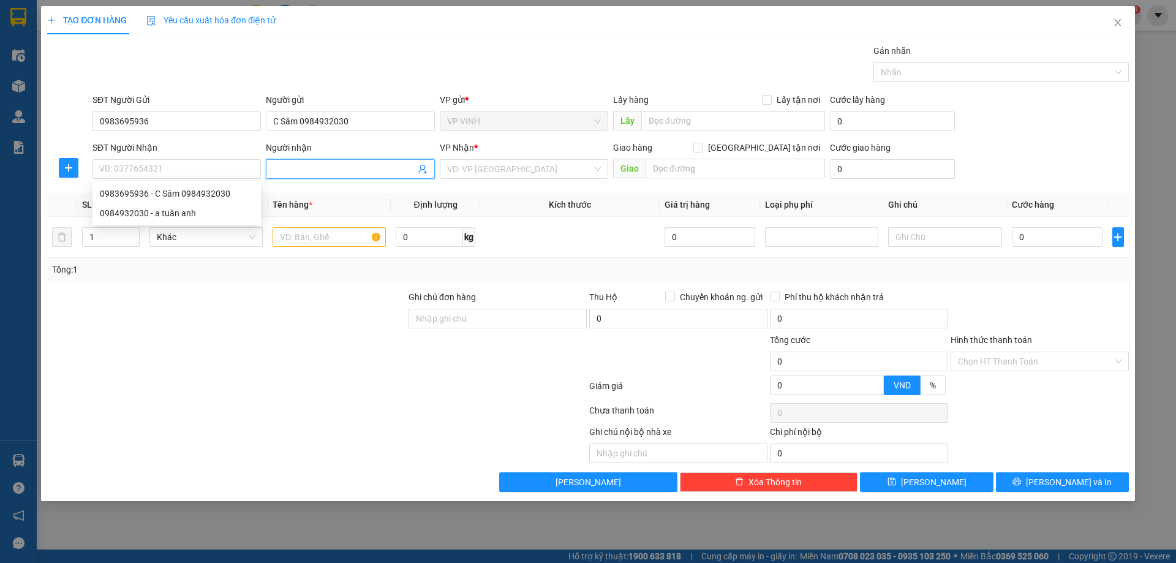
click at [423, 172] on icon "user-add" at bounding box center [423, 169] width 10 height 10
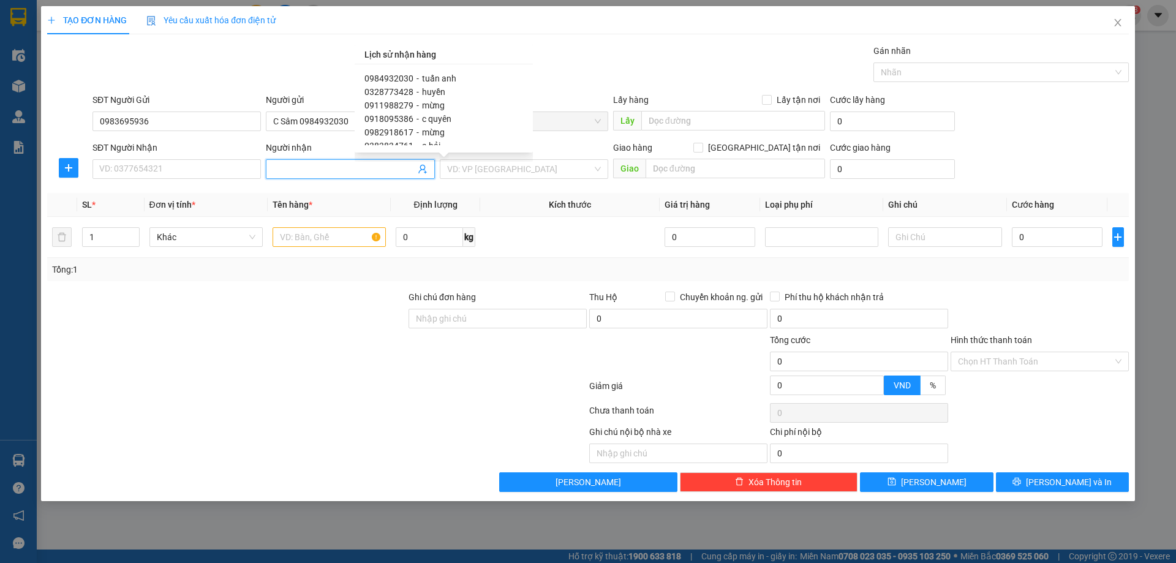
click at [398, 105] on span "0911988279" at bounding box center [389, 105] width 49 height 10
type input "0911988279"
type input "mừng"
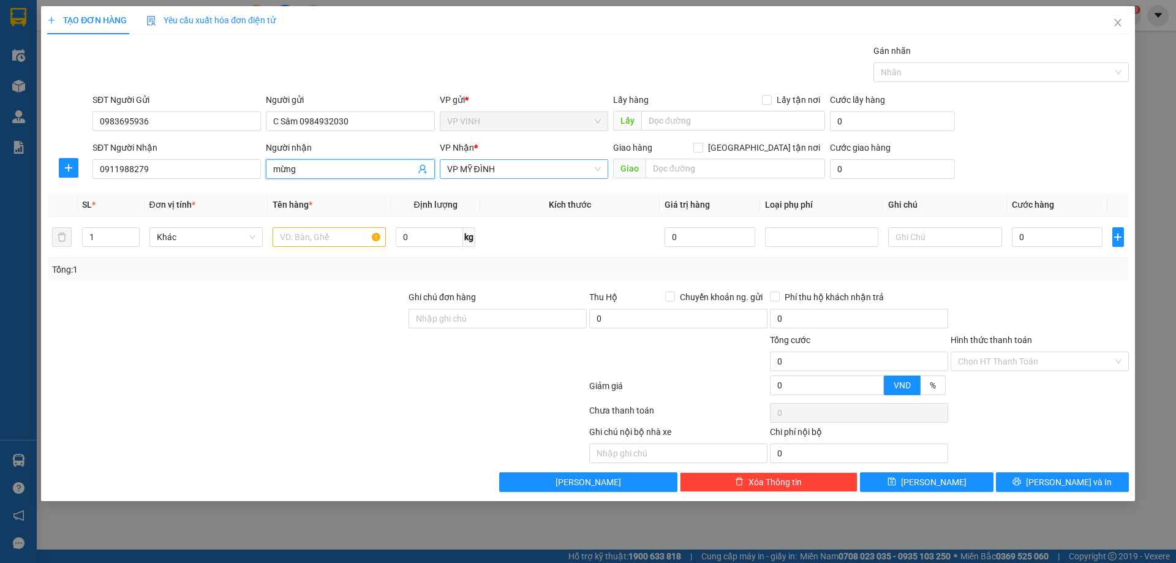
click at [596, 167] on span "VP MỸ ĐÌNH" at bounding box center [524, 169] width 154 height 18
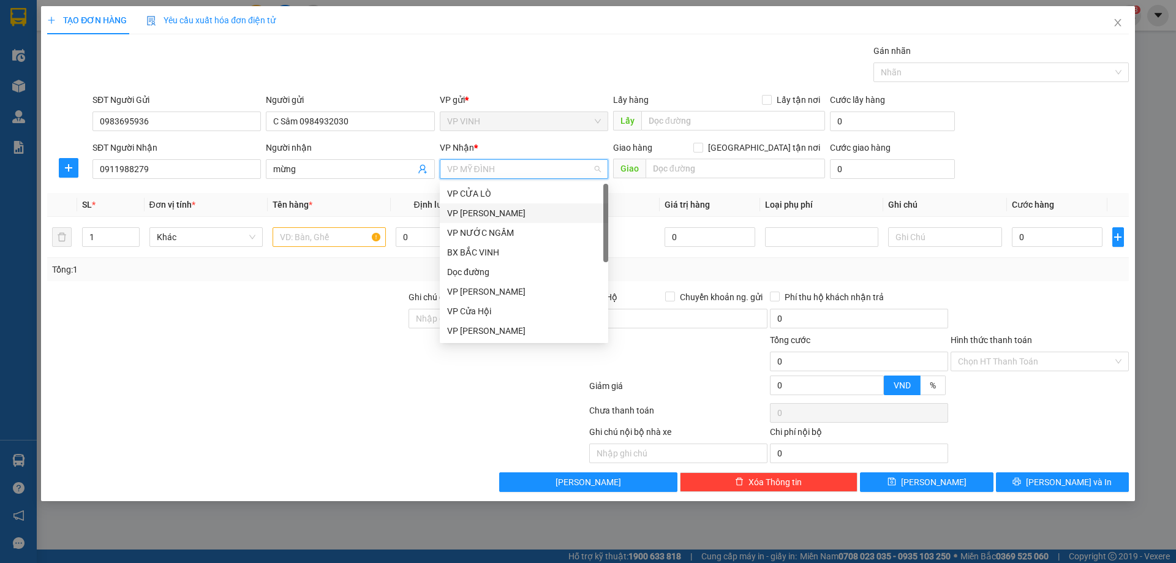
click at [479, 210] on div "VP GIA LÂM" at bounding box center [524, 213] width 154 height 13
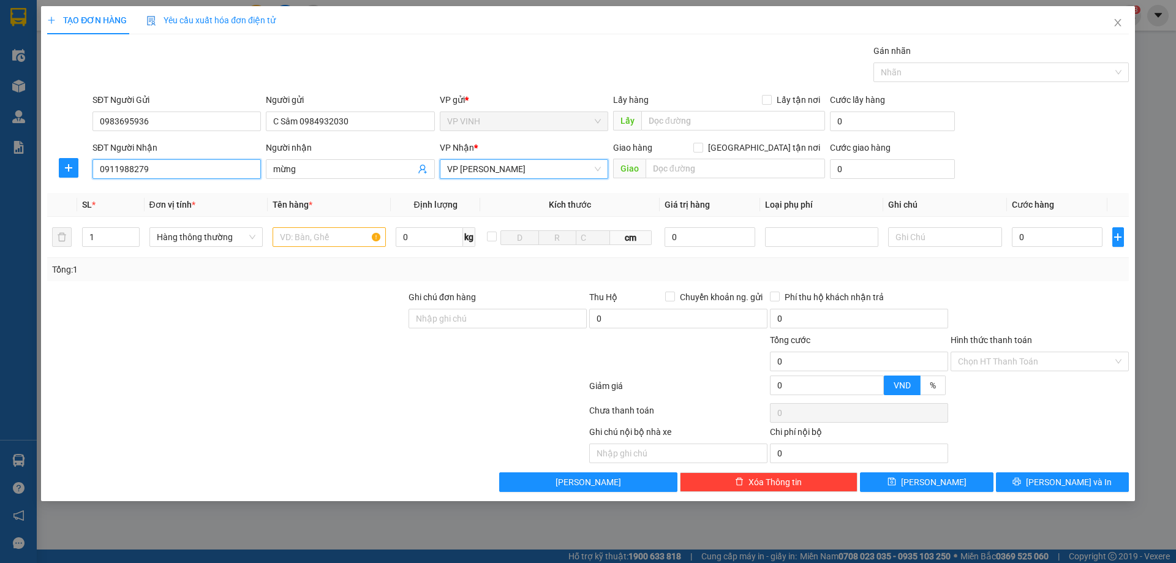
click at [183, 171] on input "0911988279" at bounding box center [177, 169] width 169 height 20
click at [423, 173] on icon "user-add" at bounding box center [423, 169] width 10 height 10
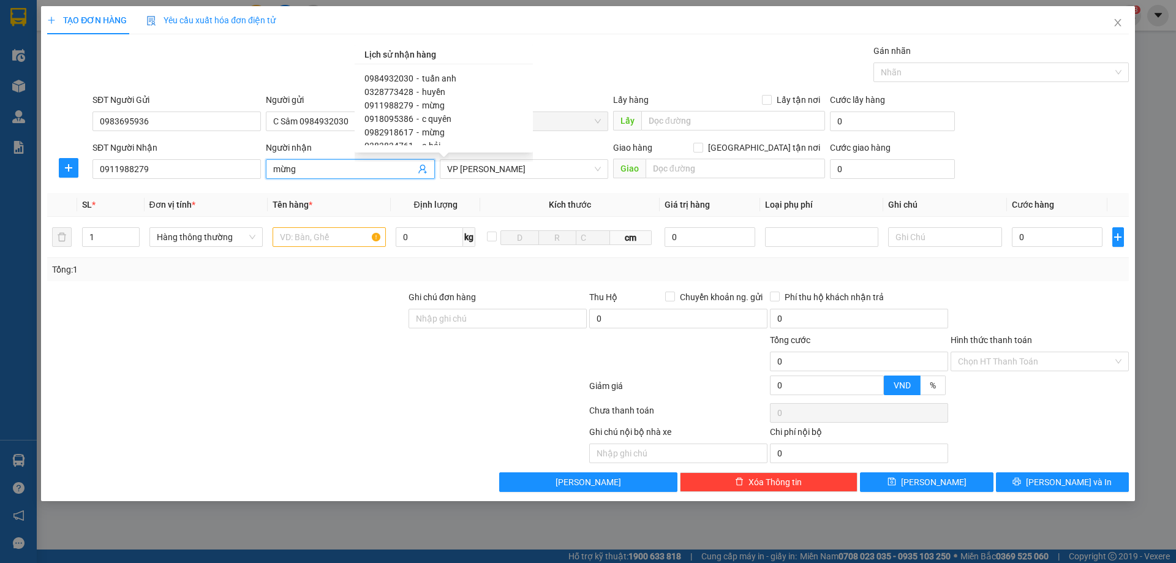
click at [406, 75] on span "0984932030" at bounding box center [389, 79] width 49 height 10
type input "0984932030"
type input "tuấn anh"
type input "vp"
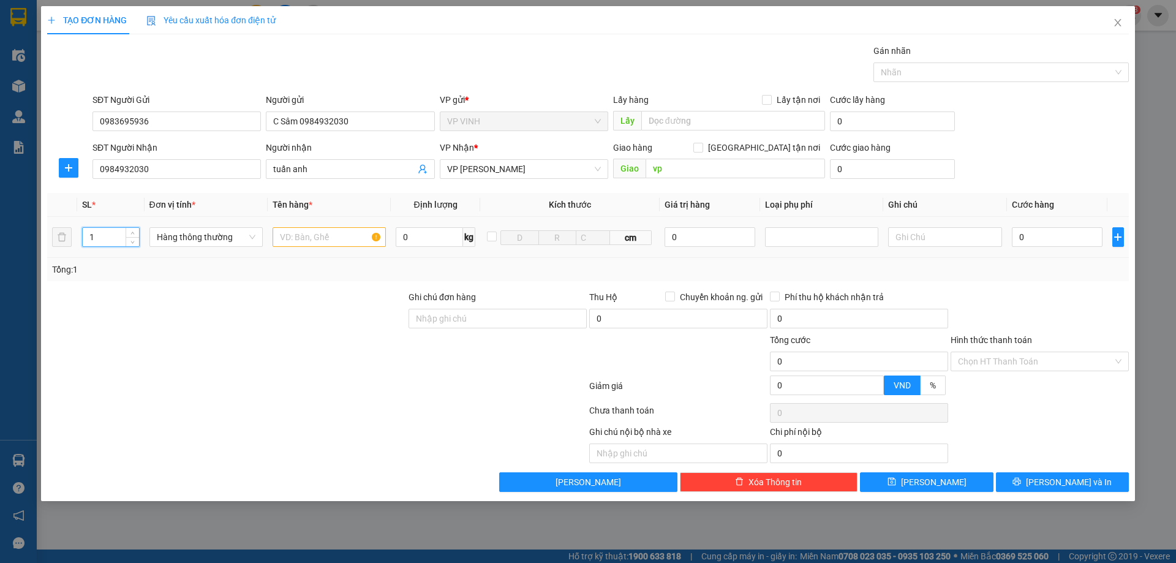
click at [110, 237] on input "1" at bounding box center [111, 237] width 56 height 18
type input "10"
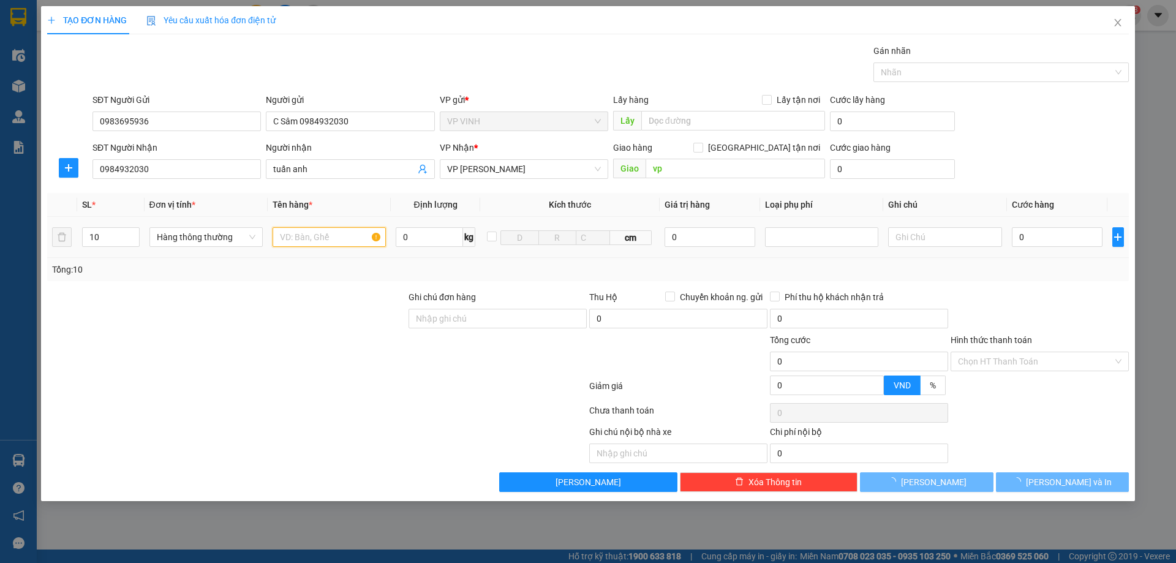
click at [304, 237] on input "text" at bounding box center [329, 237] width 113 height 20
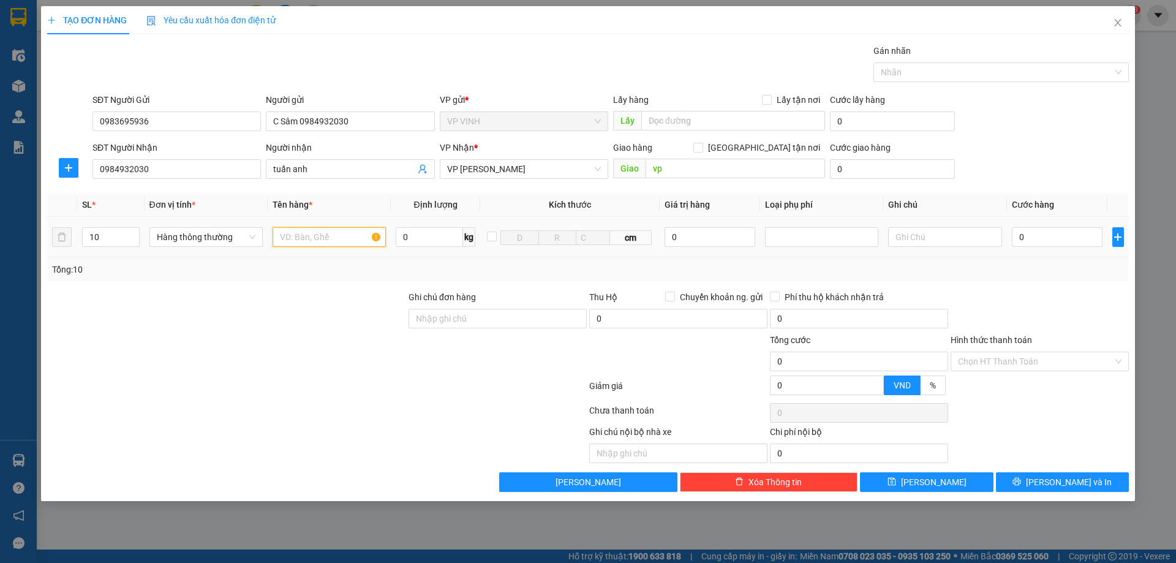
click at [304, 237] on input "text" at bounding box center [329, 237] width 113 height 20
type input "mỹ phẩm"
click at [1065, 242] on input "0" at bounding box center [1057, 237] width 91 height 20
type input "3"
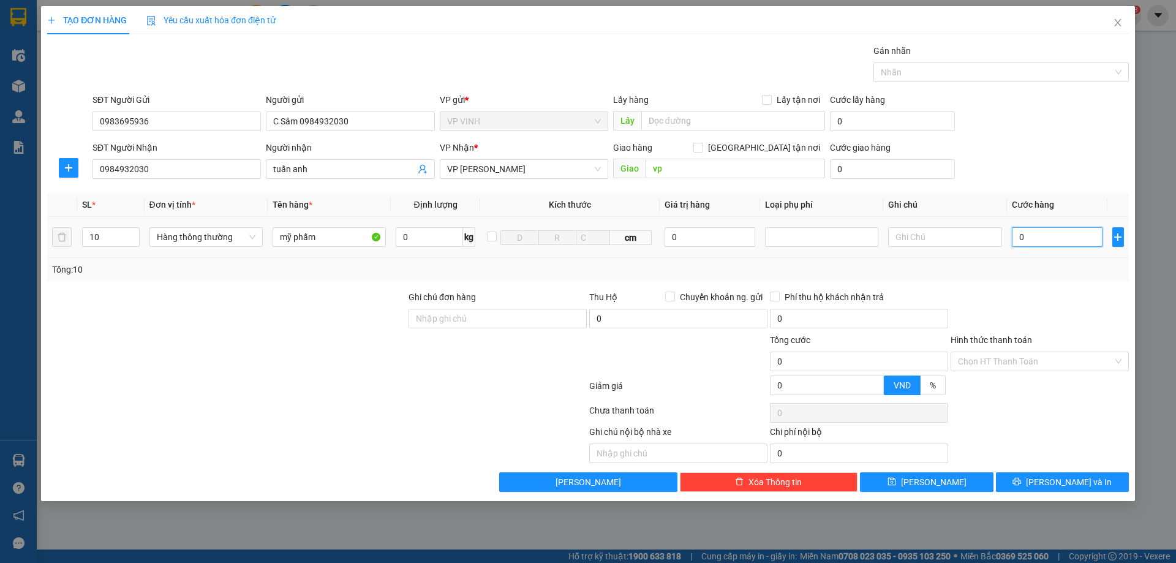
type input "3"
type input "35"
type input "350"
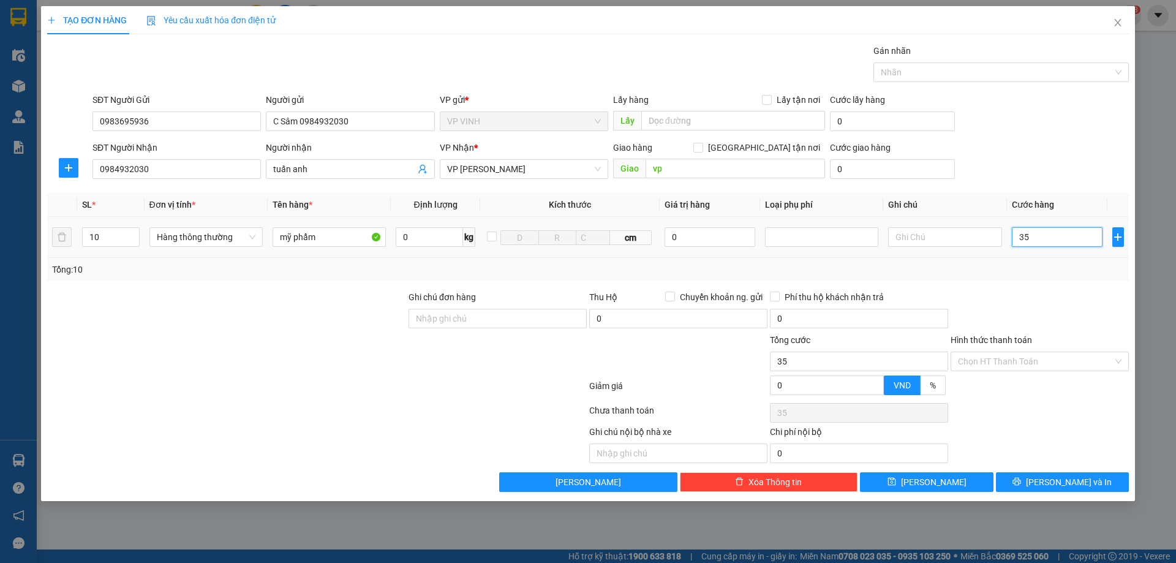
type input "350"
type input "350.000"
click at [1059, 294] on div at bounding box center [1040, 311] width 181 height 43
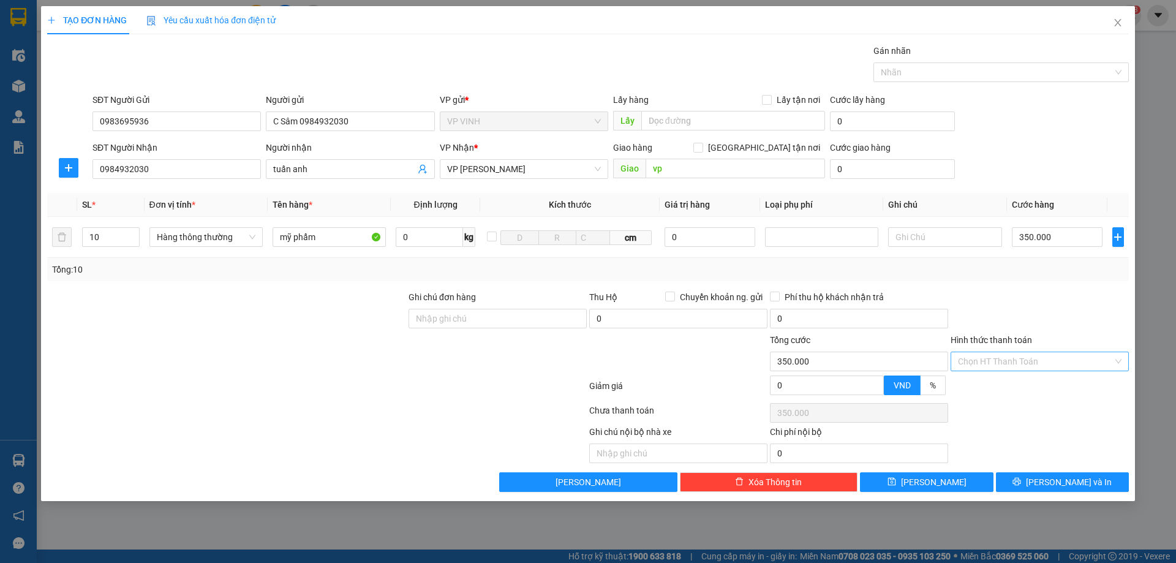
click at [1053, 358] on input "Hình thức thanh toán" at bounding box center [1035, 361] width 155 height 18
click at [987, 387] on div "Tại văn phòng" at bounding box center [1040, 385] width 164 height 13
type input "0"
click at [1035, 482] on button "Lưu và In" at bounding box center [1062, 482] width 133 height 20
click at [1052, 482] on span "Lưu và In" at bounding box center [1069, 482] width 86 height 13
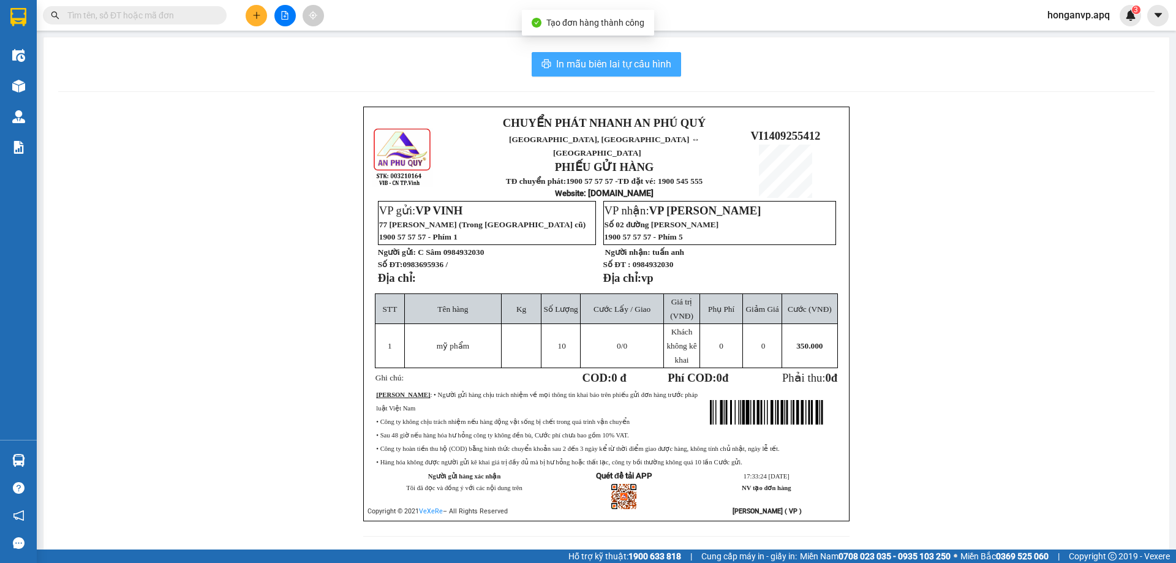
click at [616, 58] on span "In mẫu biên lai tự cấu hình" at bounding box center [613, 63] width 115 height 15
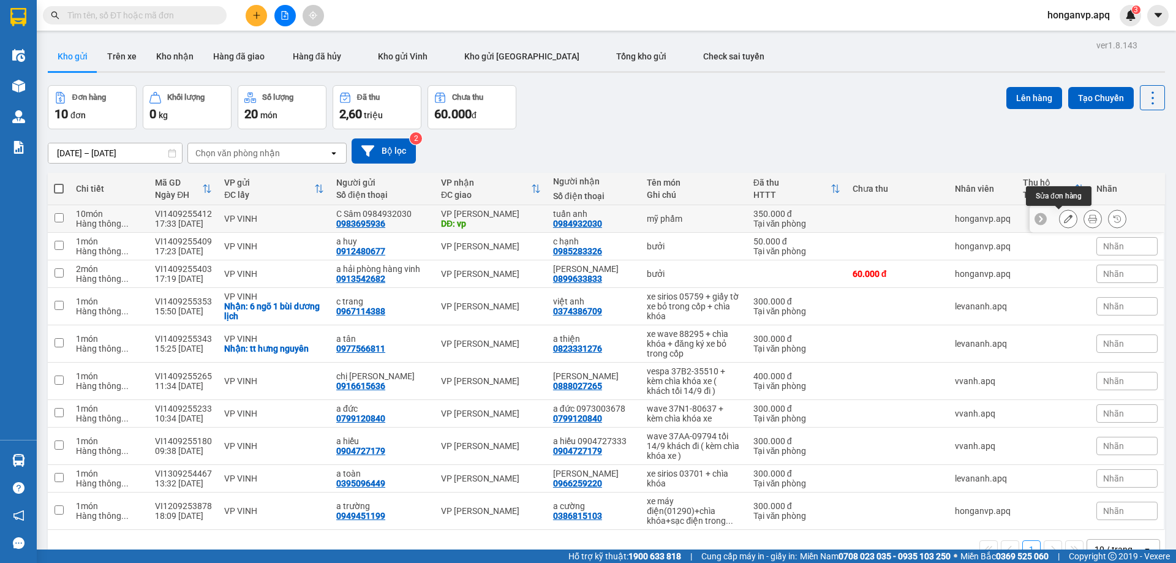
click at [1064, 218] on icon at bounding box center [1068, 218] width 9 height 9
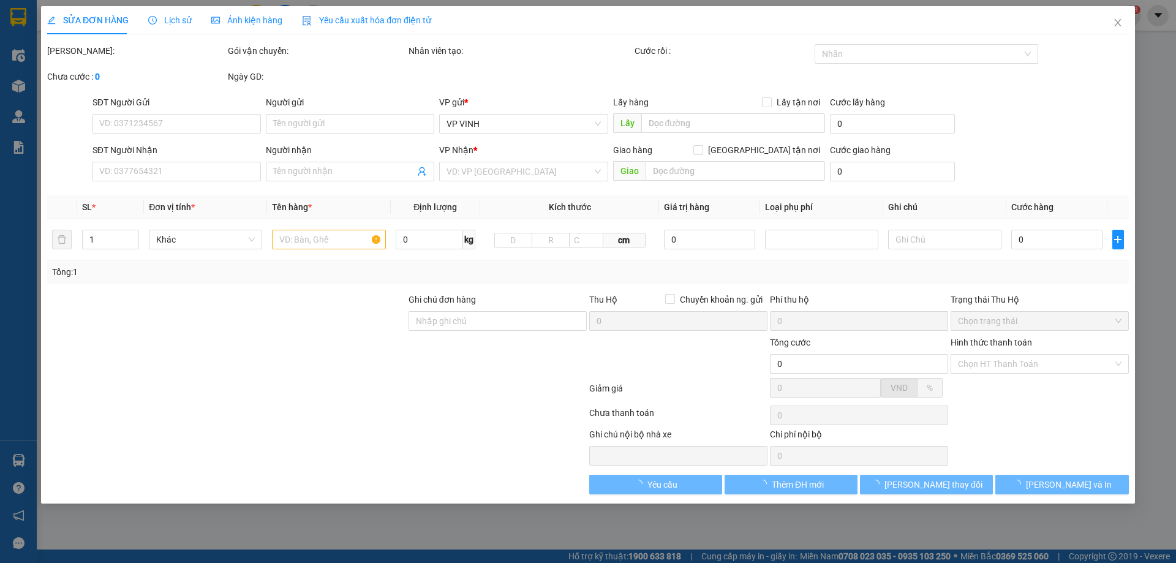
type input "0983695936"
type input "C Sâm 0984932030"
type input "0984932030"
type input "tuấn anh"
type input "vp"
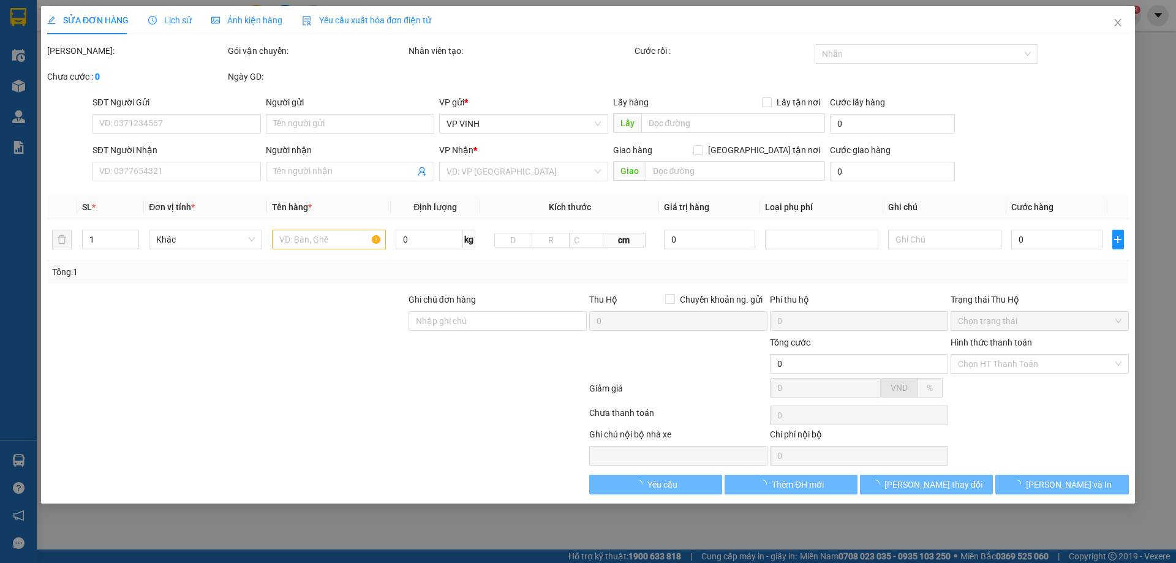
type input "350.000"
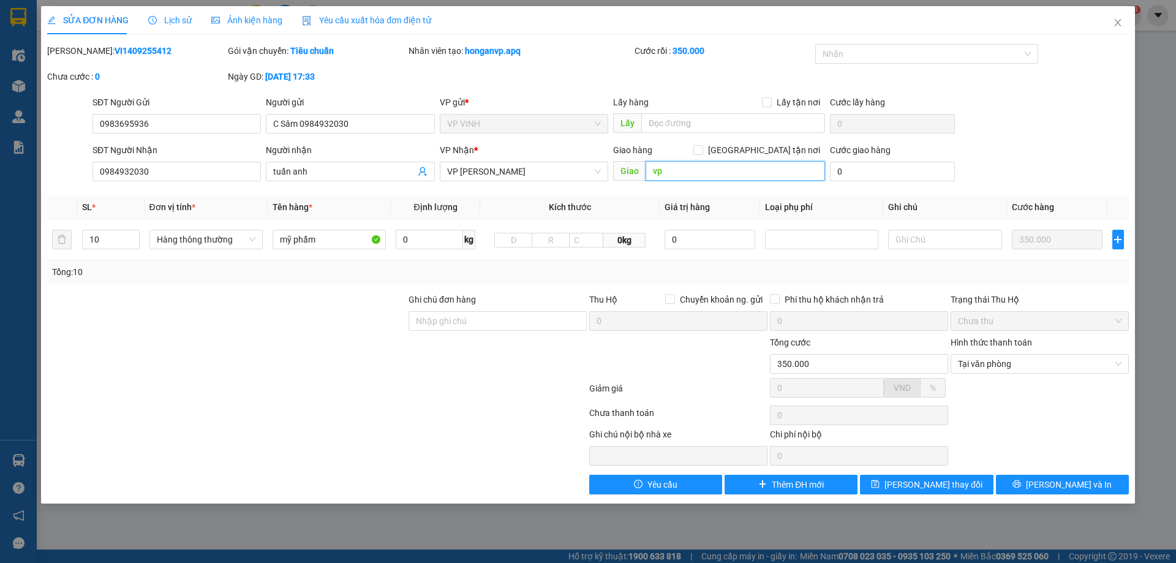
click at [702, 173] on input "vp" at bounding box center [736, 171] width 180 height 20
click at [946, 487] on span "Lưu thay đổi" at bounding box center [934, 484] width 98 height 13
